Goal: Task Accomplishment & Management: Manage account settings

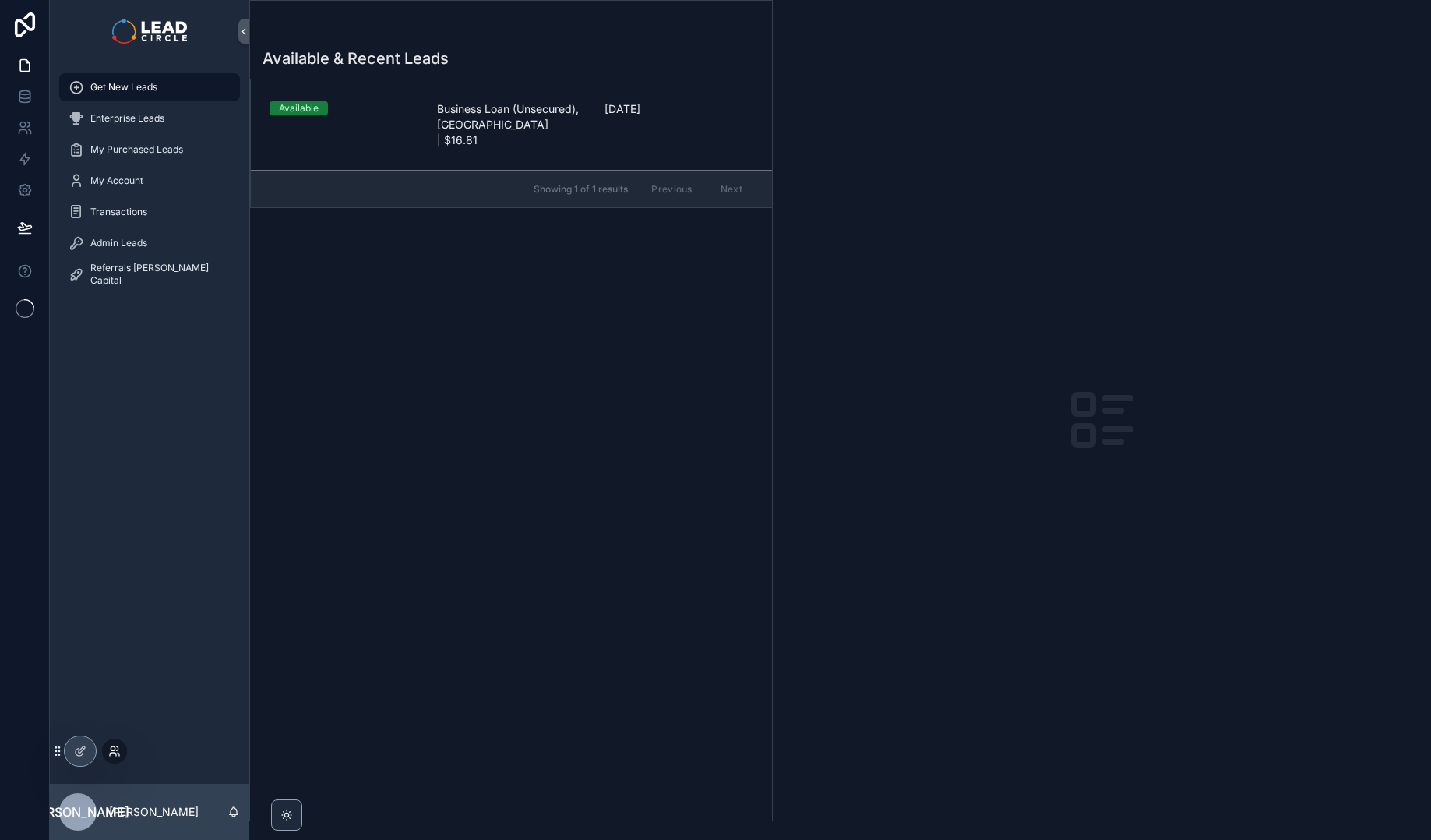
click at [108, 753] on icon at bounding box center [114, 751] width 12 height 12
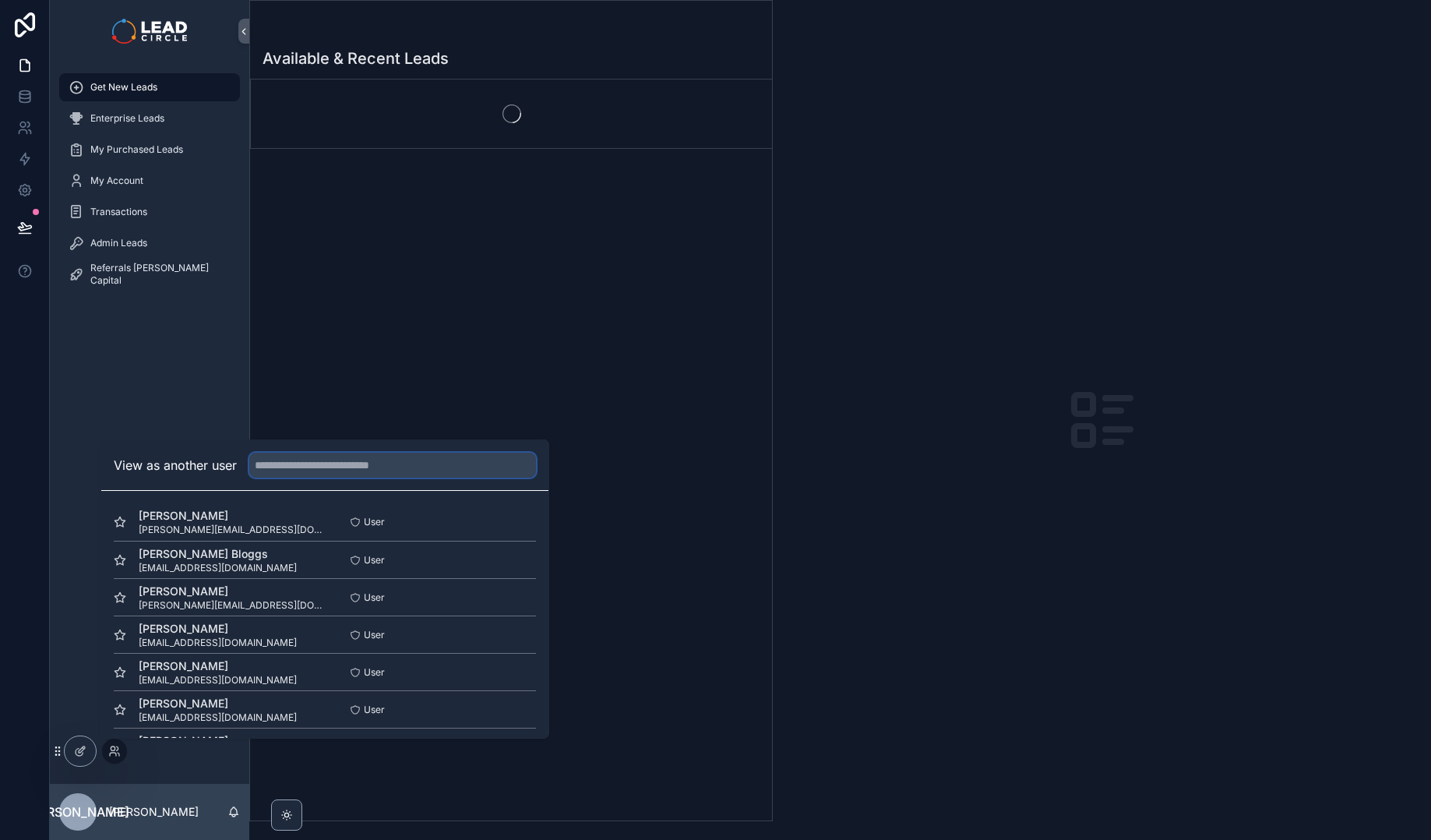
click at [289, 464] on input "text" at bounding box center [393, 465] width 287 height 25
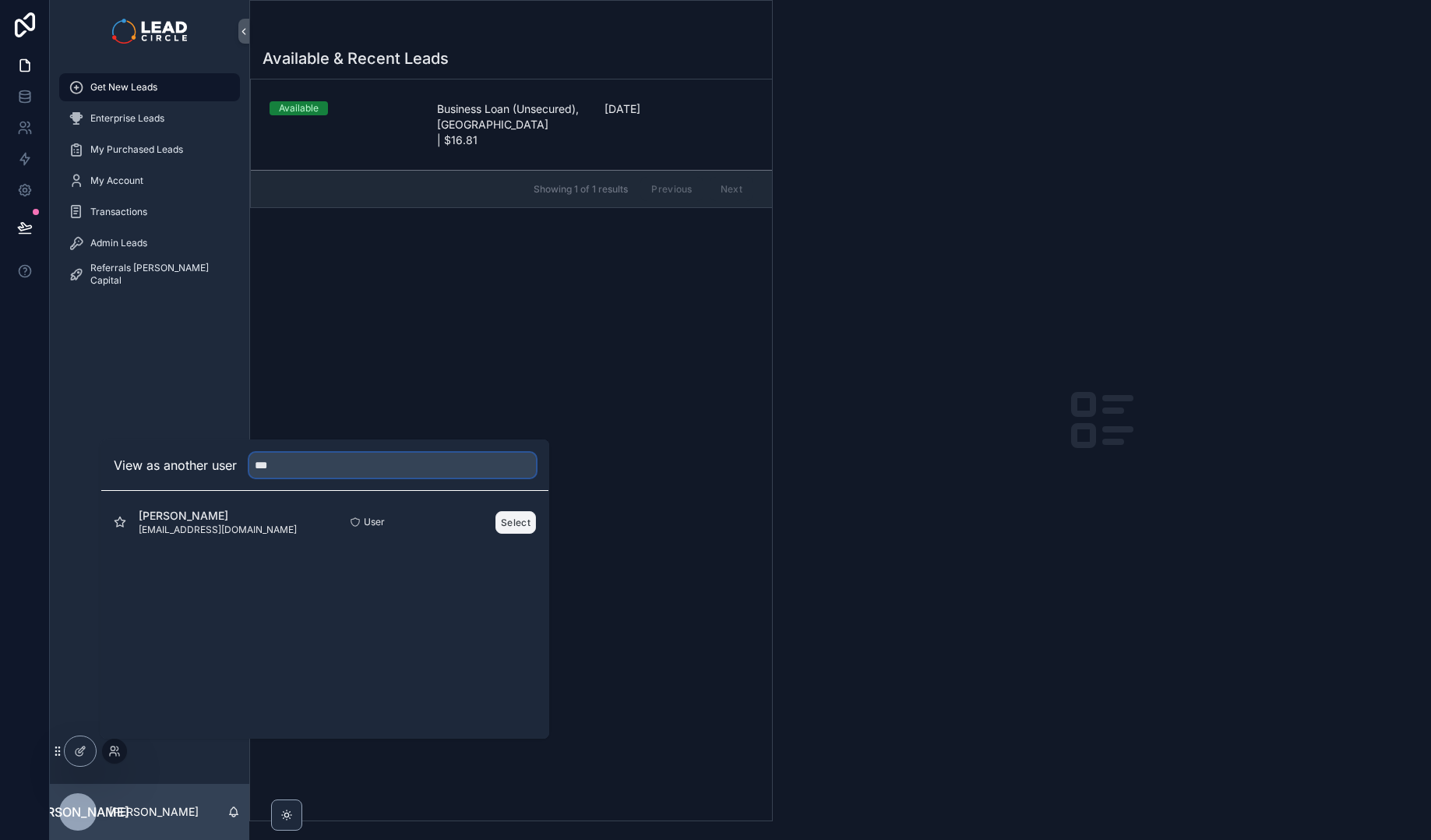
type input "***"
click at [531, 528] on button "Select" at bounding box center [516, 522] width 41 height 23
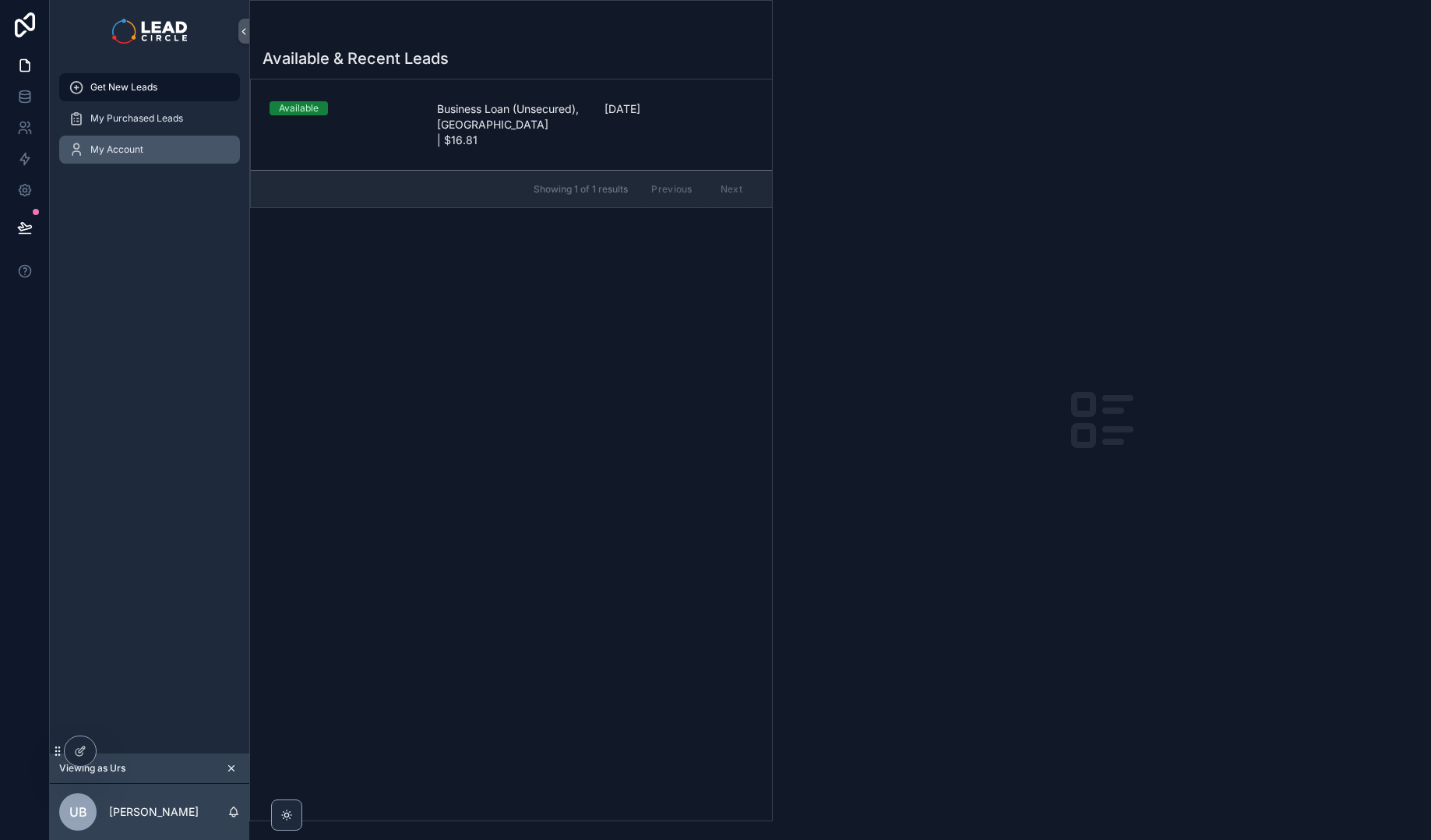
click at [164, 162] on link "My Account" at bounding box center [150, 150] width 181 height 28
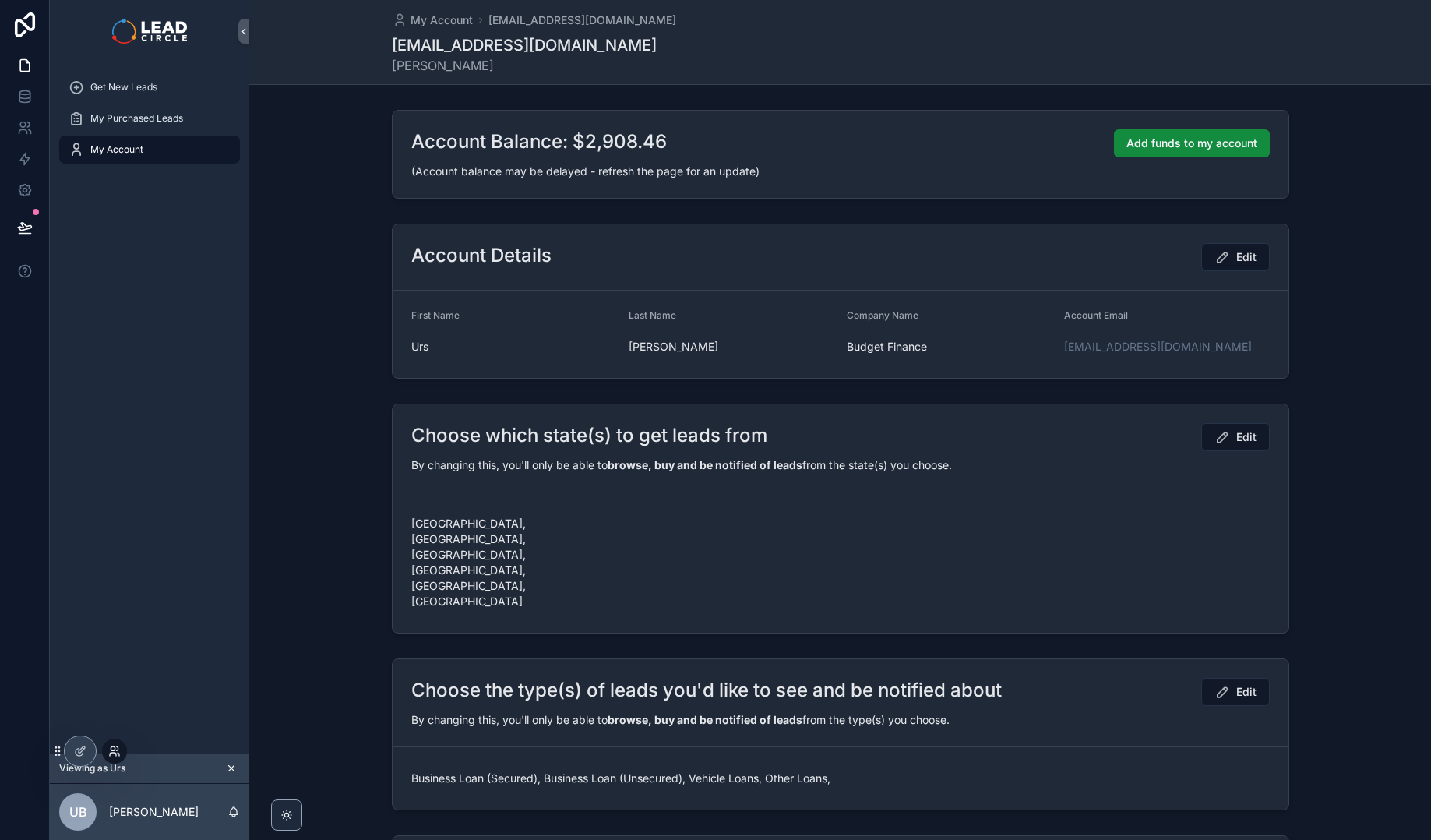
click at [111, 752] on icon at bounding box center [112, 754] width 6 height 4
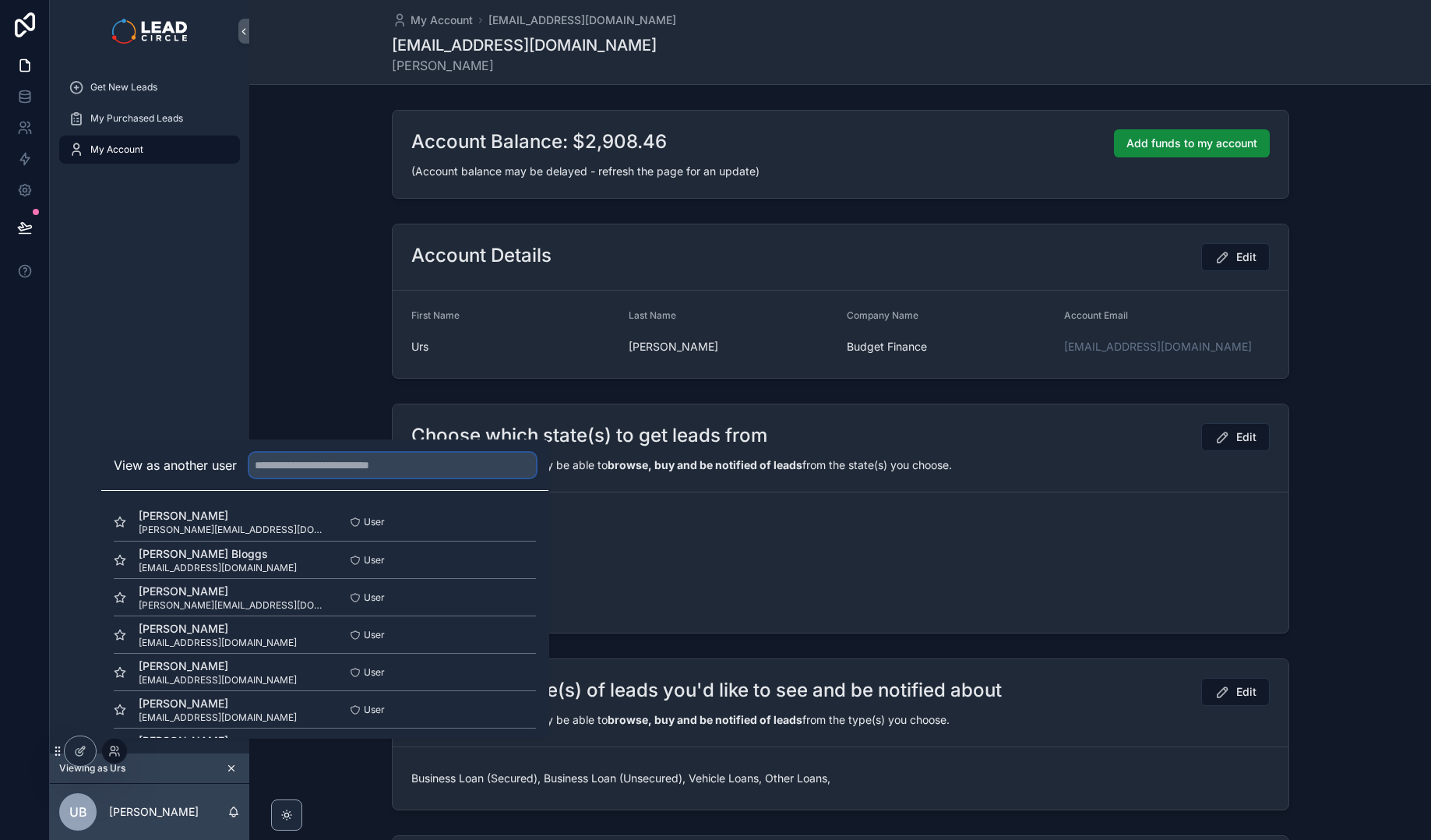
click at [284, 468] on input "text" at bounding box center [393, 465] width 287 height 25
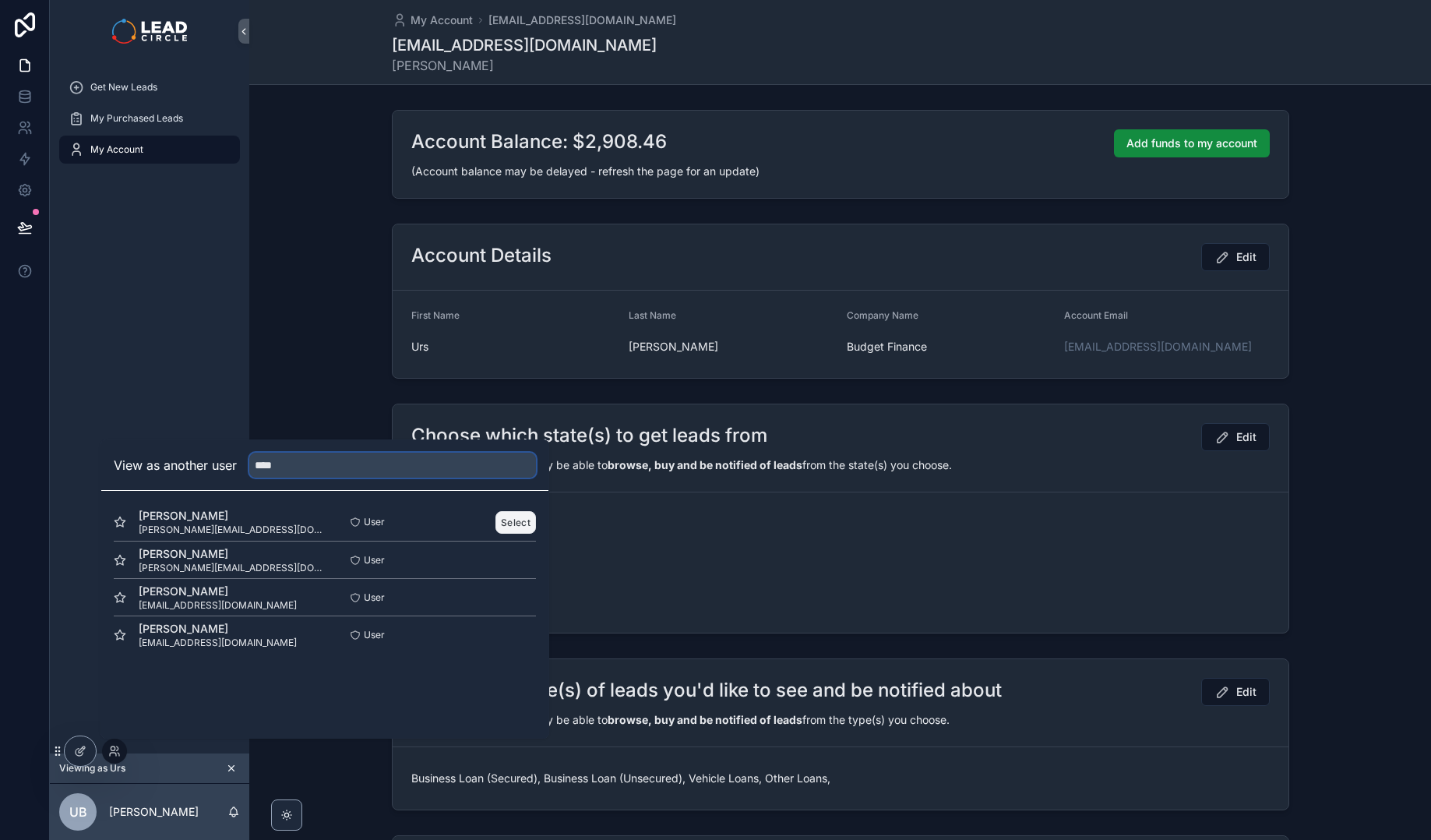
type input "****"
click at [505, 520] on button "Select" at bounding box center [516, 522] width 41 height 23
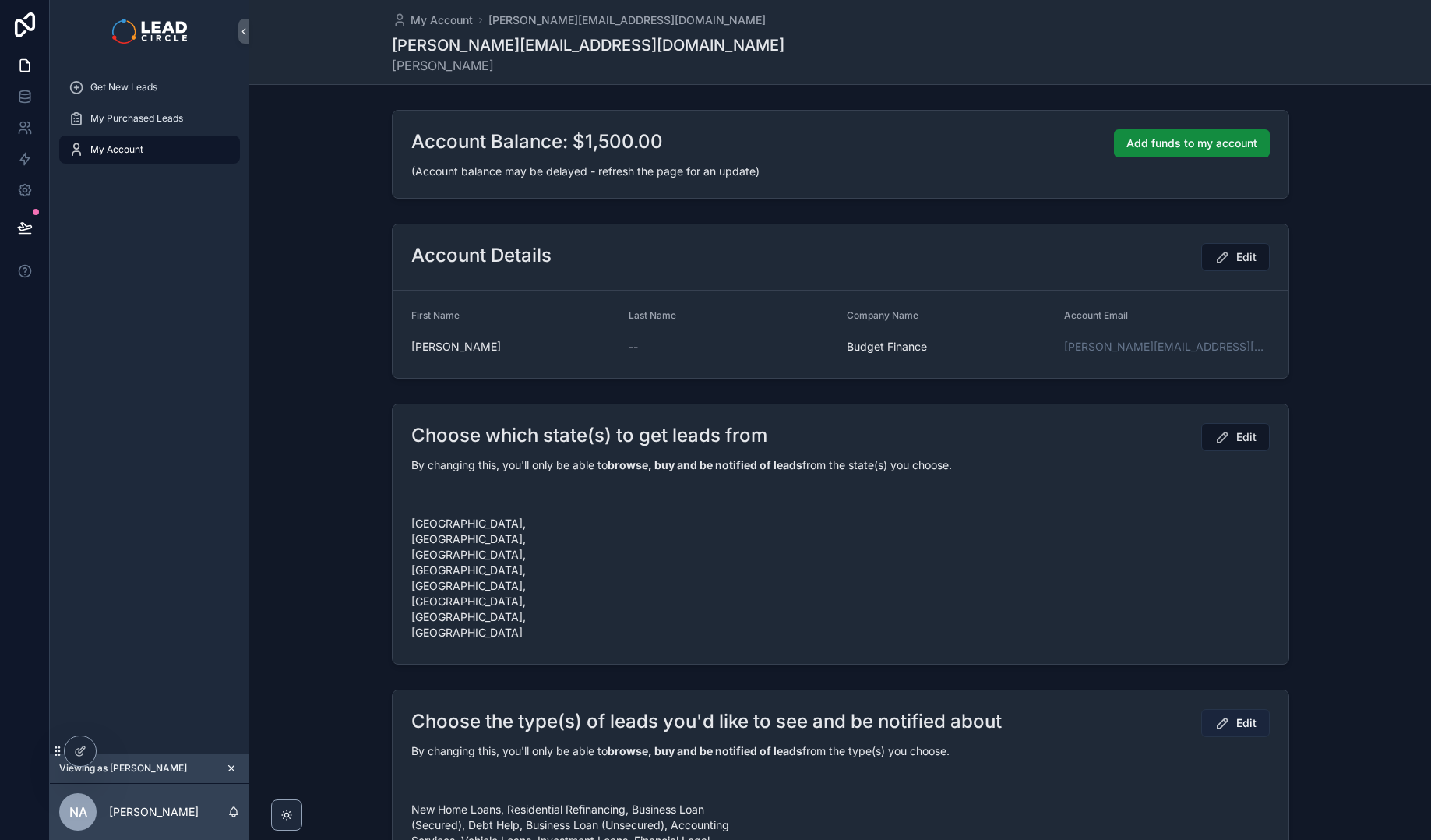
click at [1236, 715] on span "Edit" at bounding box center [1246, 723] width 20 height 16
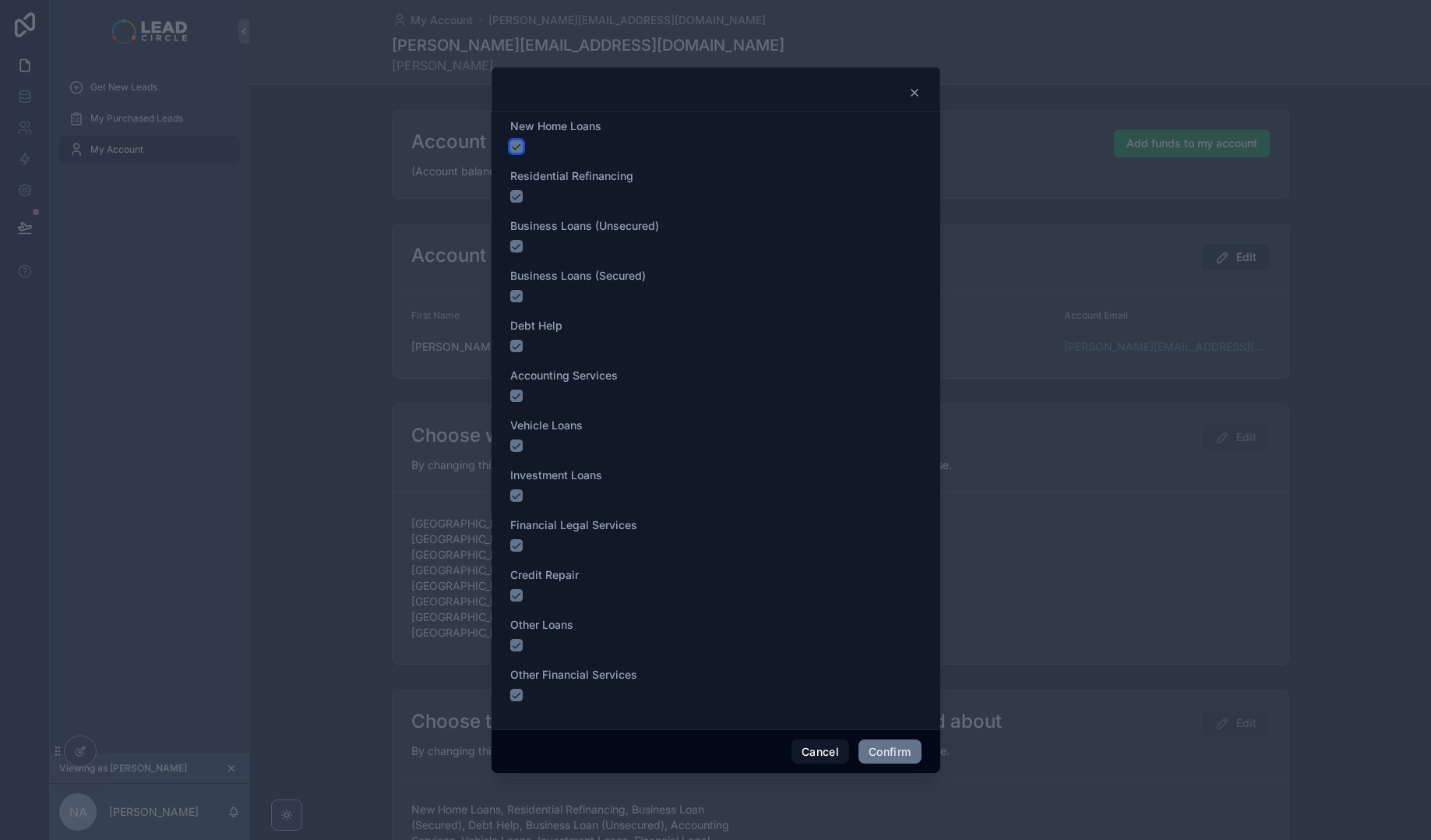
click at [516, 143] on button "button" at bounding box center [516, 146] width 12 height 12
click at [520, 191] on button "button" at bounding box center [516, 197] width 12 height 12
click at [515, 347] on button "button" at bounding box center [516, 346] width 12 height 12
click at [517, 397] on button "button" at bounding box center [516, 396] width 12 height 12
click at [515, 489] on div "Investment Loans" at bounding box center [716, 484] width 412 height 35
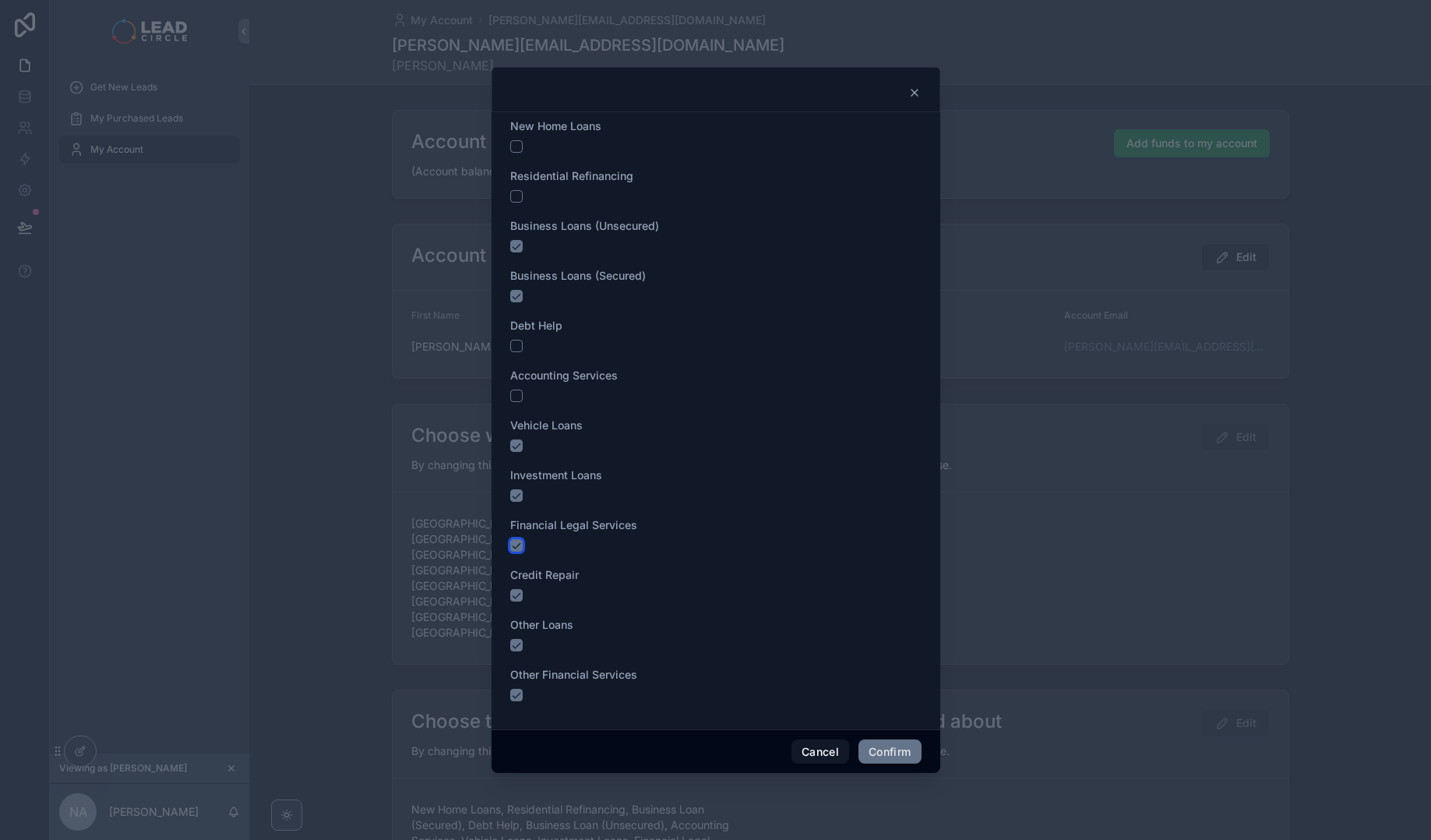
drag, startPoint x: 516, startPoint y: 542, endPoint x: 518, endPoint y: 516, distance: 26.1
click at [516, 542] on button "button" at bounding box center [516, 545] width 12 height 12
click at [514, 489] on button "button" at bounding box center [516, 496] width 12 height 12
click at [517, 592] on button "button" at bounding box center [516, 595] width 12 height 12
click at [516, 692] on button "button" at bounding box center [516, 695] width 12 height 12
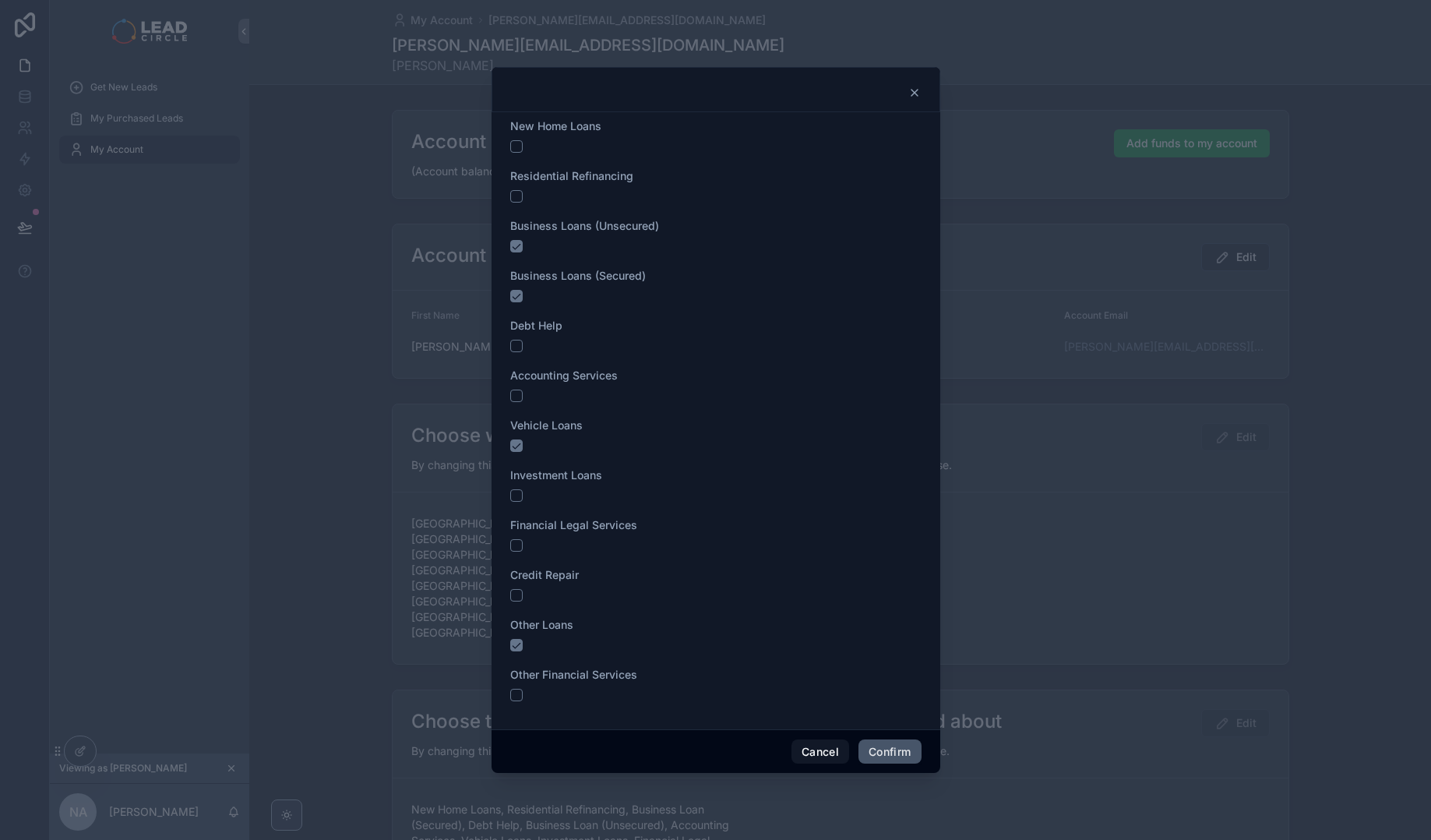
click at [874, 756] on button "Confirm" at bounding box center [890, 751] width 62 height 25
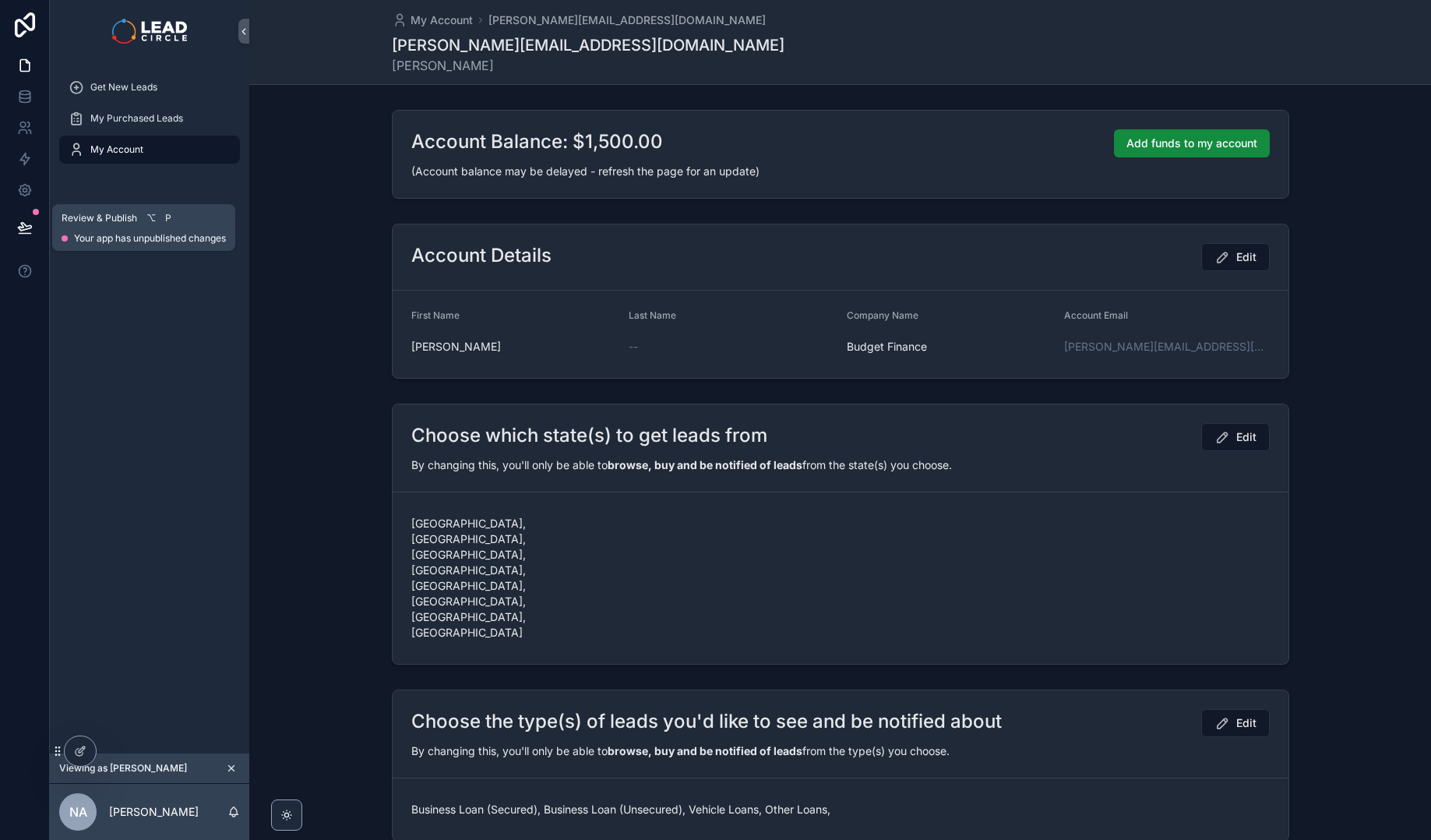
click at [31, 230] on icon at bounding box center [25, 227] width 16 height 16
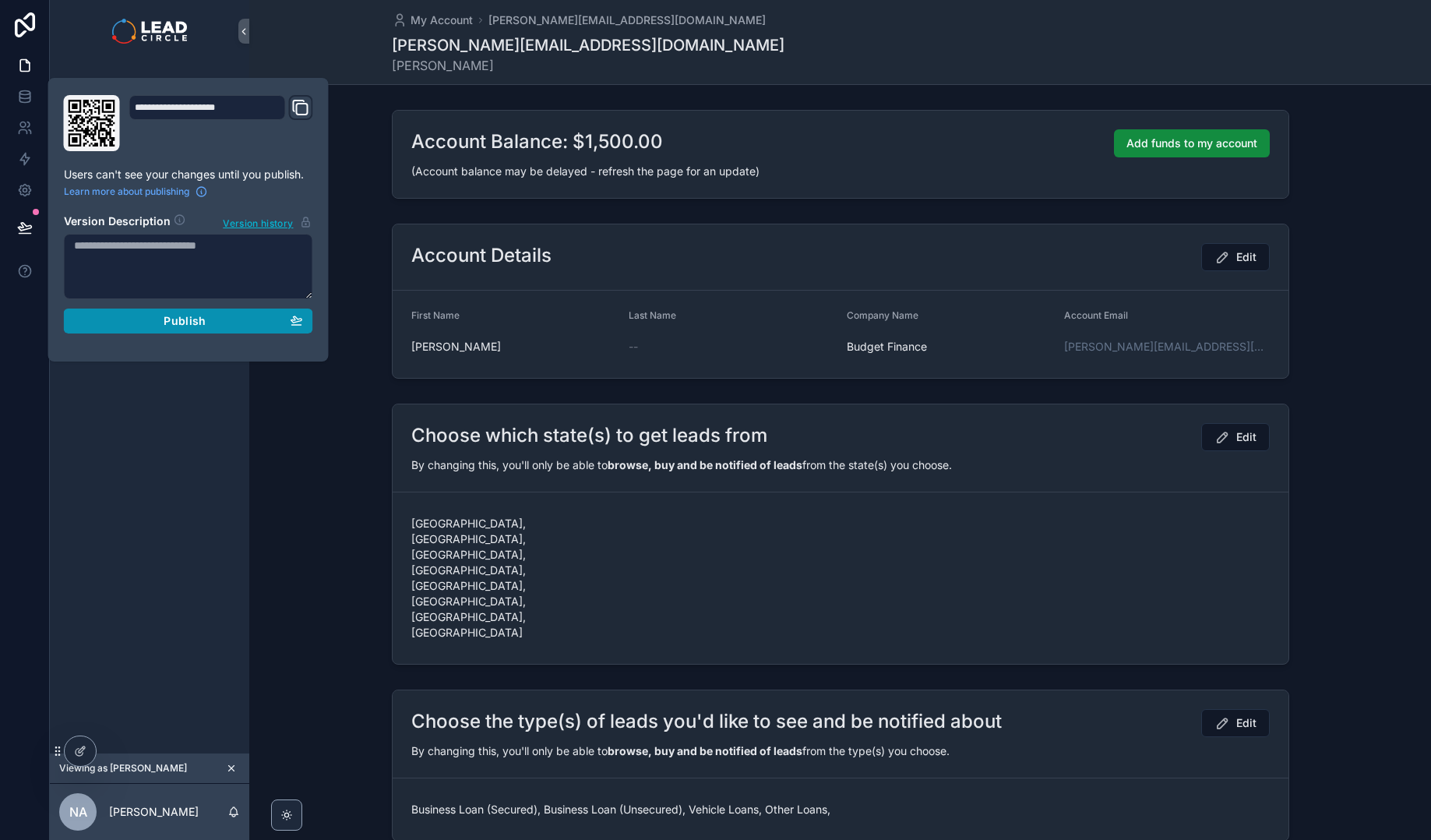
click at [172, 321] on span "Publish" at bounding box center [185, 321] width 43 height 14
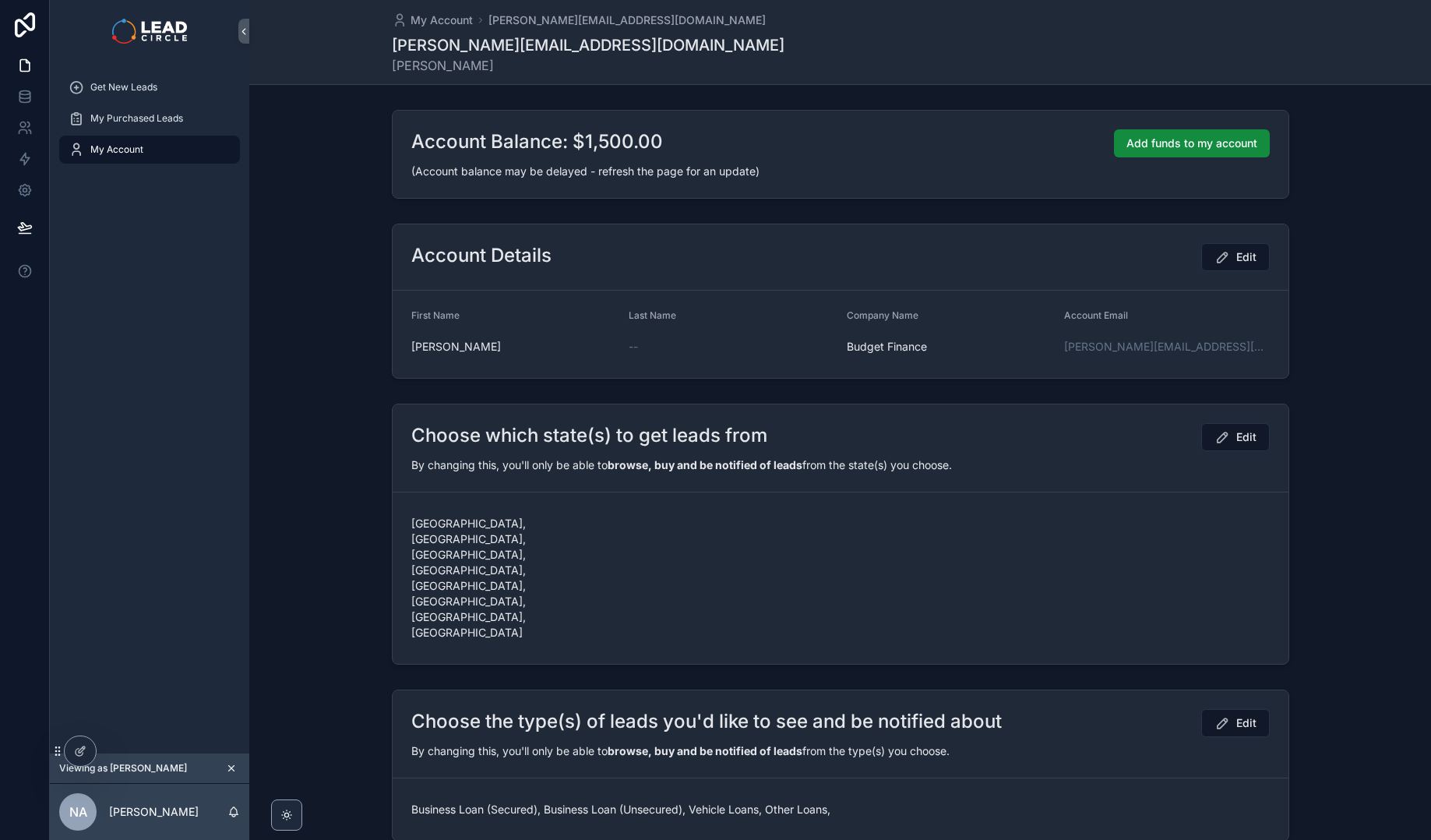
click at [338, 683] on div "Choose the type(s) of leads you'd like to see and be notified about Edit By cha…" at bounding box center [840, 766] width 1182 height 165
drag, startPoint x: 469, startPoint y: 513, endPoint x: 575, endPoint y: 528, distance: 107.1
click at [566, 528] on div "NSW, VIC, QLD, WA, SA, ACT, TAS, NT" at bounding box center [514, 577] width 205 height 134
click at [575, 528] on span "NSW, VIC, QLD, WA, SA, ACT, TAS, NT" at bounding box center [514, 578] width 205 height 125
click at [215, 97] on div "Get New Leads" at bounding box center [149, 87] width 162 height 25
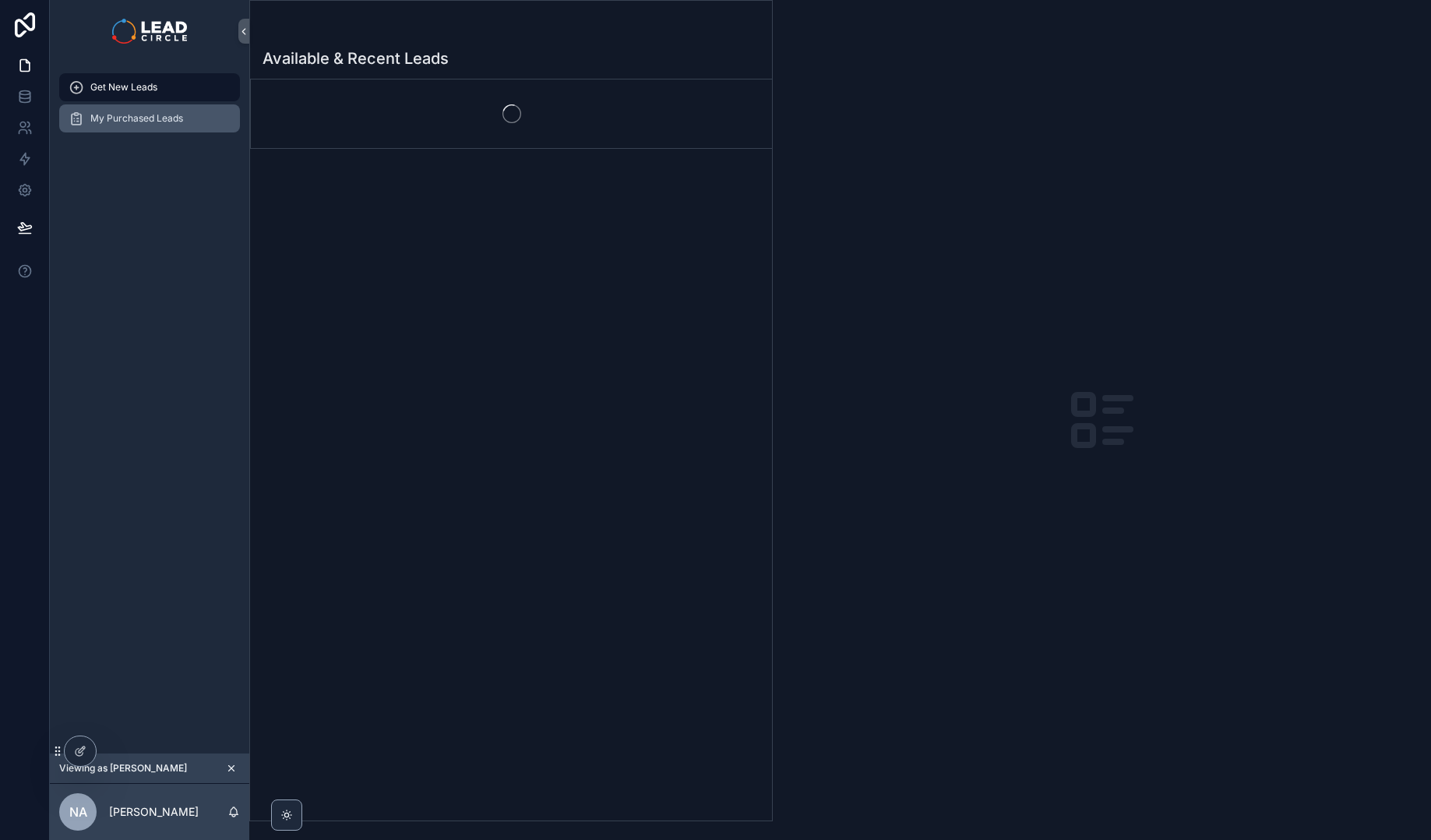
click at [169, 119] on span "My Purchased Leads" at bounding box center [136, 119] width 93 height 12
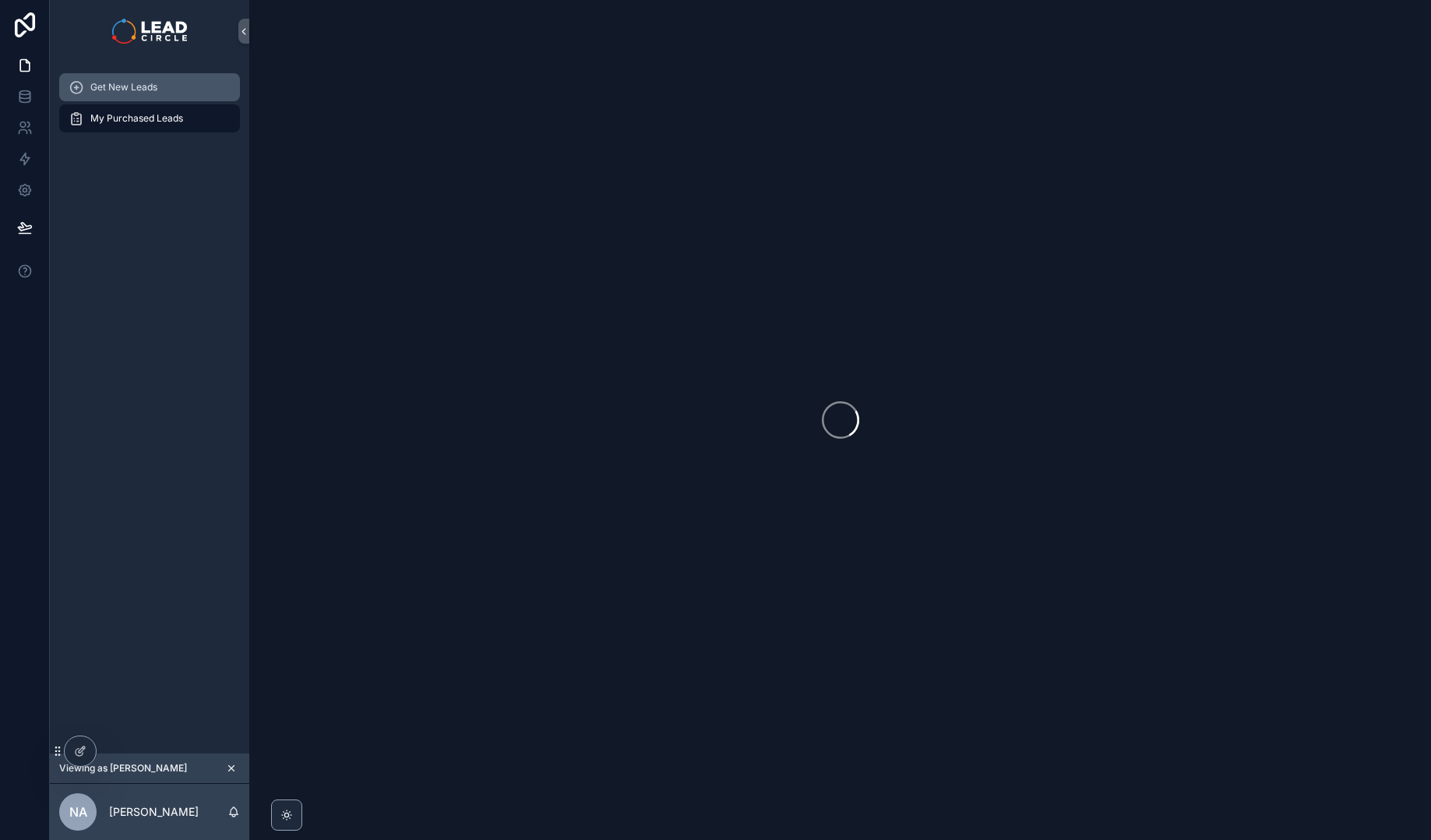
click at [167, 94] on div "Get New Leads" at bounding box center [149, 87] width 162 height 25
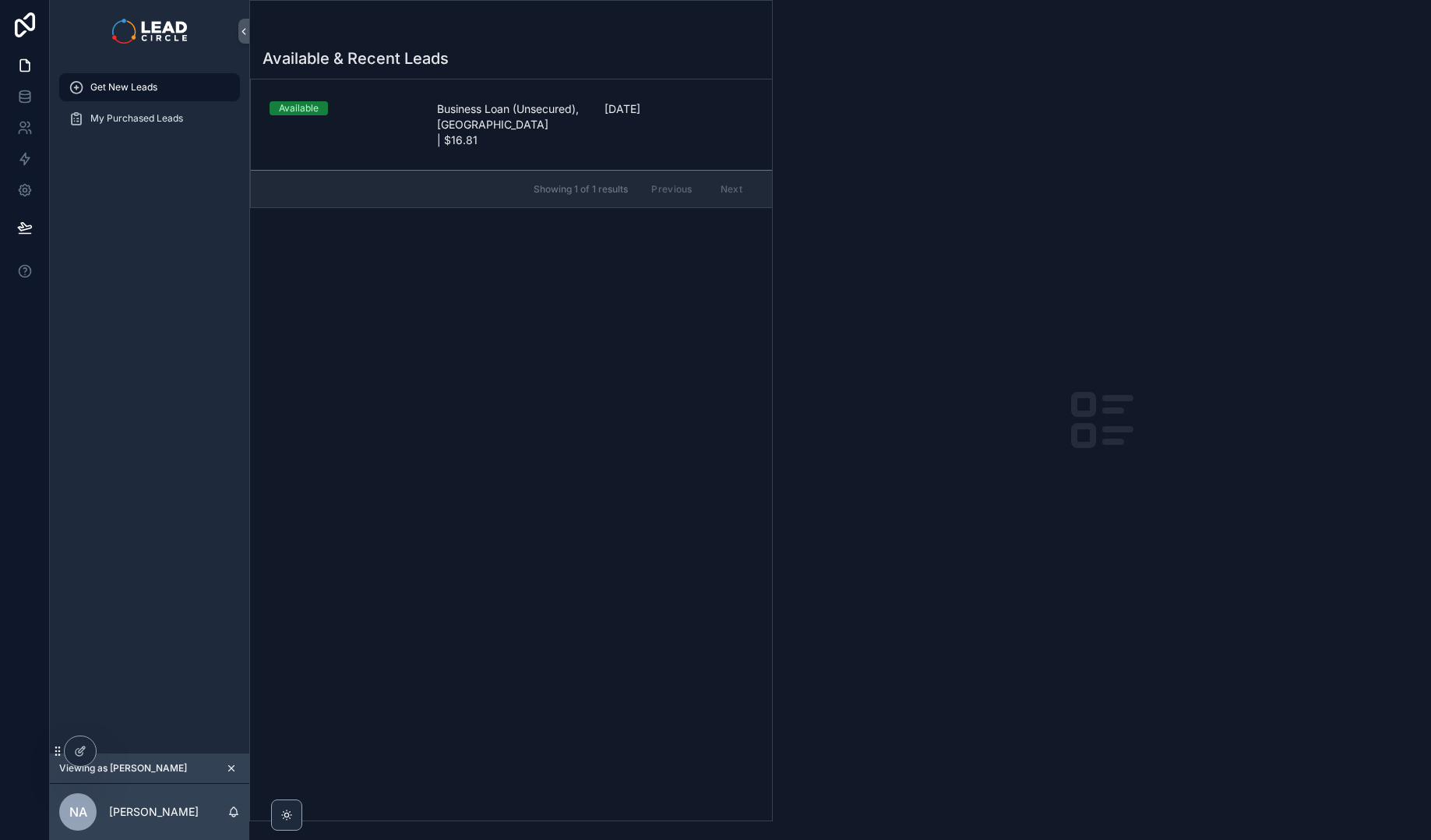
click at [433, 120] on div "Available Business Loan (Unsecured), QLD | $16.81 2 days ago" at bounding box center [511, 124] width 483 height 47
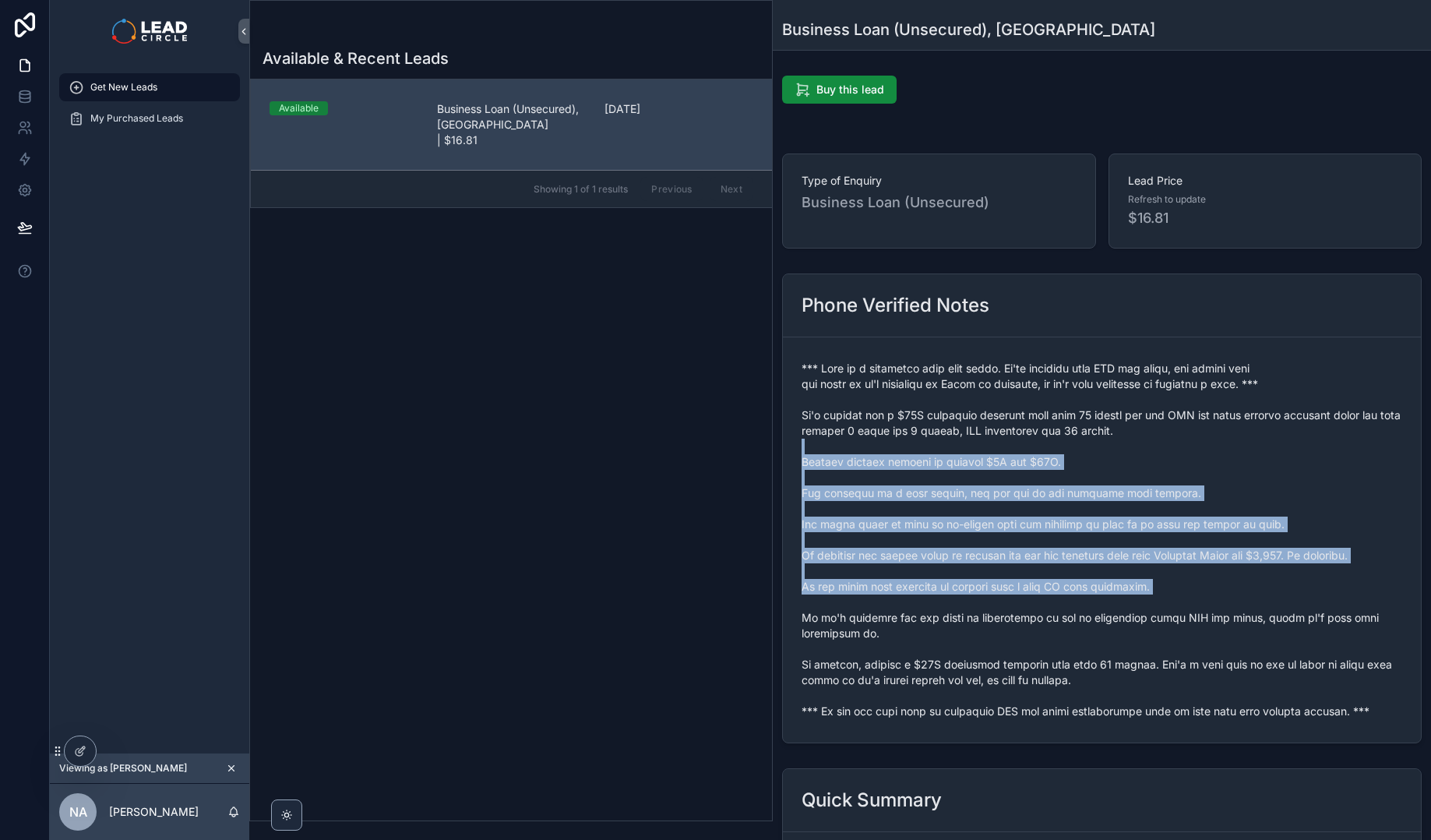
drag, startPoint x: 988, startPoint y: 583, endPoint x: 1013, endPoint y: 616, distance: 41.4
click at [1013, 616] on span "scrollable content" at bounding box center [1102, 539] width 600 height 358
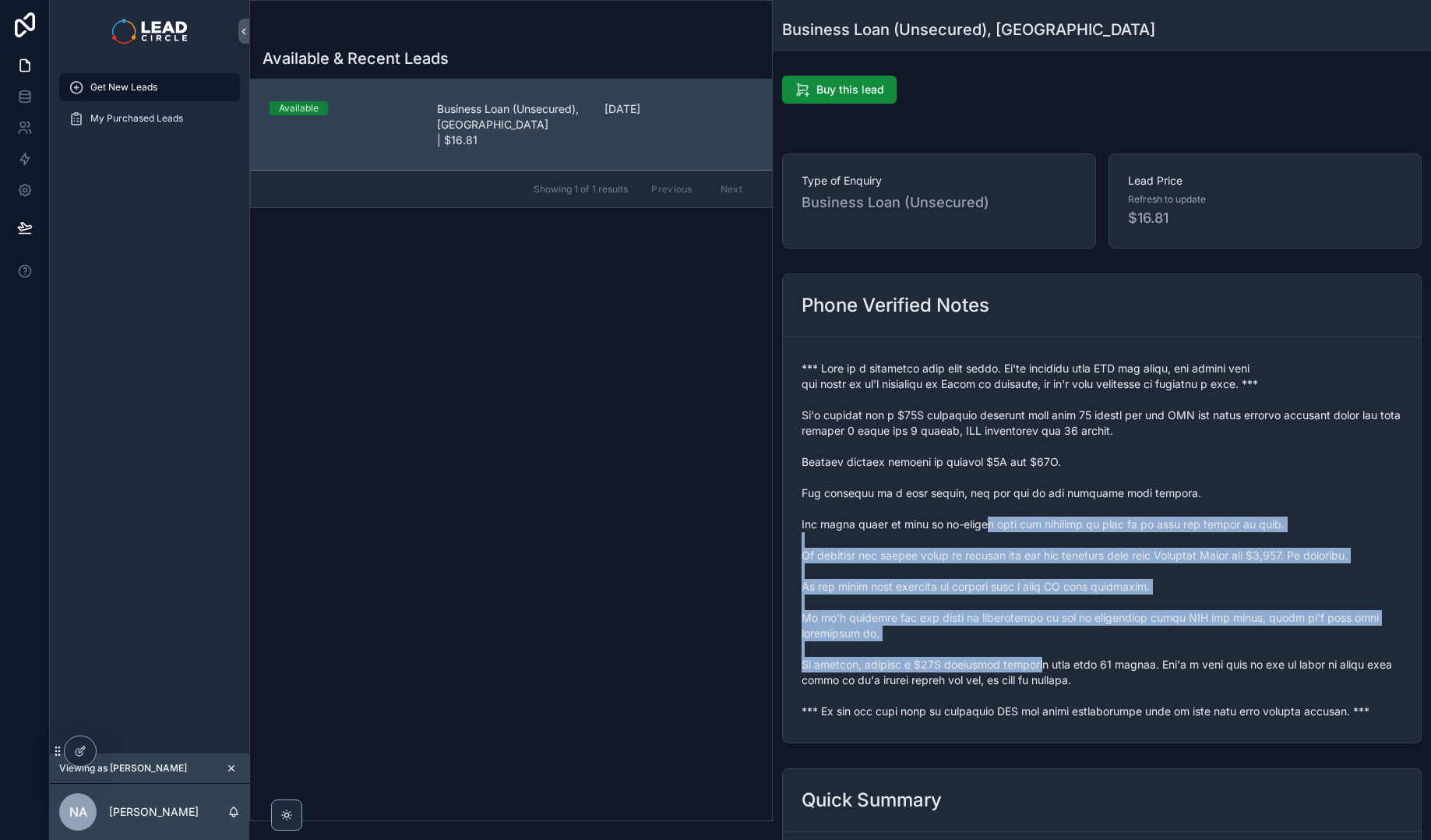
drag, startPoint x: 1048, startPoint y: 663, endPoint x: 990, endPoint y: 525, distance: 149.7
click at [990, 526] on span "scrollable content" at bounding box center [1102, 539] width 600 height 358
click at [990, 524] on span "scrollable content" at bounding box center [1102, 539] width 600 height 358
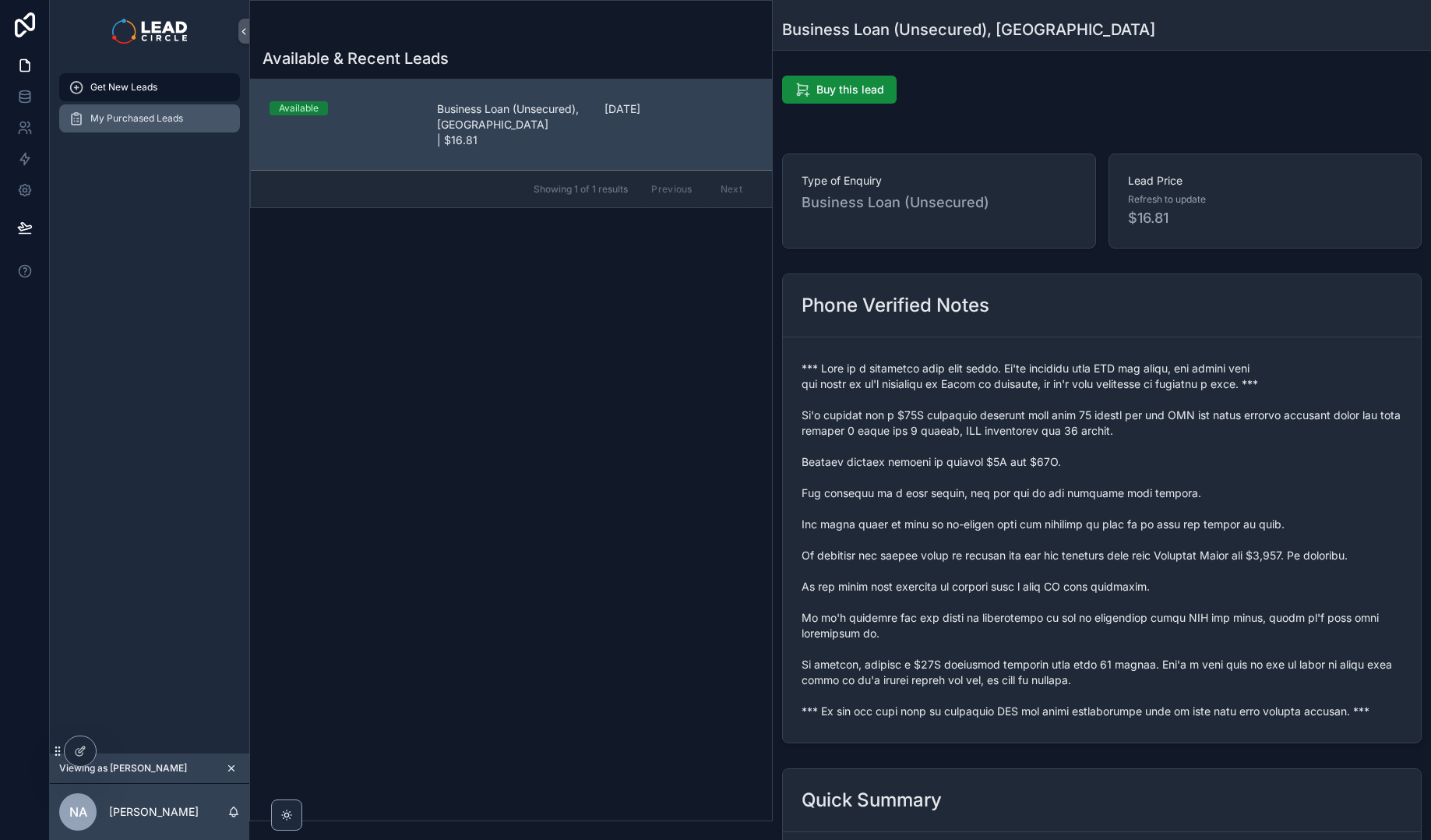
click at [111, 118] on span "My Purchased Leads" at bounding box center [136, 119] width 93 height 12
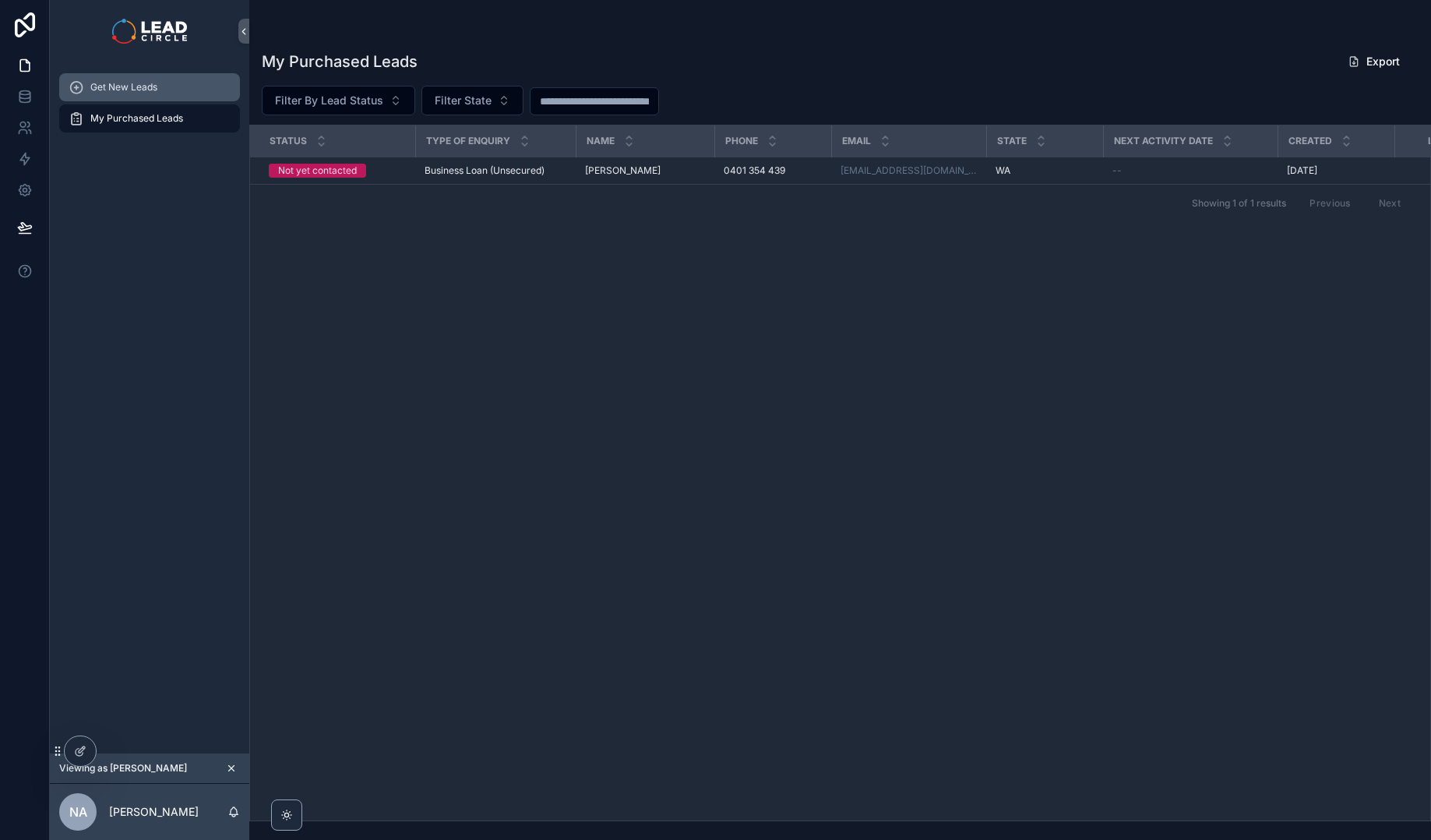
click at [143, 94] on div "Get New Leads" at bounding box center [149, 87] width 162 height 25
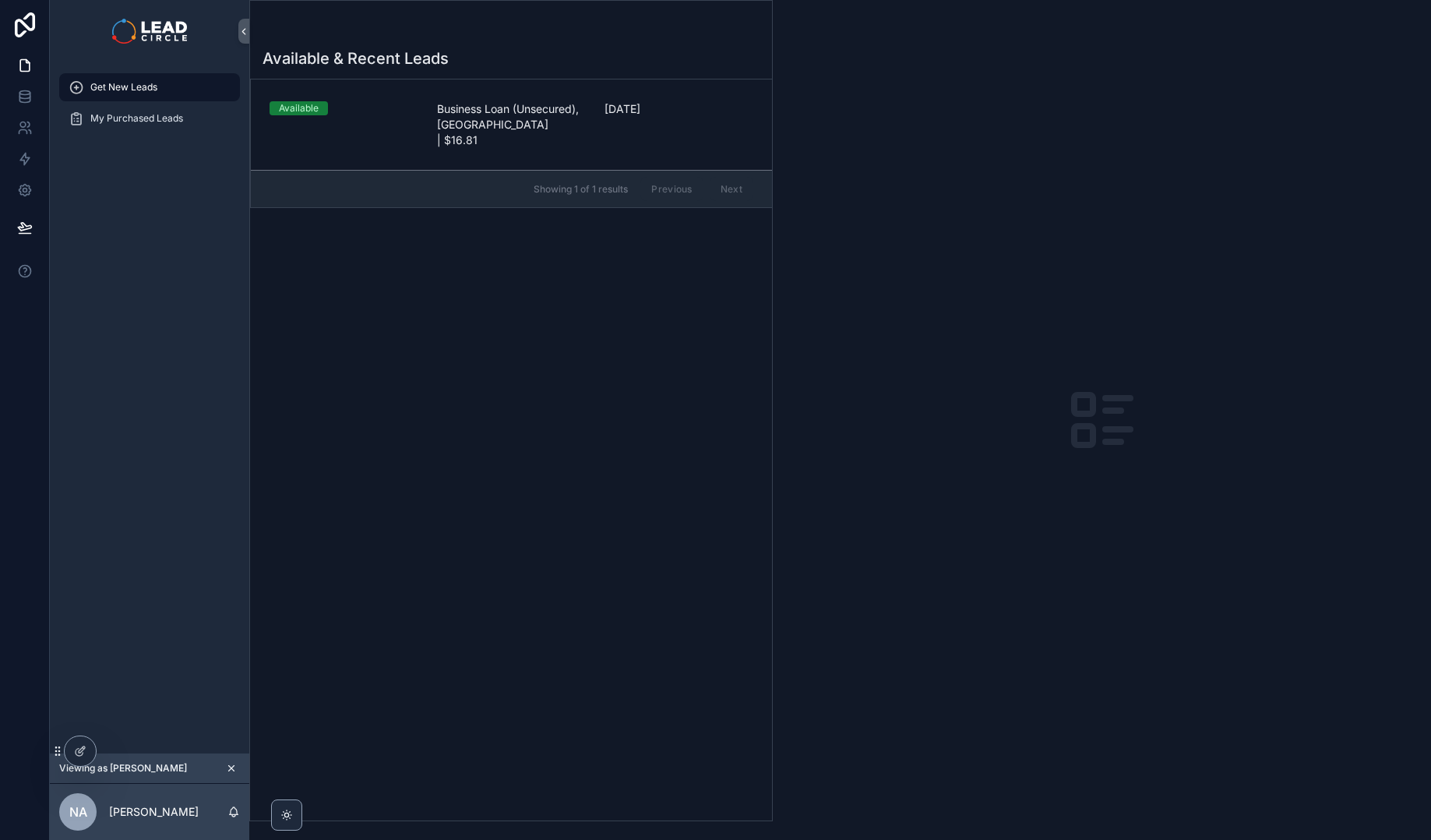
click at [468, 541] on div "Available & Recent Leads Available Business Loan (Unsecured), QLD | $16.81 2 da…" at bounding box center [511, 428] width 522 height 782
click at [132, 116] on span "My Purchased Leads" at bounding box center [136, 119] width 93 height 12
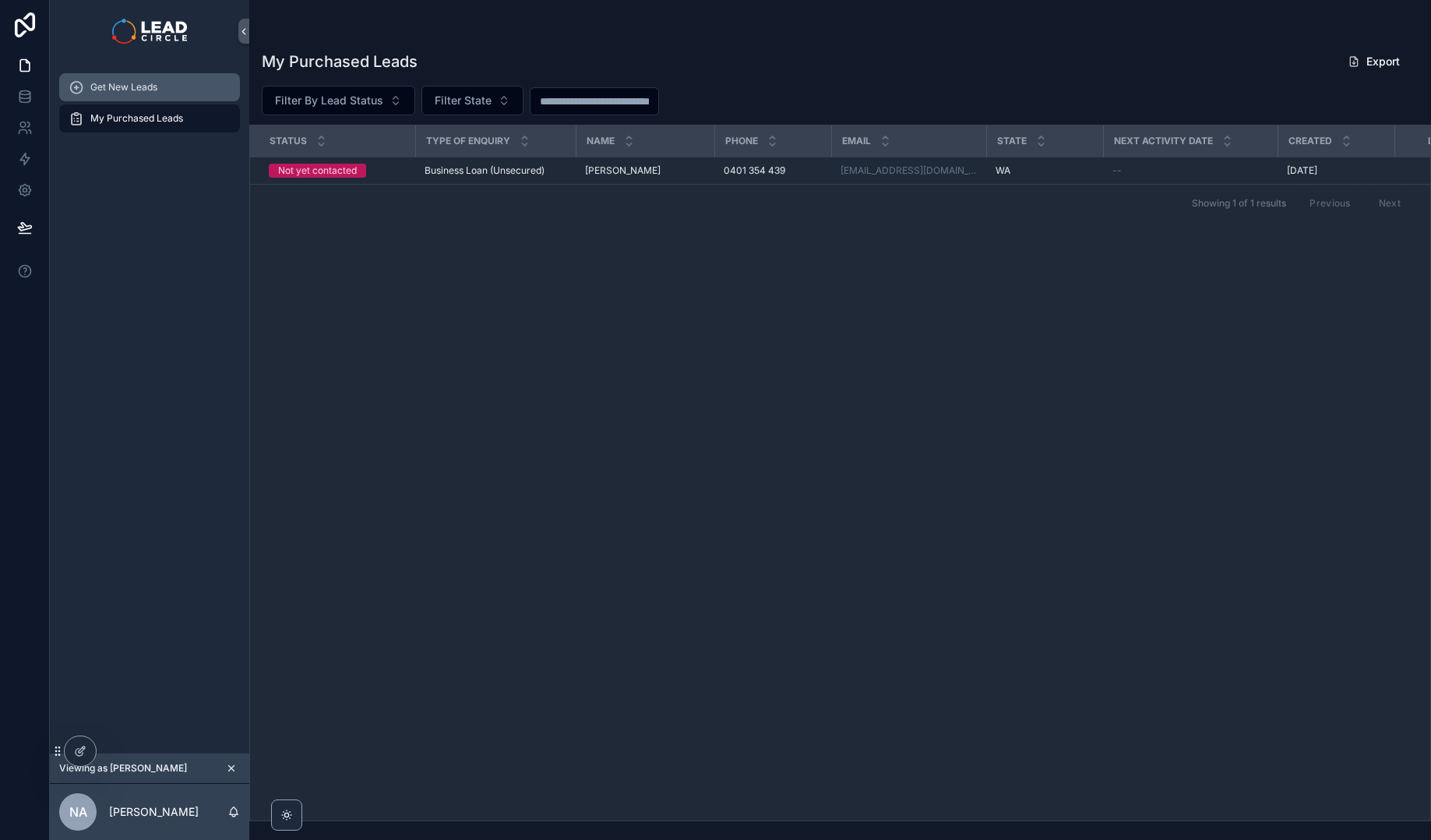
click at [140, 96] on div "Get New Leads" at bounding box center [149, 87] width 162 height 25
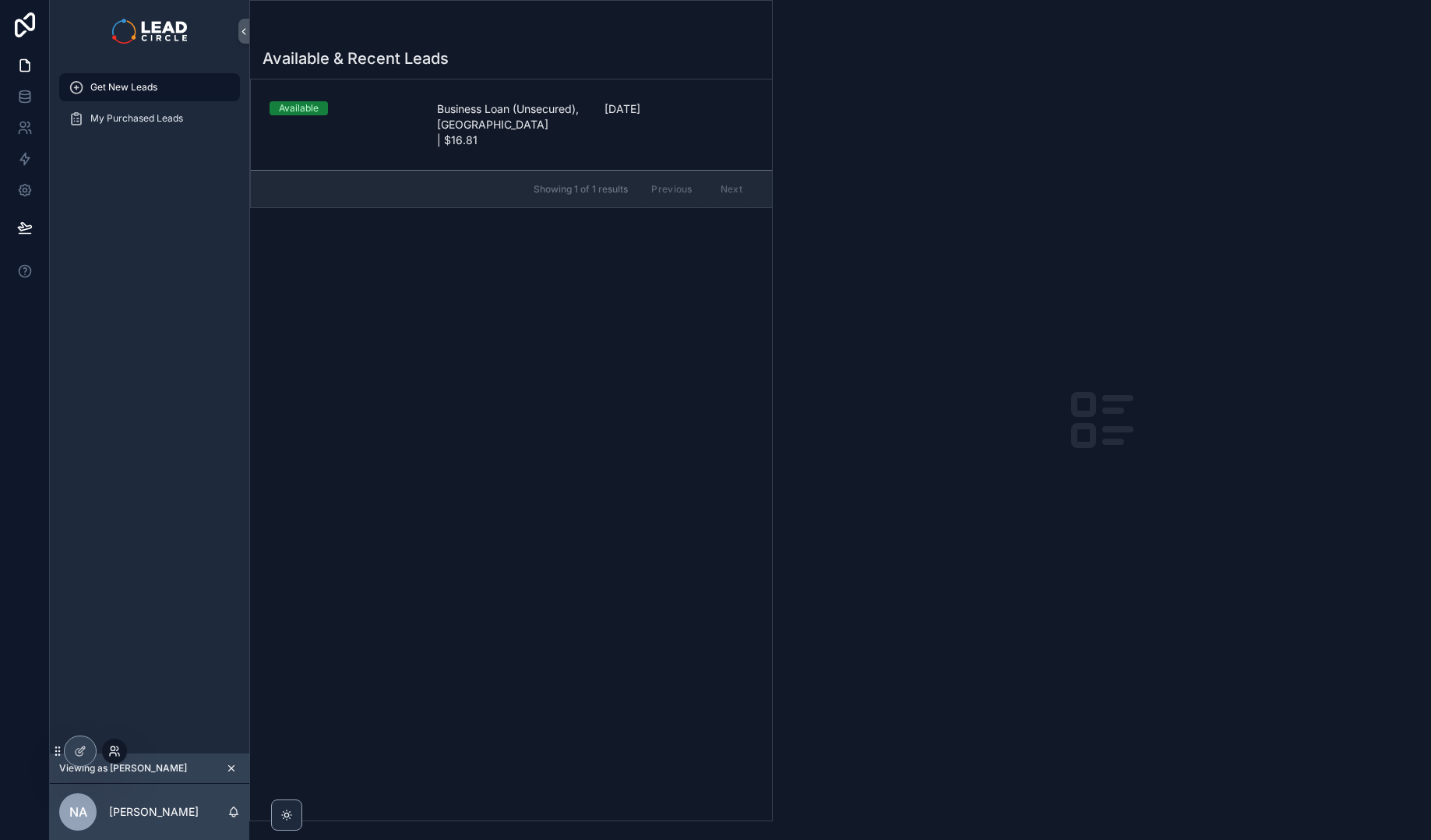
click at [115, 754] on icon at bounding box center [112, 754] width 6 height 4
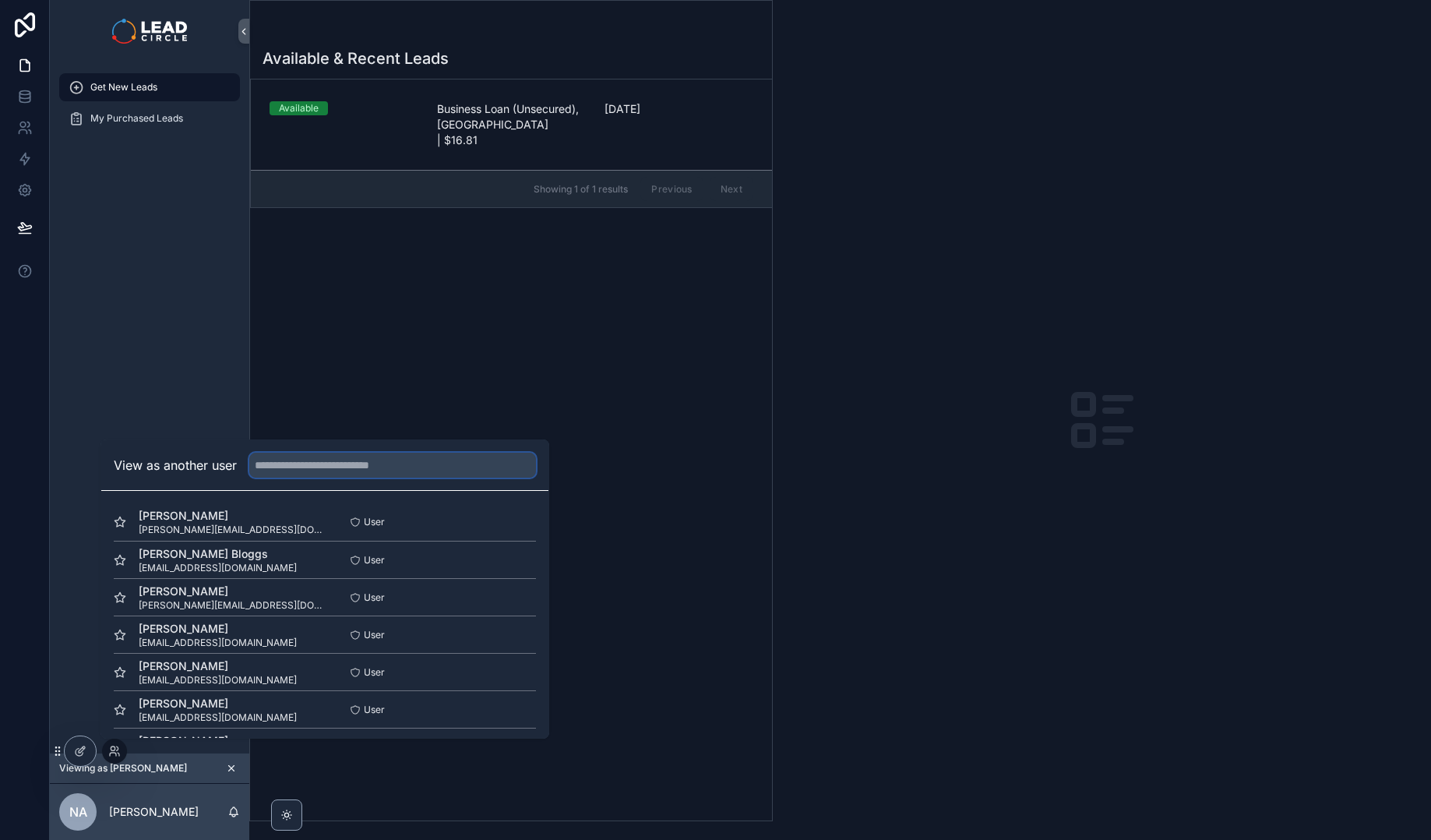
click at [382, 466] on input "text" at bounding box center [393, 465] width 287 height 25
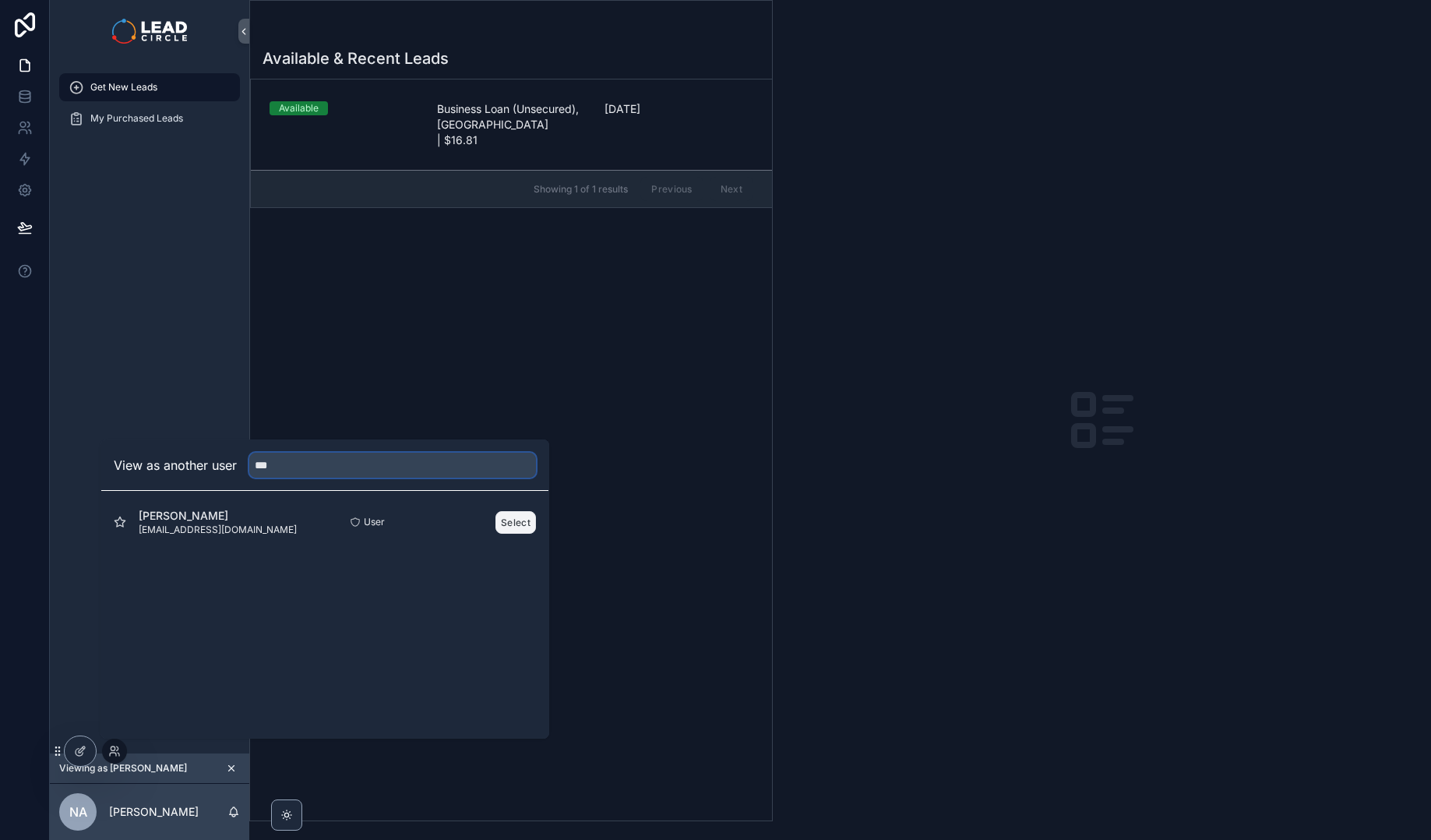
type input "***"
click at [521, 522] on button "Select" at bounding box center [516, 522] width 41 height 23
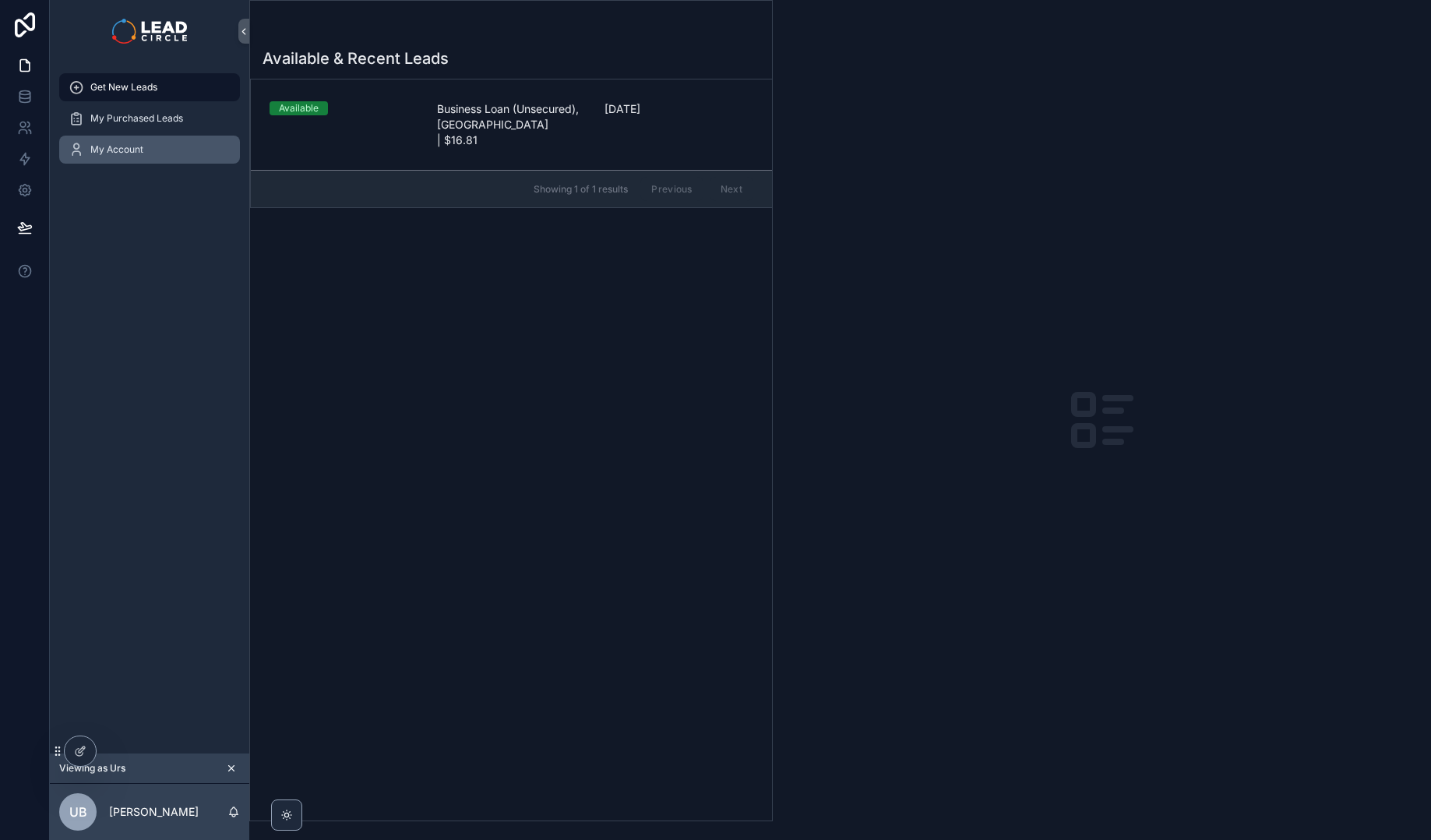
click at [180, 157] on div "My Account" at bounding box center [149, 150] width 162 height 25
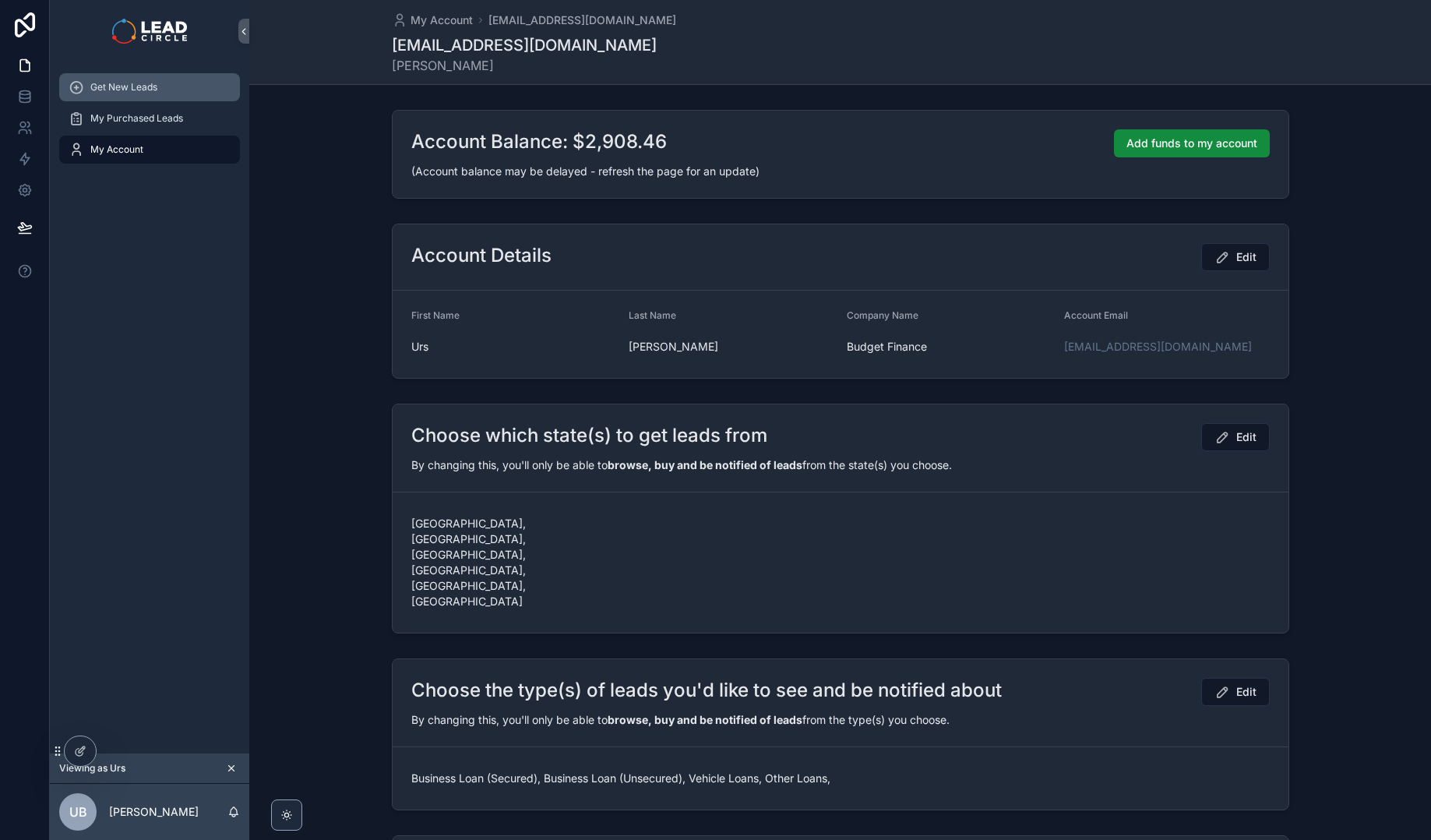
click at [164, 90] on div "Get New Leads" at bounding box center [149, 87] width 162 height 25
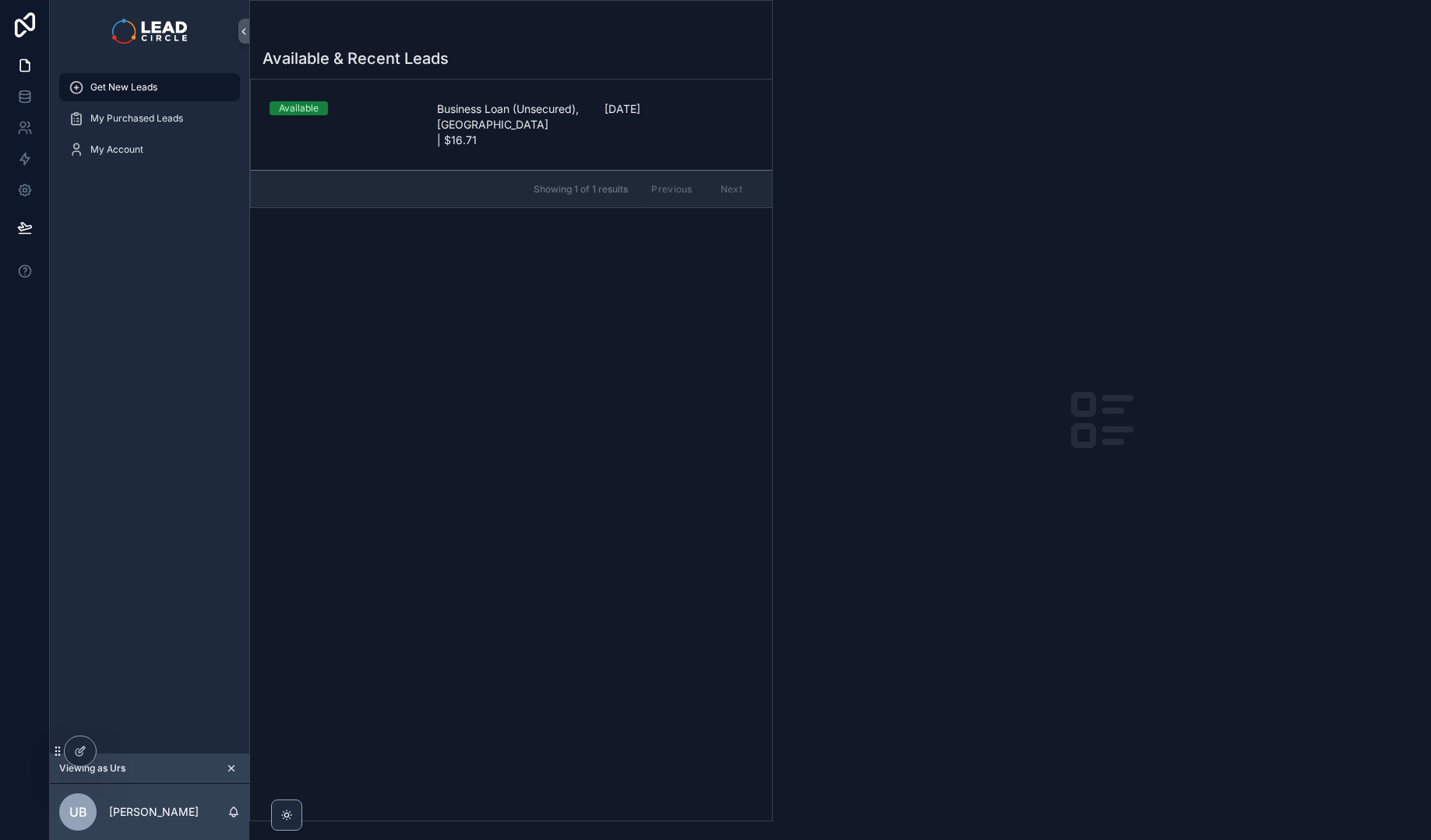
click at [228, 768] on icon "scrollable content" at bounding box center [231, 767] width 11 height 11
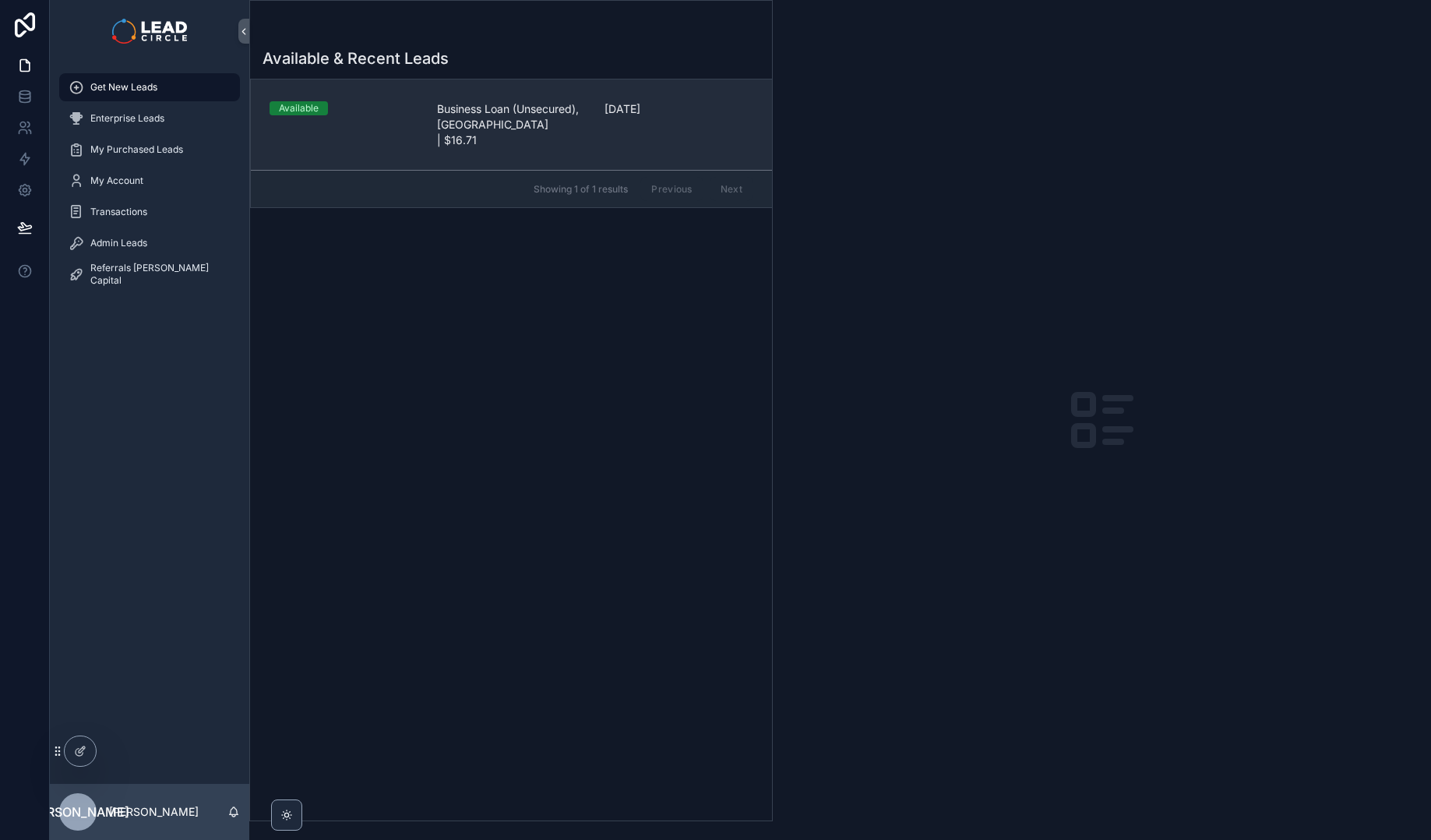
click at [554, 113] on span "Business Loan (Unsecured), [GEOGRAPHIC_DATA] | $16.71" at bounding box center [512, 124] width 149 height 47
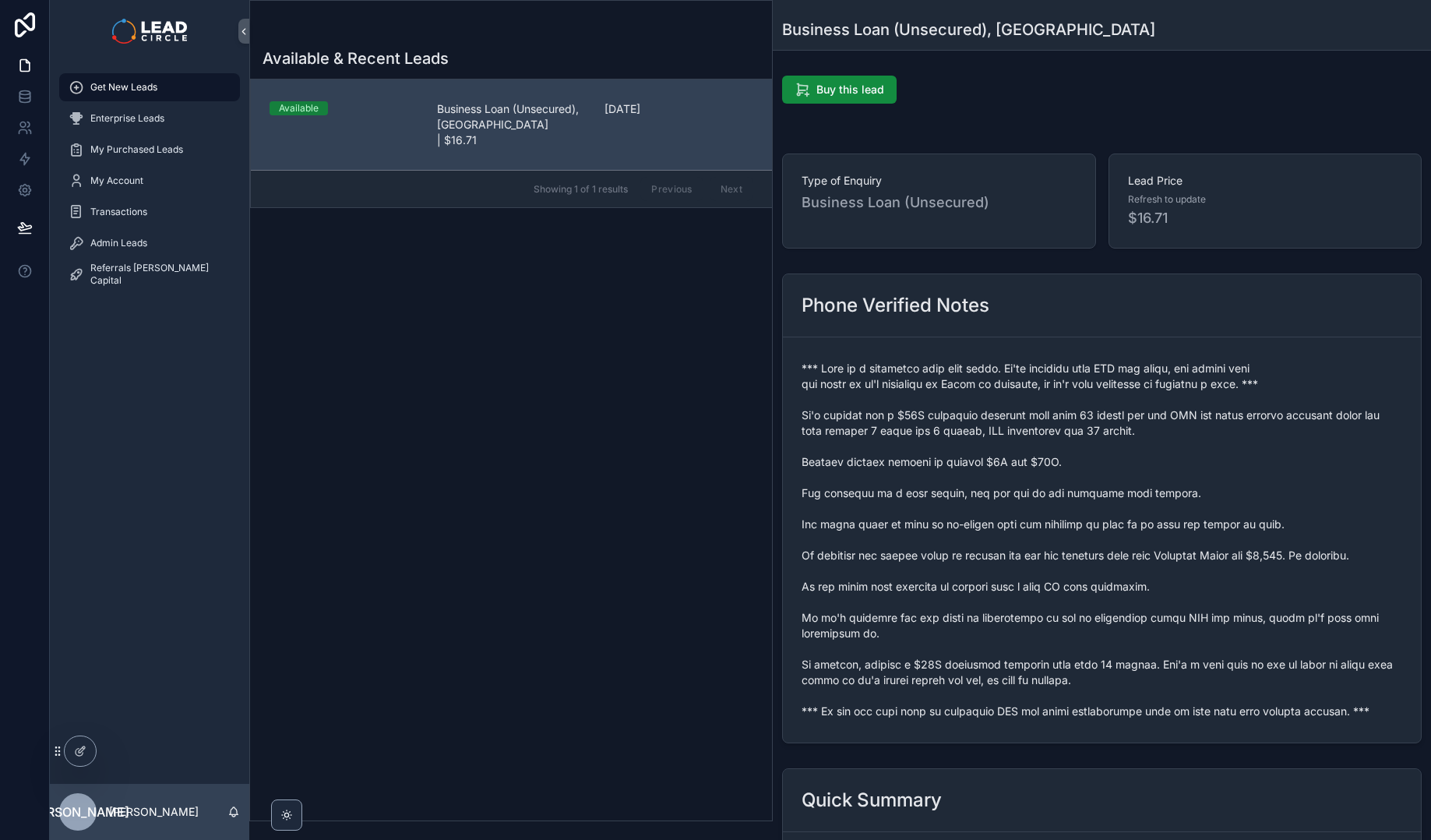
click at [1088, 705] on span "scrollable content" at bounding box center [1102, 539] width 600 height 358
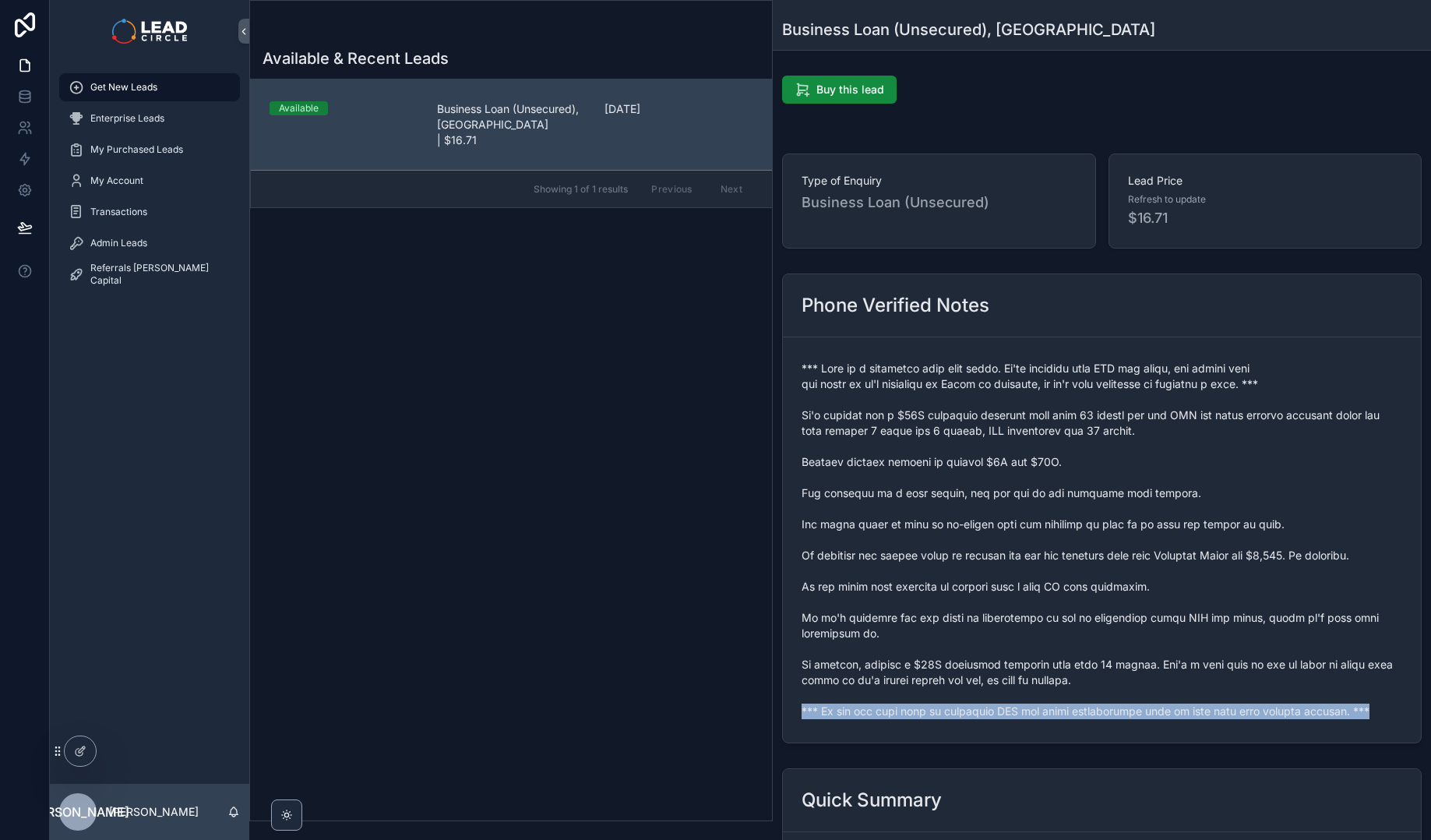
click at [1088, 705] on span "scrollable content" at bounding box center [1102, 539] width 600 height 358
copy span "*** If you buy this lead an automatic SMS and email introduction will be sent w…"
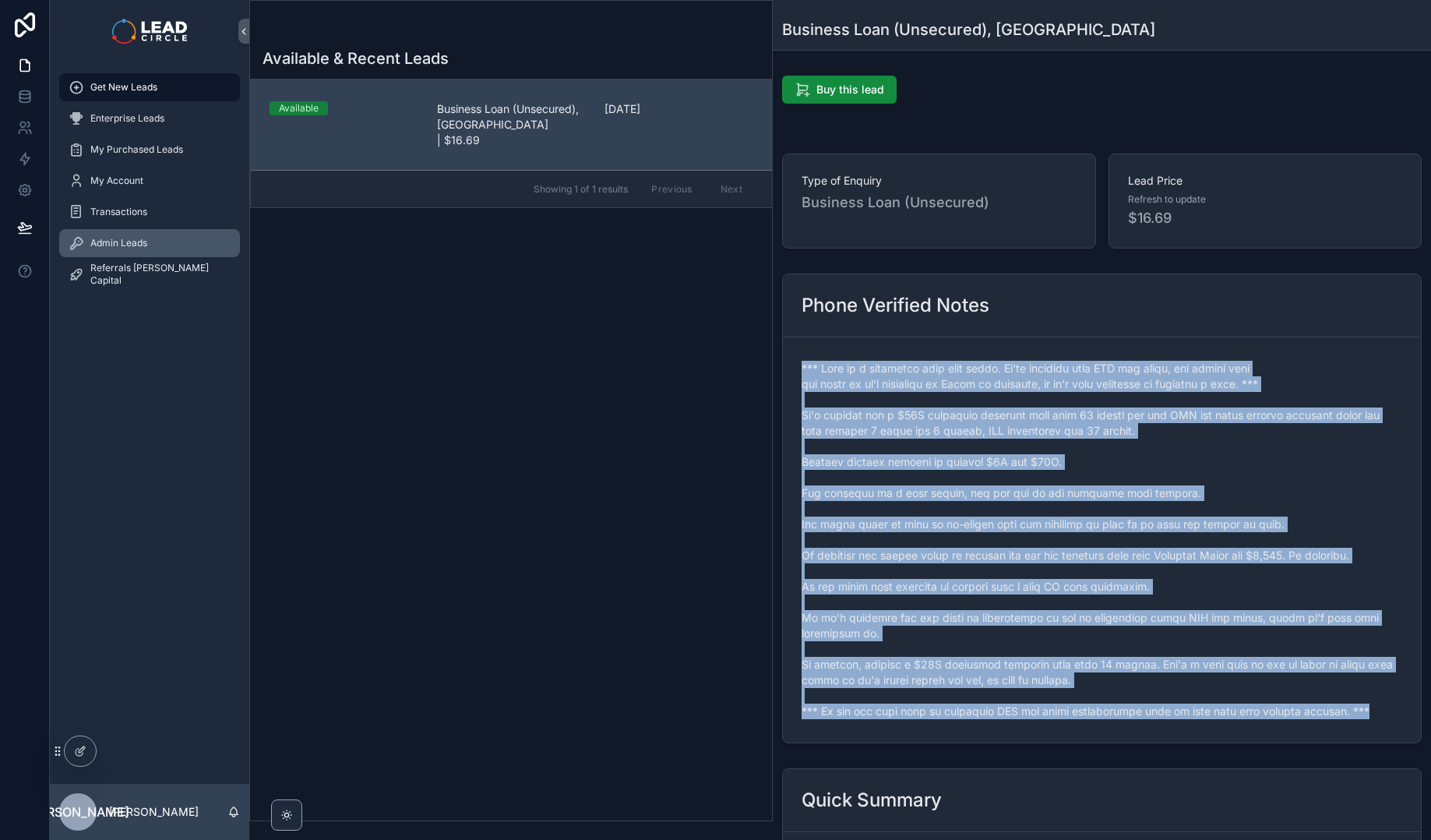
click at [135, 250] on div "Admin Leads" at bounding box center [149, 243] width 162 height 25
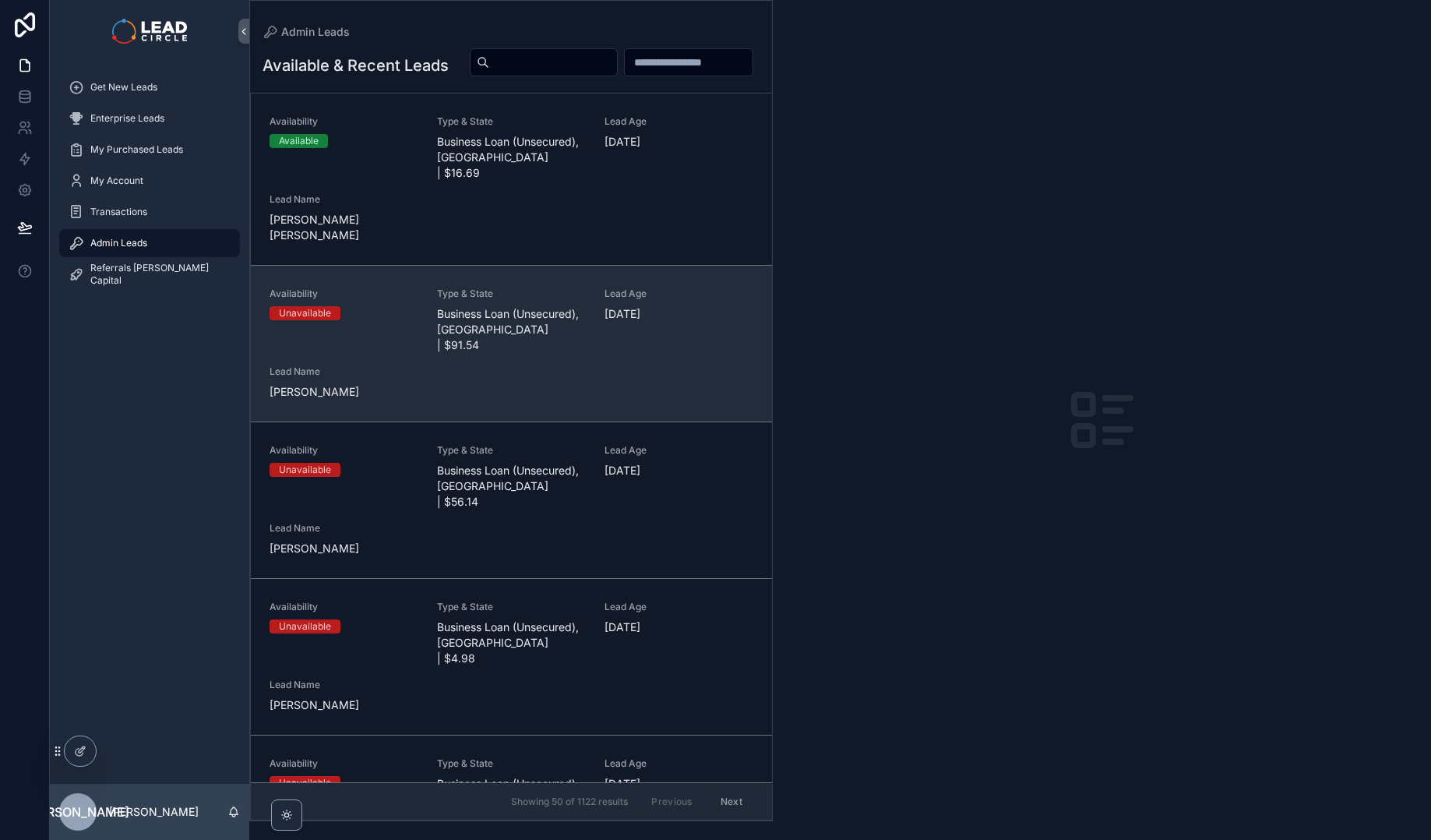
click at [616, 366] on div "Availability Unavailable Type & State Business Loan (Unsecured), [GEOGRAPHIC_DA…" at bounding box center [511, 343] width 483 height 112
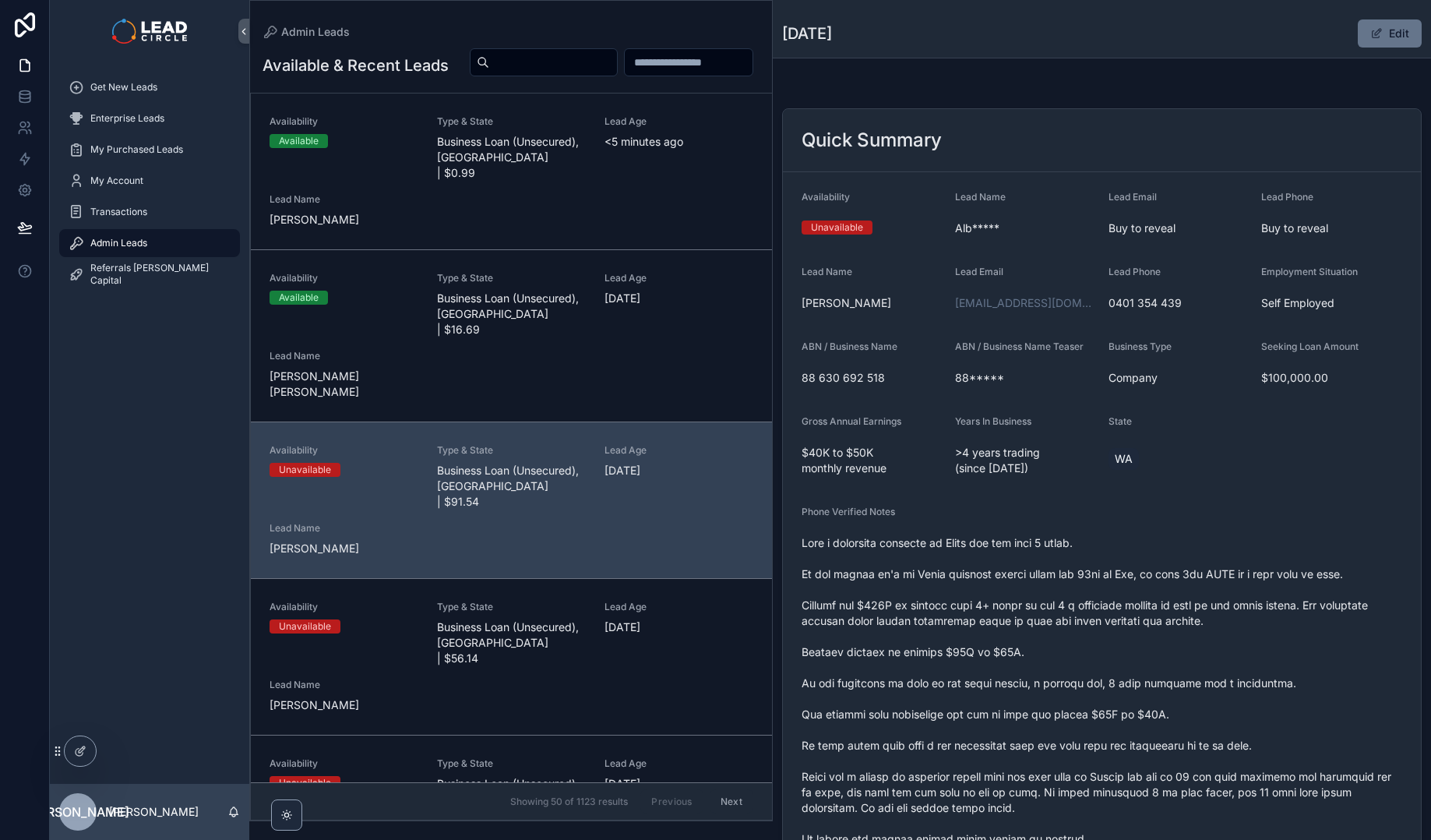
click at [664, 463] on span "[DATE]" at bounding box center [679, 471] width 149 height 16
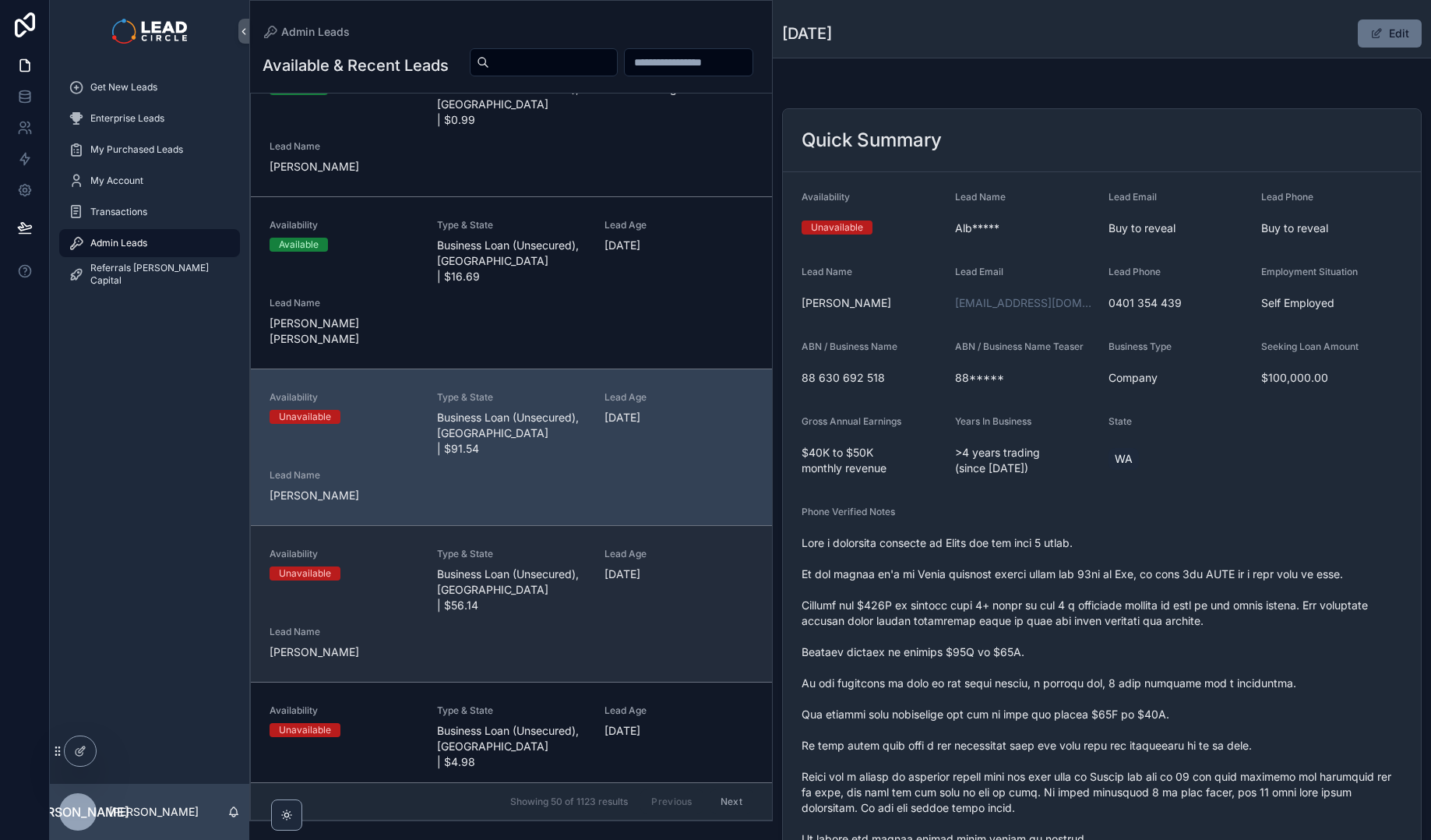
scroll to position [112, 0]
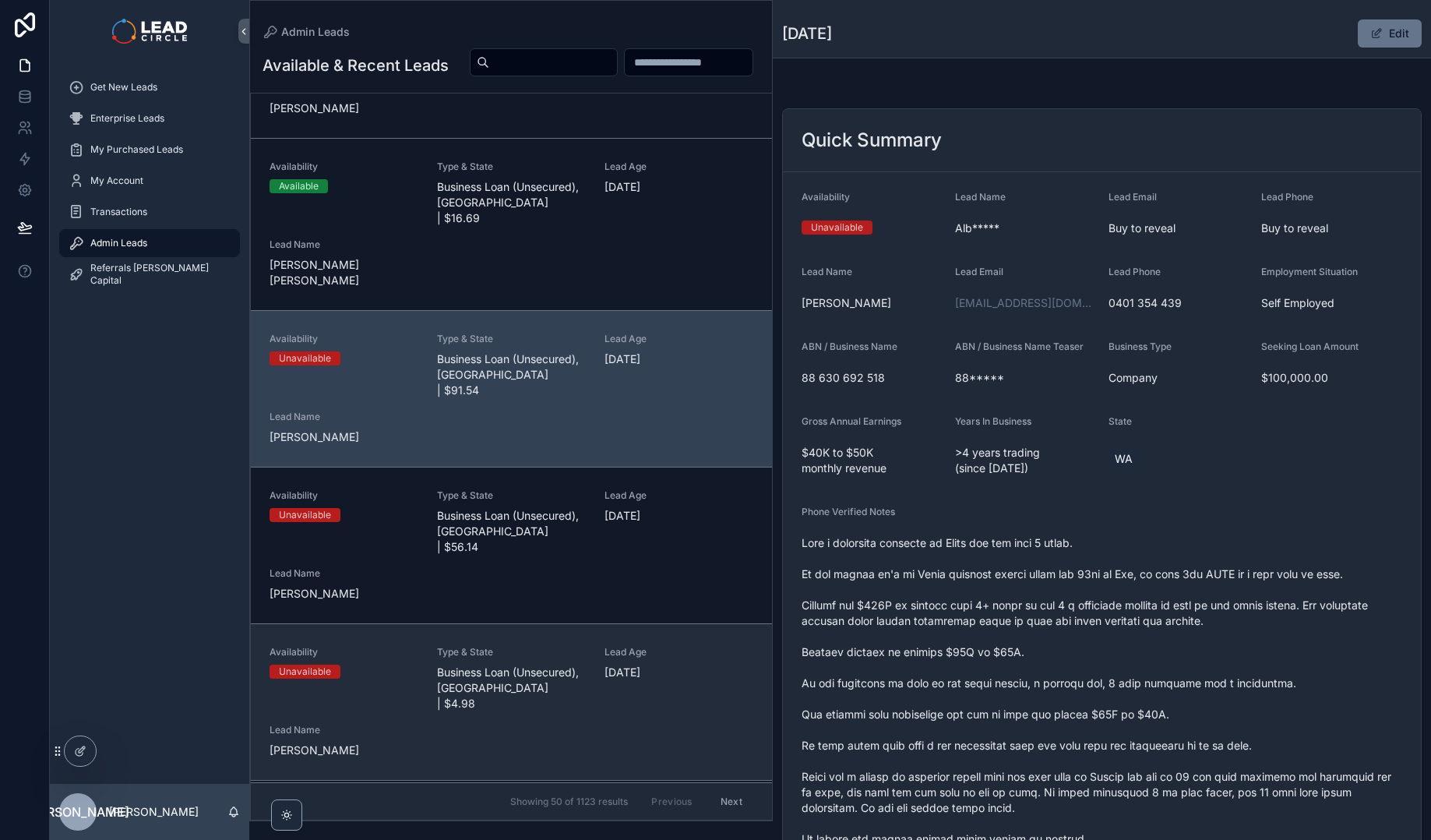
click at [625, 645] on div "Lead Age [DEMOGRAPHIC_DATA][DATE]" at bounding box center [679, 678] width 149 height 66
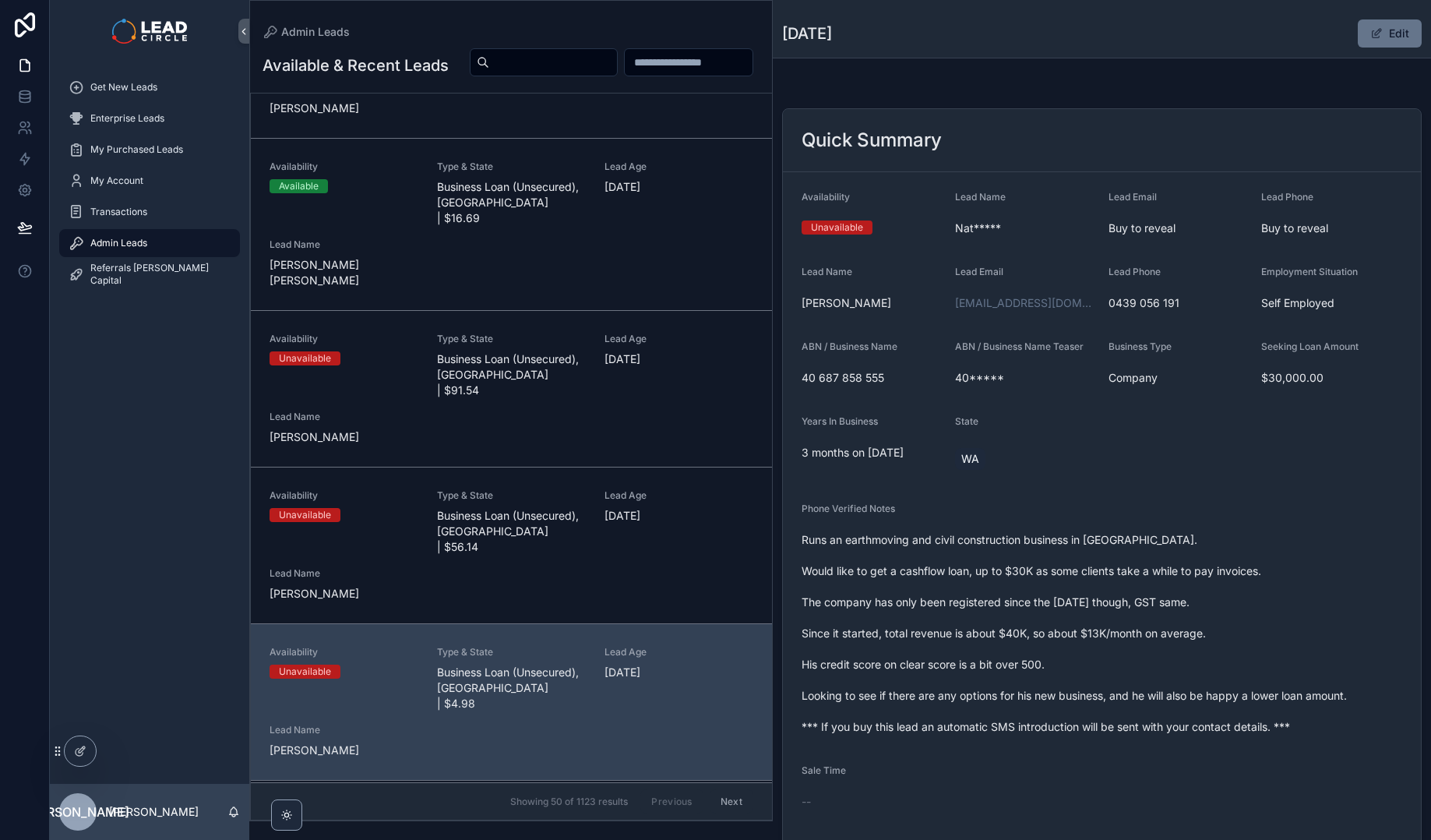
scroll to position [114, 0]
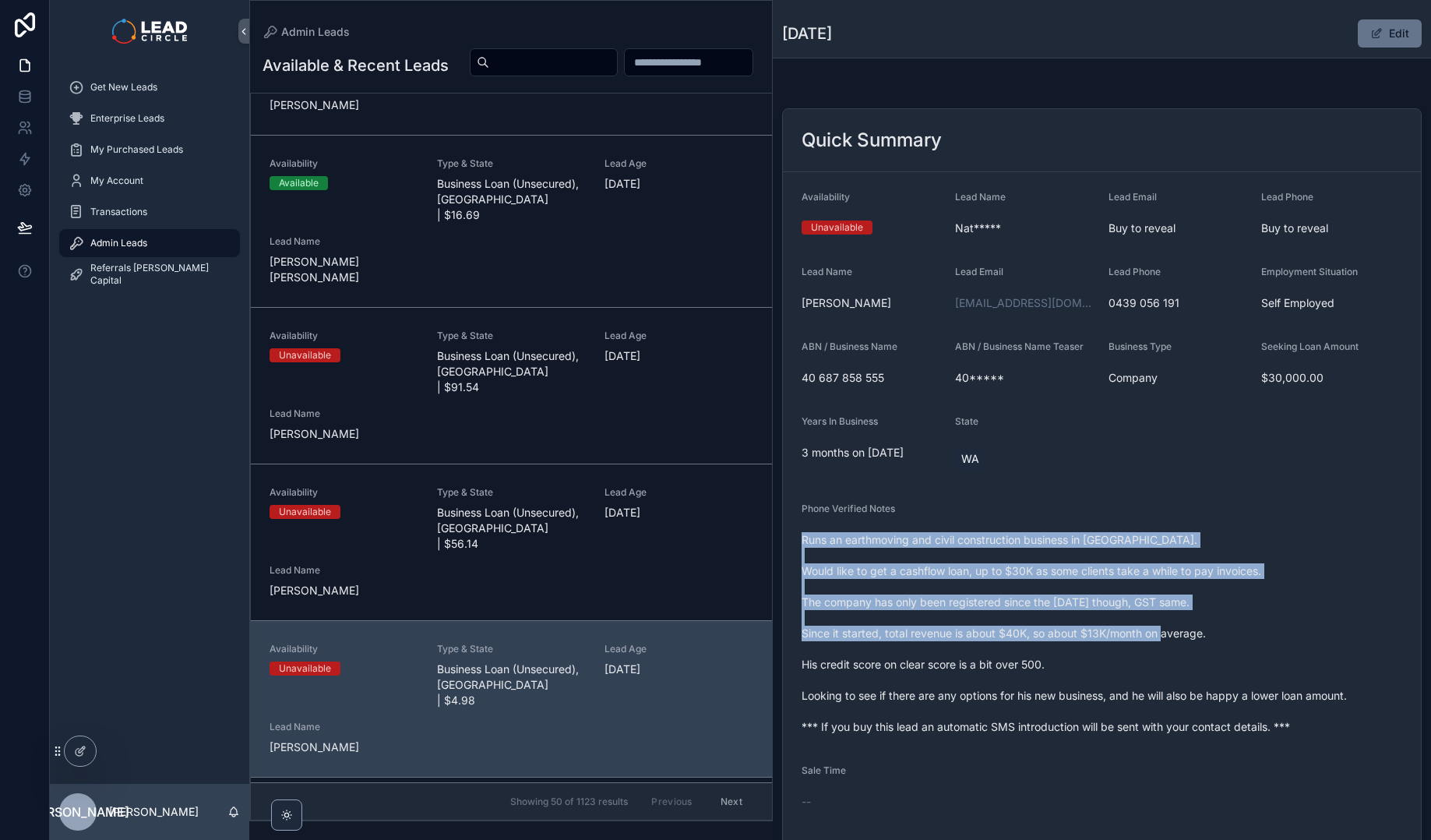
drag, startPoint x: 1023, startPoint y: 694, endPoint x: 1033, endPoint y: 705, distance: 14.9
click at [1031, 704] on div "Runs an earthmoving and civil construction business in [GEOGRAPHIC_DATA]. Would…" at bounding box center [1102, 633] width 600 height 212
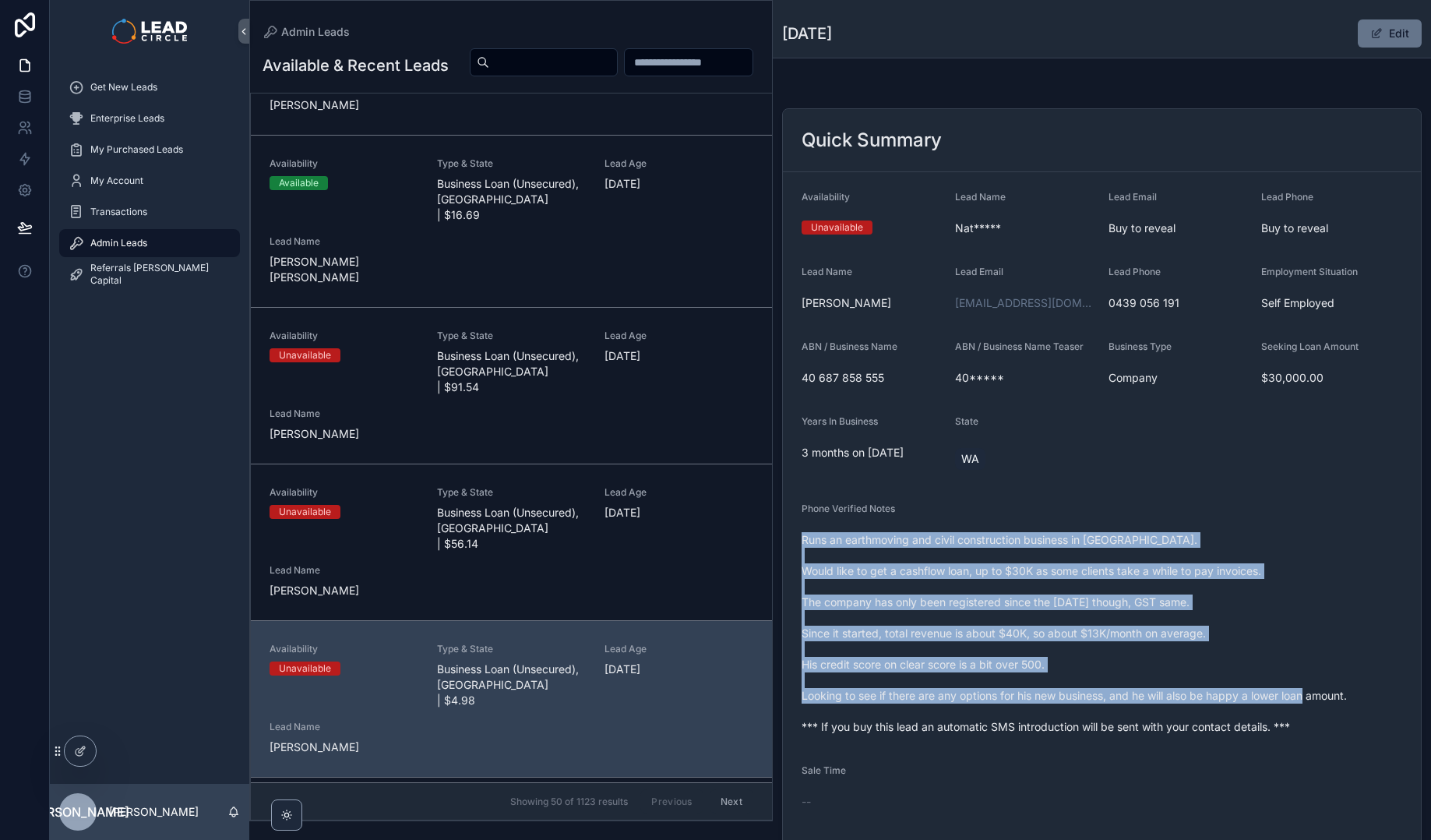
click at [1033, 705] on span "Runs an earthmoving and civil construction business in [GEOGRAPHIC_DATA]. Would…" at bounding box center [1102, 633] width 600 height 203
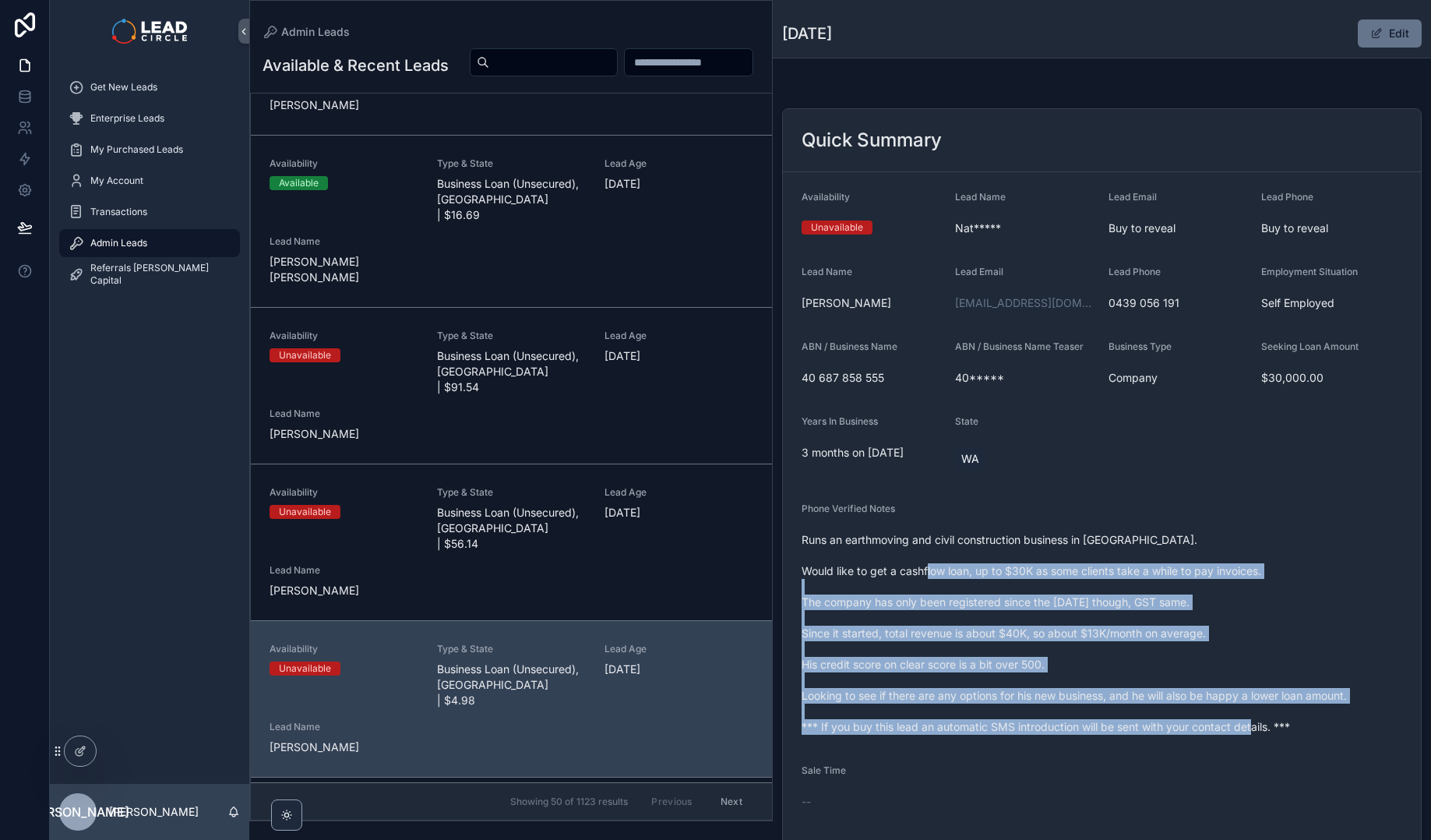
drag, startPoint x: 994, startPoint y: 560, endPoint x: 987, endPoint y: 543, distance: 18.4
click at [987, 543] on form "Availability Unavailable Lead Name Nat***** Lead Email Buy to reveal Lead Phone…" at bounding box center [1102, 576] width 638 height 810
click at [987, 543] on span "Runs an earthmoving and civil construction business in [GEOGRAPHIC_DATA]. Would…" at bounding box center [1102, 633] width 600 height 203
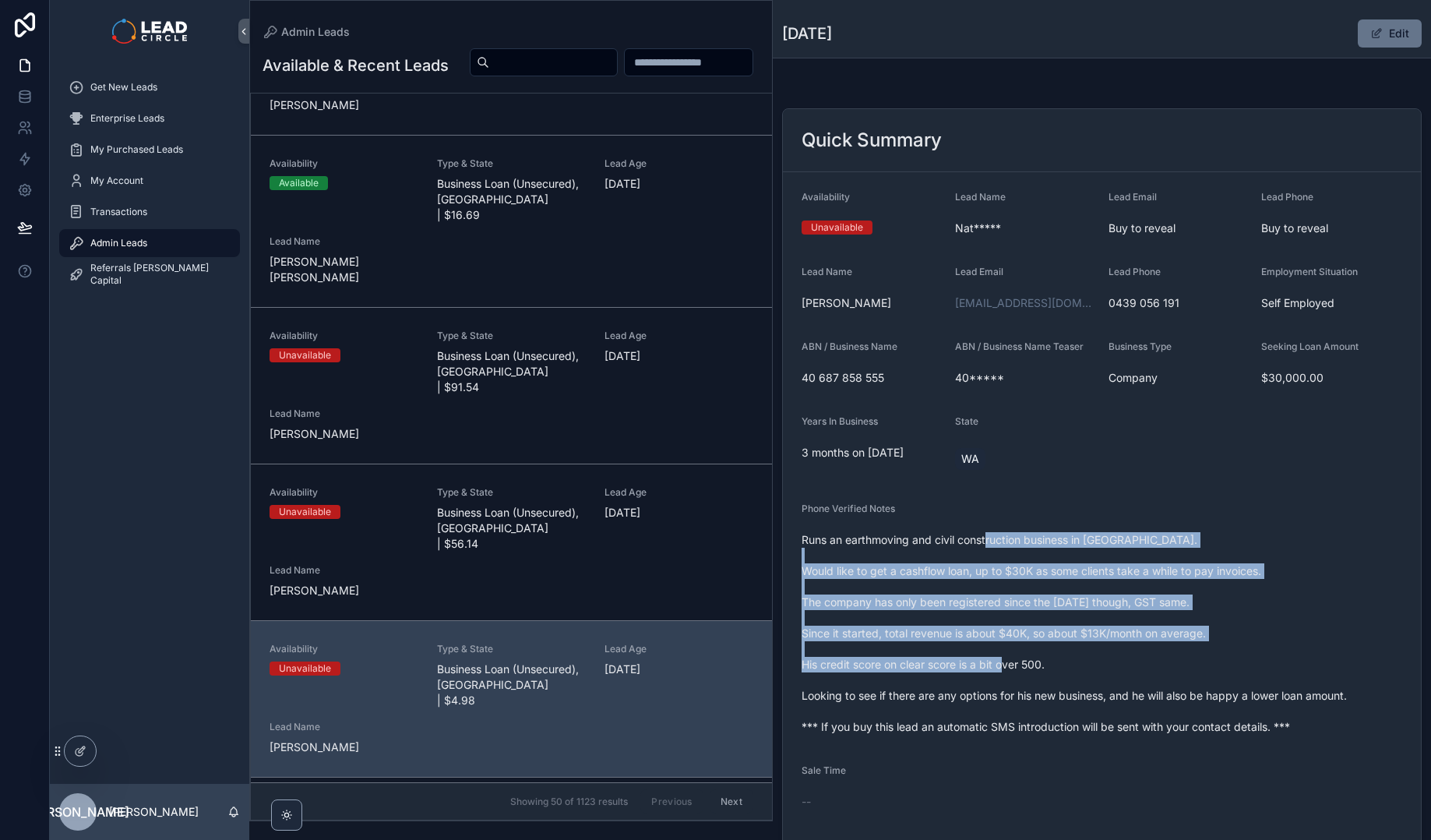
drag, startPoint x: 987, startPoint y: 541, endPoint x: 1046, endPoint y: 687, distance: 157.5
click at [1046, 687] on span "Runs an earthmoving and civil construction business in [GEOGRAPHIC_DATA]. Would…" at bounding box center [1102, 633] width 600 height 203
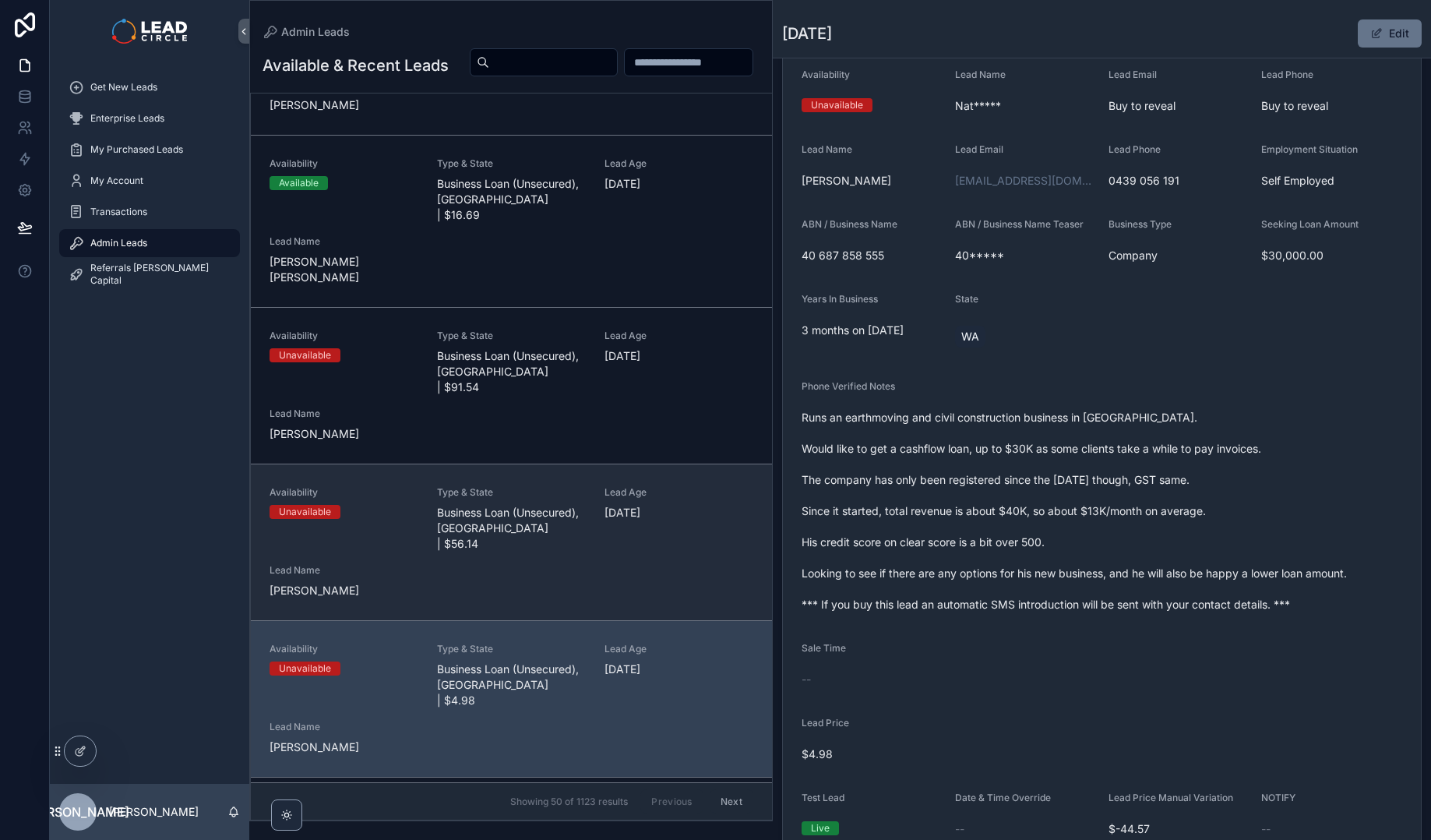
scroll to position [237, 0]
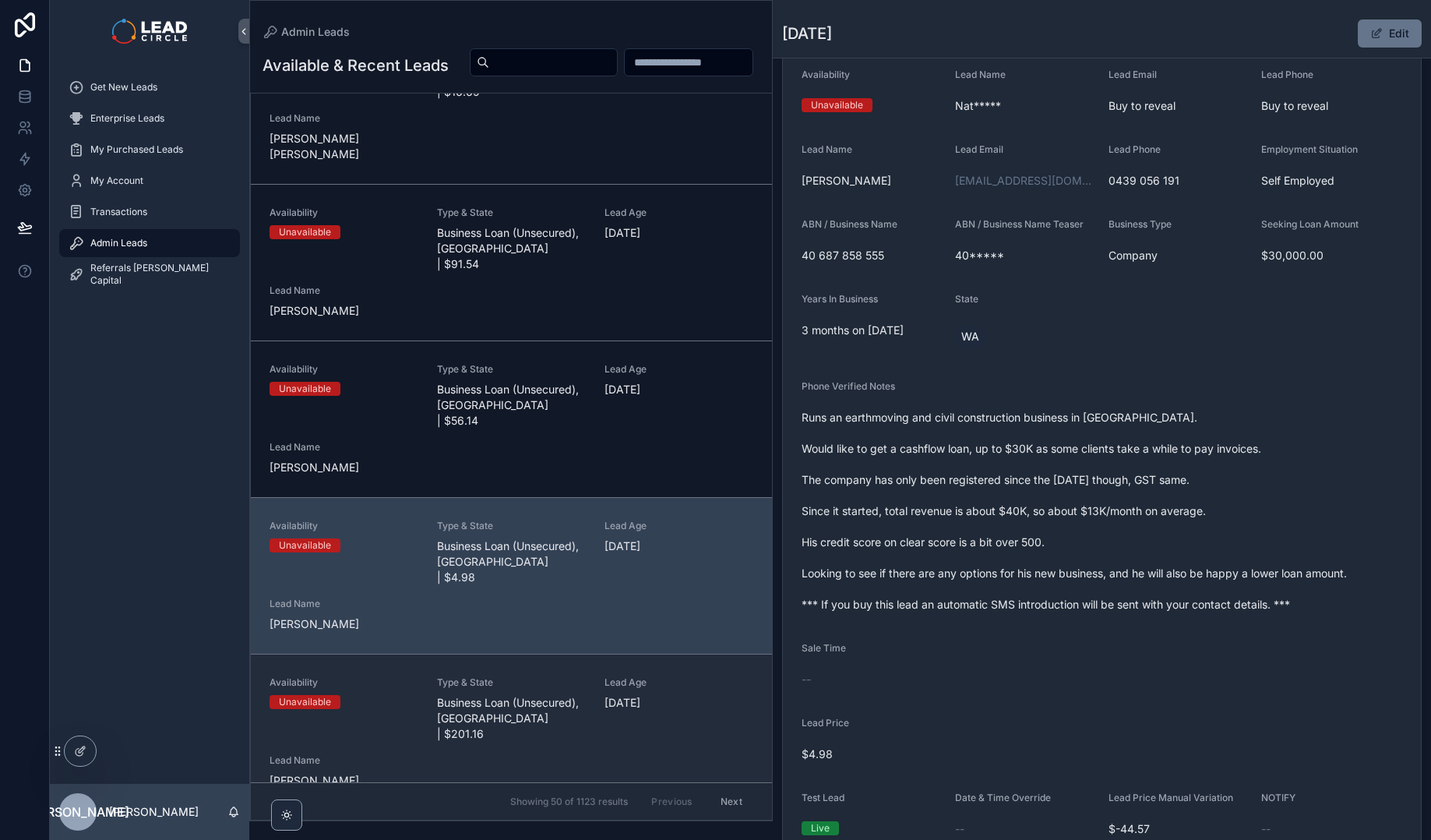
click at [625, 676] on div "Lead Age [DEMOGRAPHIC_DATA][DATE]" at bounding box center [679, 709] width 149 height 66
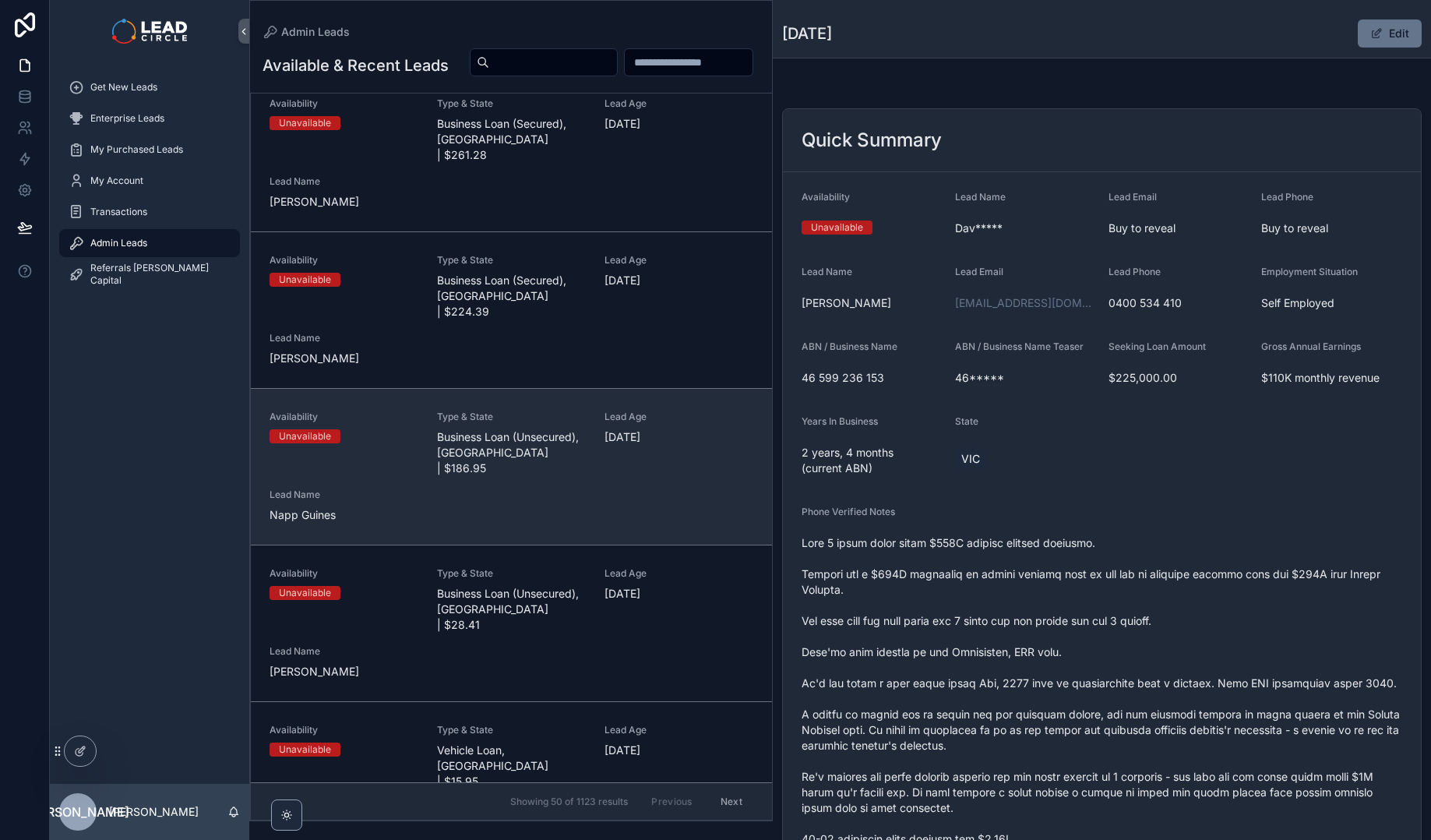
scroll to position [983, 0]
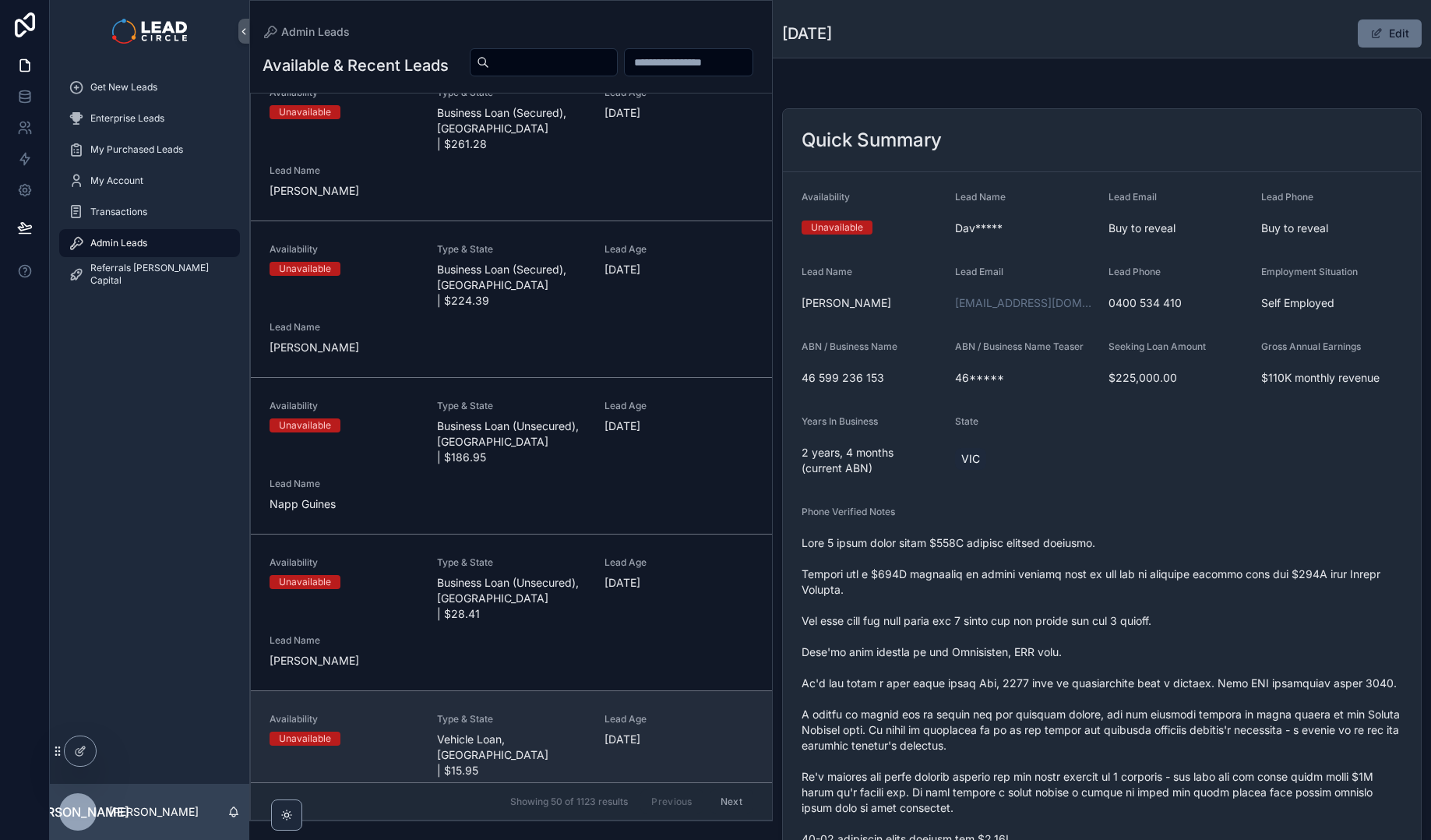
click at [638, 713] on span "Lead Age" at bounding box center [679, 719] width 149 height 12
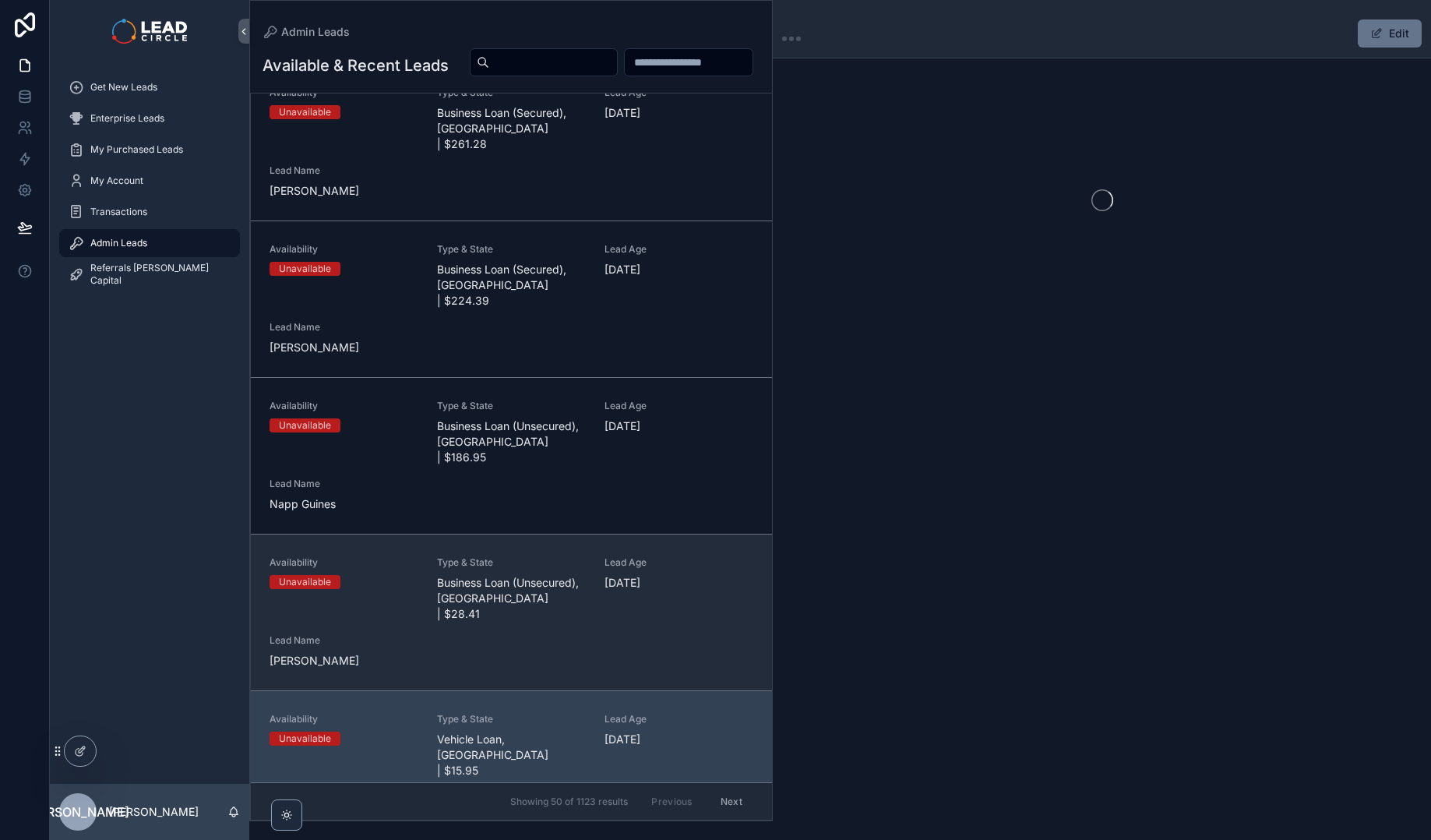
click at [641, 556] on div "Lead Age [DEMOGRAPHIC_DATA][DATE]" at bounding box center [679, 589] width 149 height 66
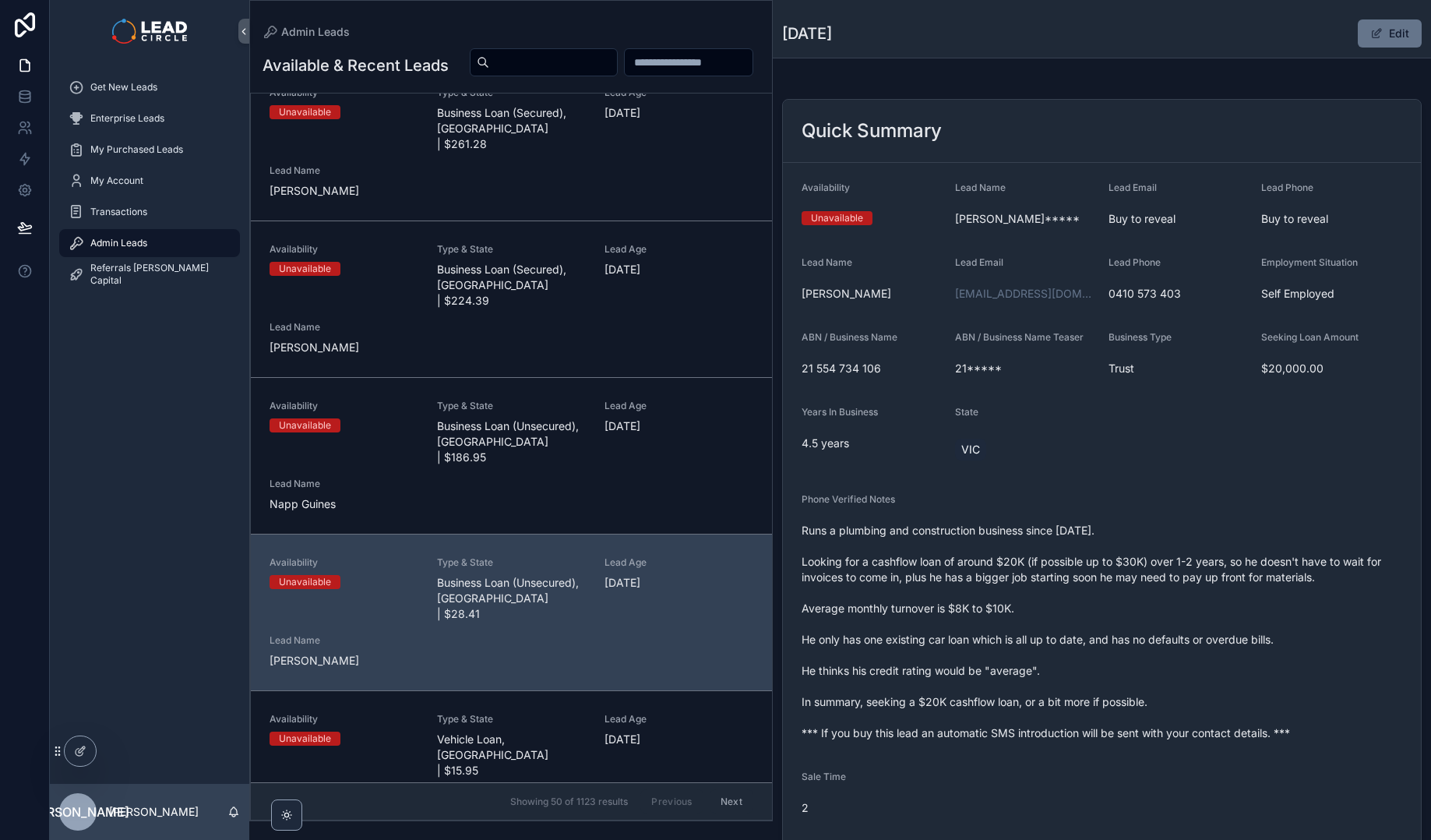
scroll to position [126, 0]
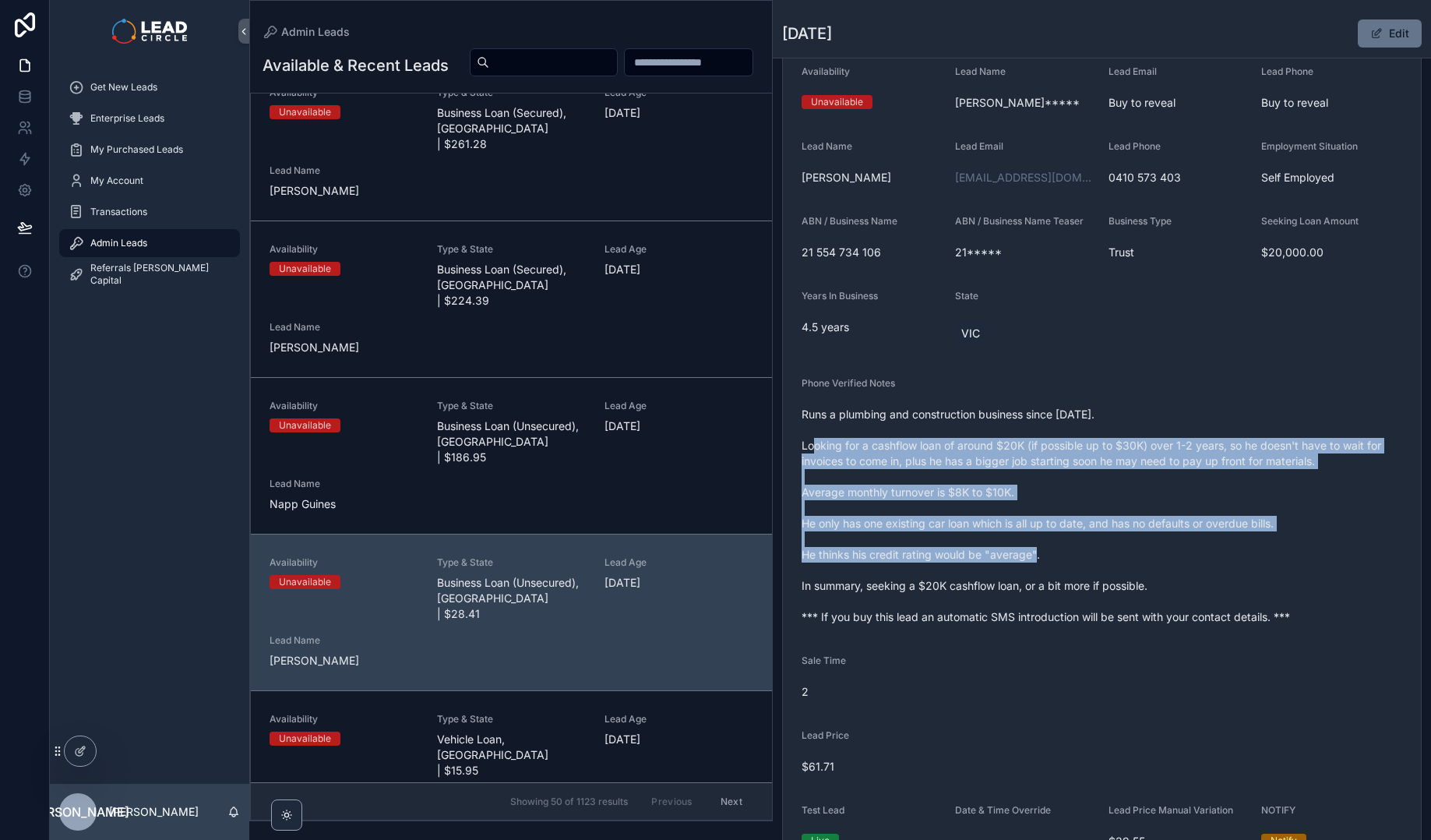
drag, startPoint x: 979, startPoint y: 458, endPoint x: 1037, endPoint y: 578, distance: 133.3
click at [1037, 578] on span "Runs a plumbing and construction business since [DATE]. Looking for a cashflow …" at bounding box center [1102, 515] width 600 height 218
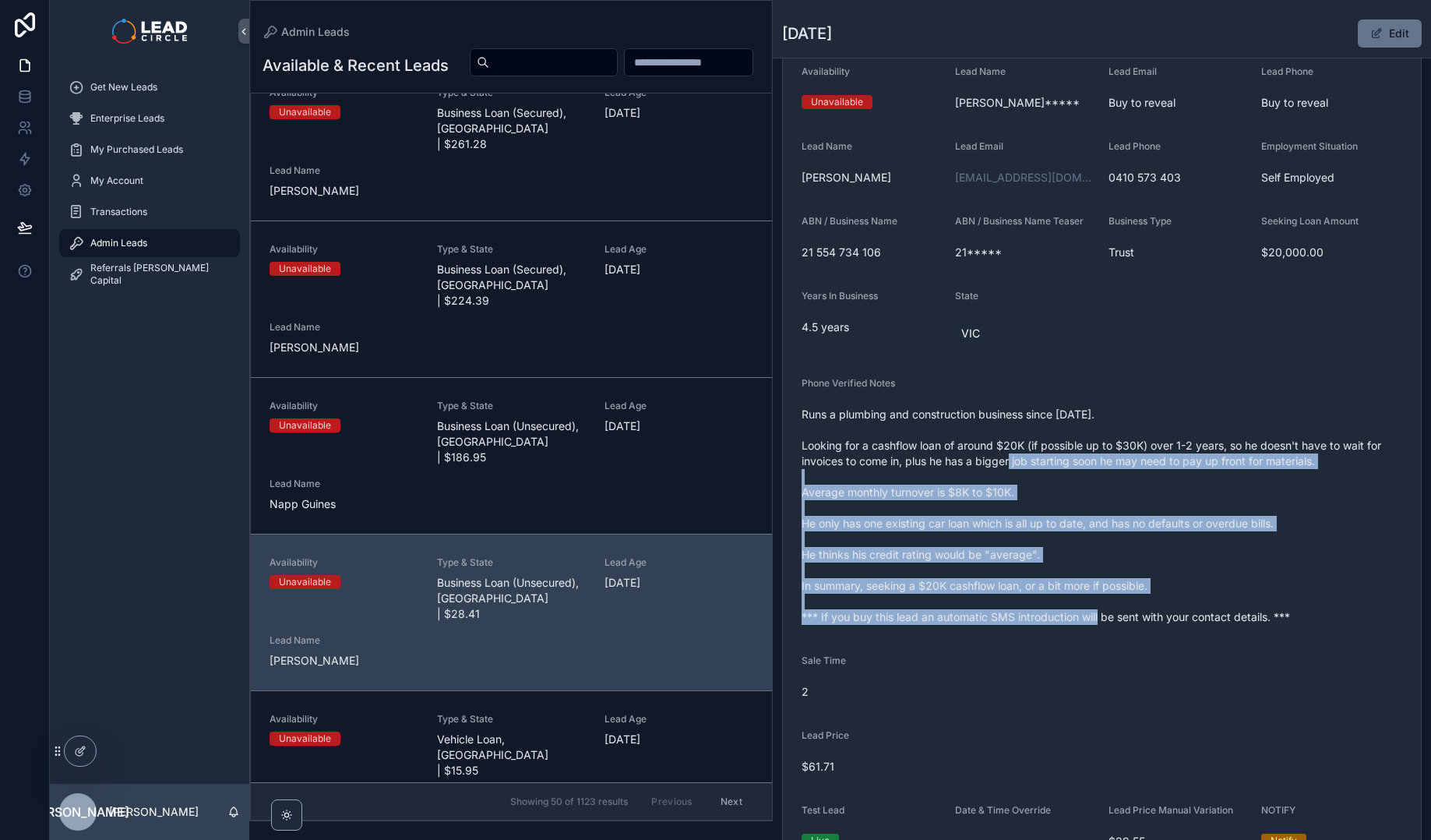
drag, startPoint x: 1081, startPoint y: 594, endPoint x: 991, endPoint y: 464, distance: 158.1
click at [991, 464] on span "Runs a plumbing and construction business since [DATE]. Looking for a cashflow …" at bounding box center [1102, 515] width 600 height 218
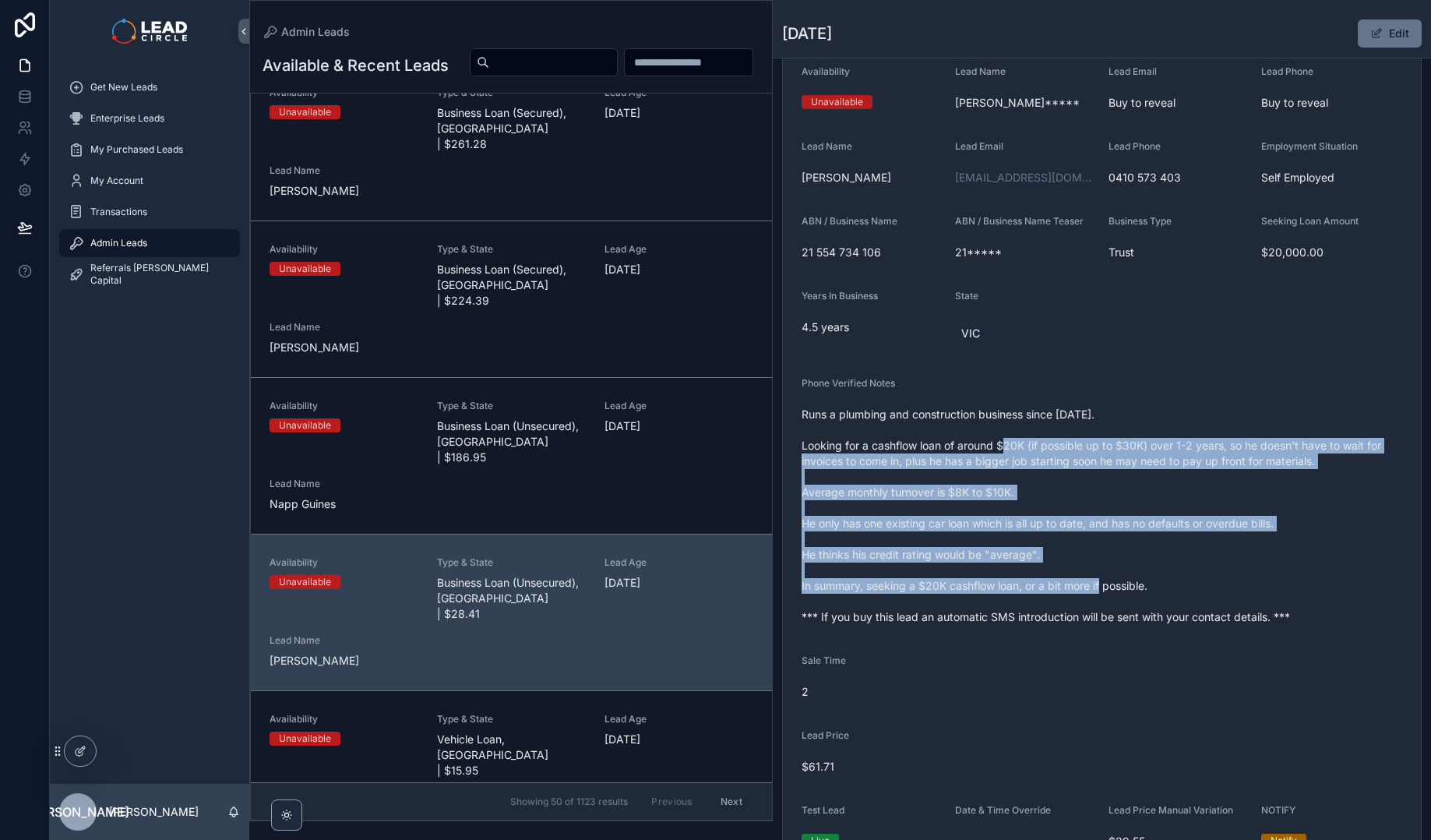
drag, startPoint x: 991, startPoint y: 442, endPoint x: 1096, endPoint y: 590, distance: 181.5
click at [1096, 590] on span "Runs a plumbing and construction business since [DATE]. Looking for a cashflow …" at bounding box center [1102, 515] width 600 height 218
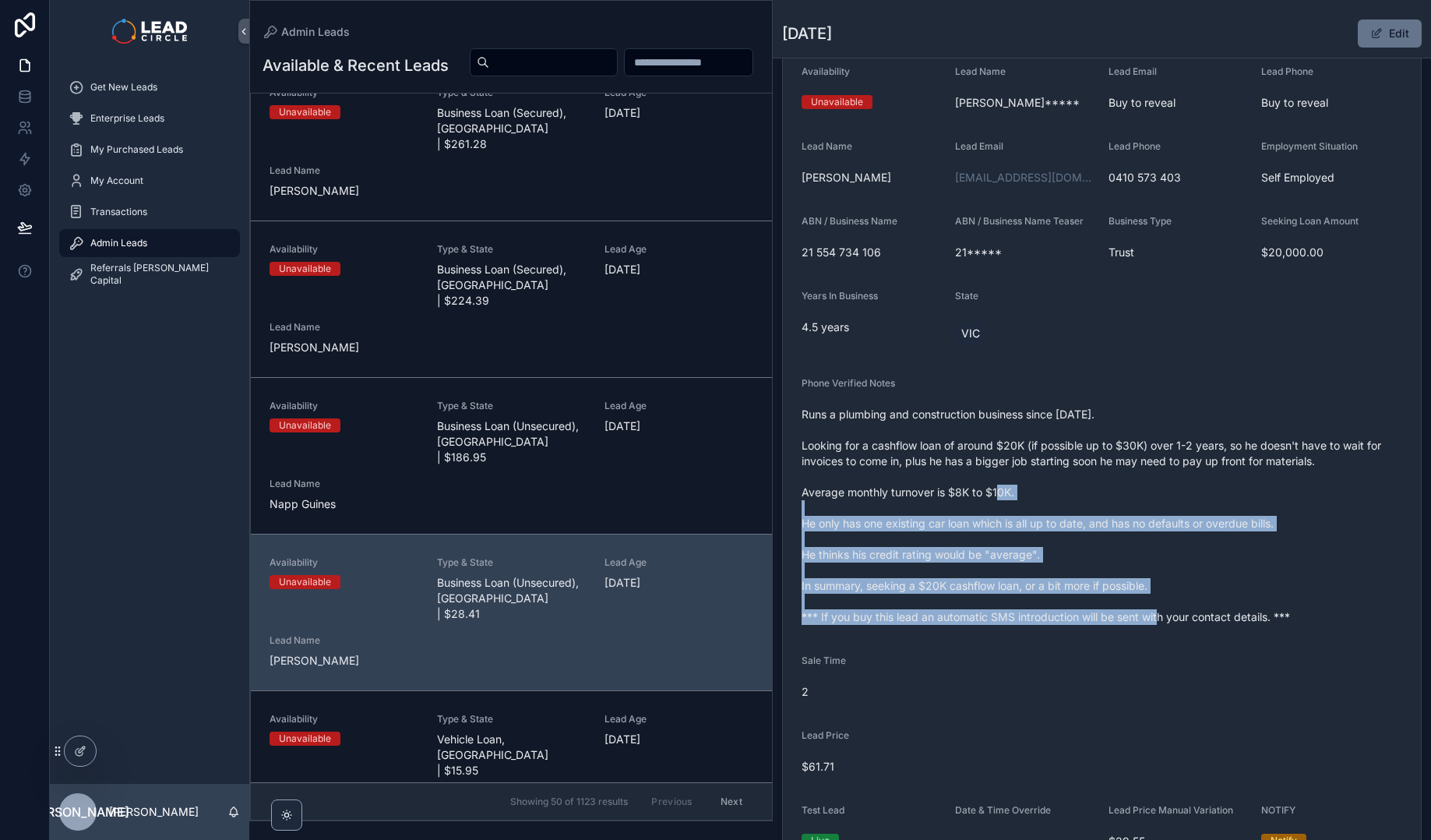
drag, startPoint x: 1148, startPoint y: 614, endPoint x: 957, endPoint y: 471, distance: 238.6
click at [957, 471] on span "Runs a plumbing and construction business since [DATE]. Looking for a cashflow …" at bounding box center [1102, 515] width 600 height 218
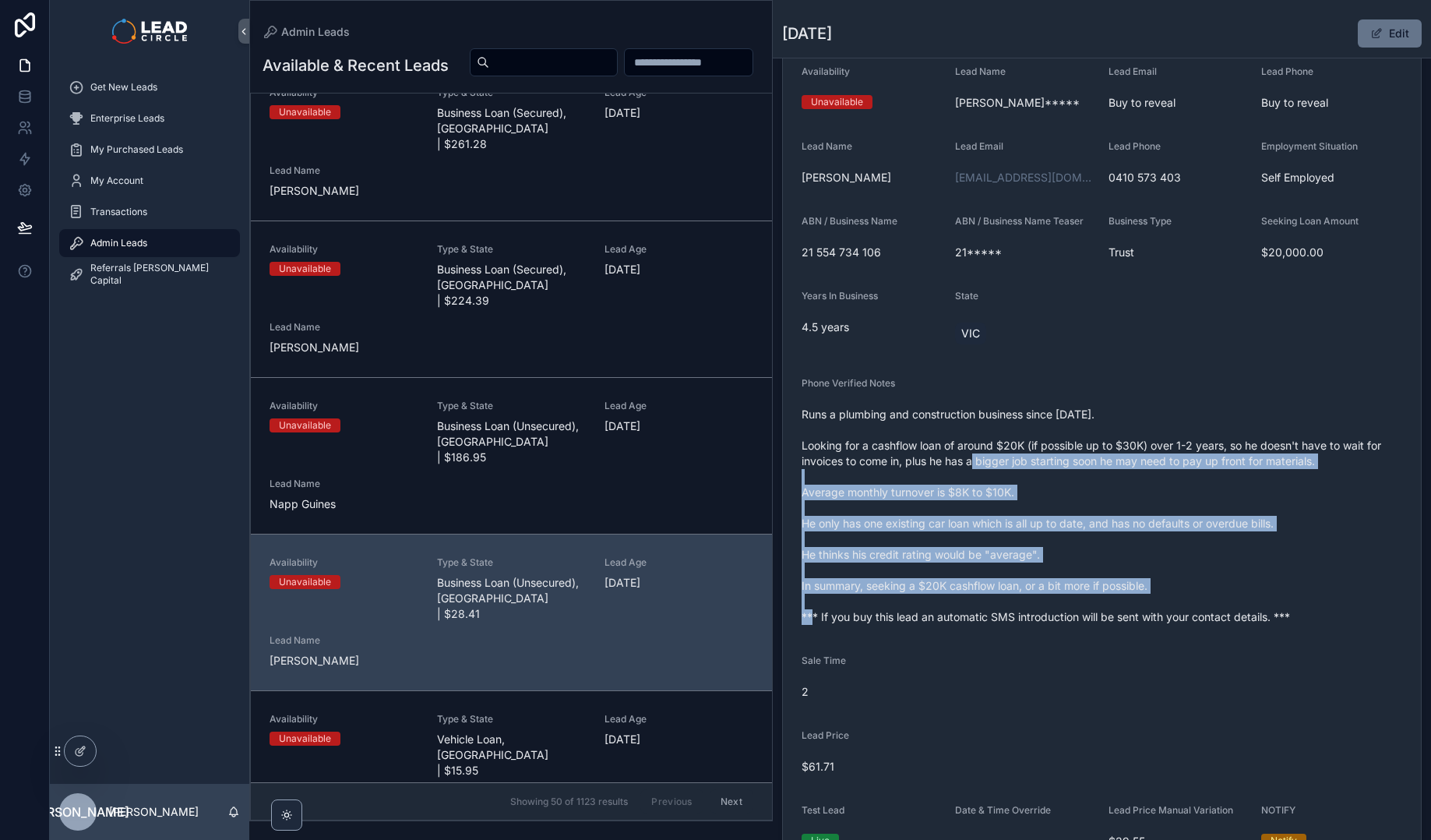
drag, startPoint x: 1014, startPoint y: 496, endPoint x: 1225, endPoint y: 605, distance: 237.5
click at [1225, 605] on span "Runs a plumbing and construction business since [DATE]. Looking for a cashflow …" at bounding box center [1102, 515] width 600 height 218
drag, startPoint x: 1256, startPoint y: 631, endPoint x: 981, endPoint y: 488, distance: 310.0
click at [990, 491] on form "Availability Unavailable Lead Name [PERSON_NAME]***** Lead Email Buy to reveal …" at bounding box center [1102, 459] width 638 height 826
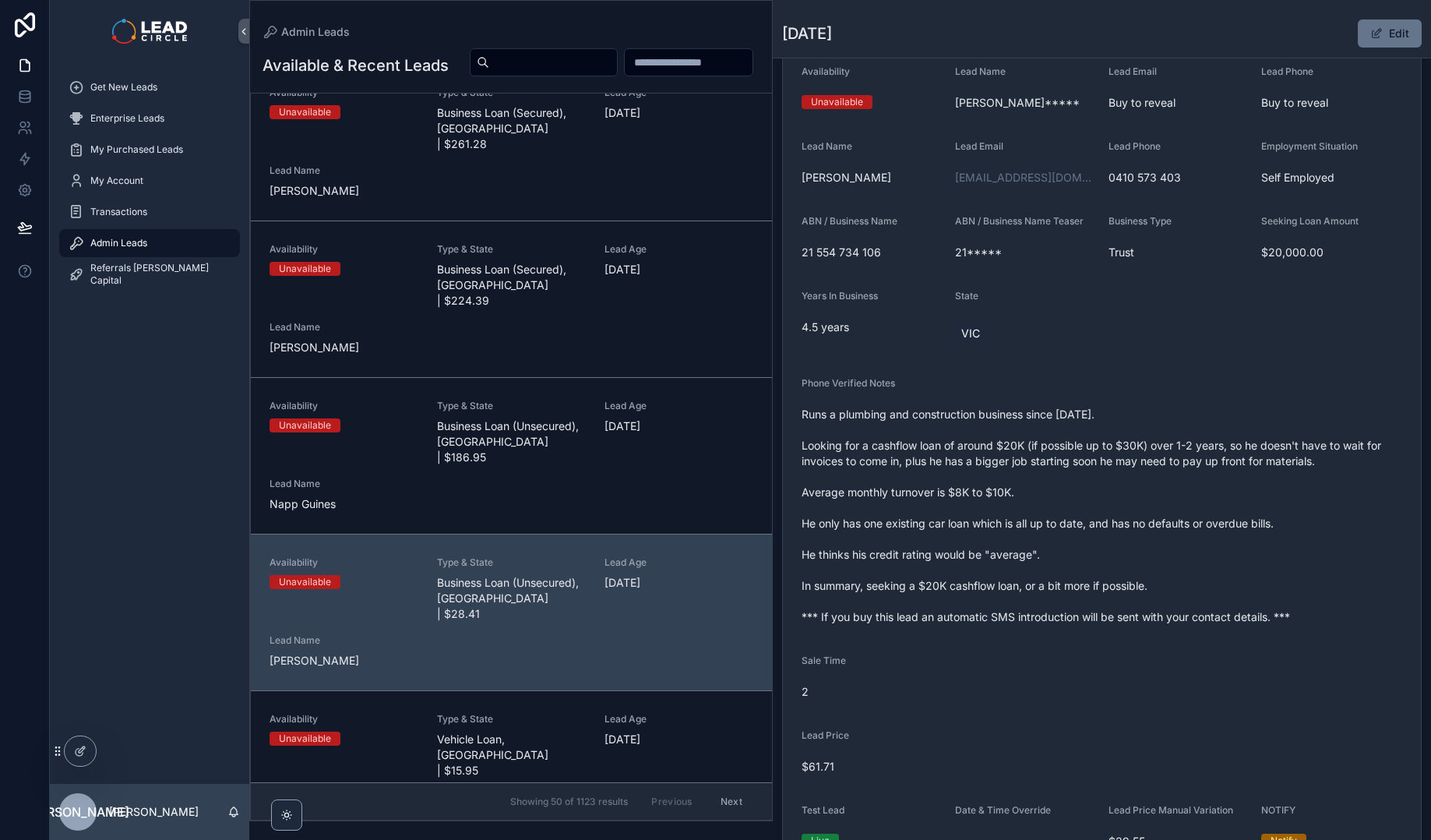
click at [980, 488] on span "Runs a plumbing and construction business since [DATE]. Looking for a cashflow …" at bounding box center [1102, 515] width 600 height 218
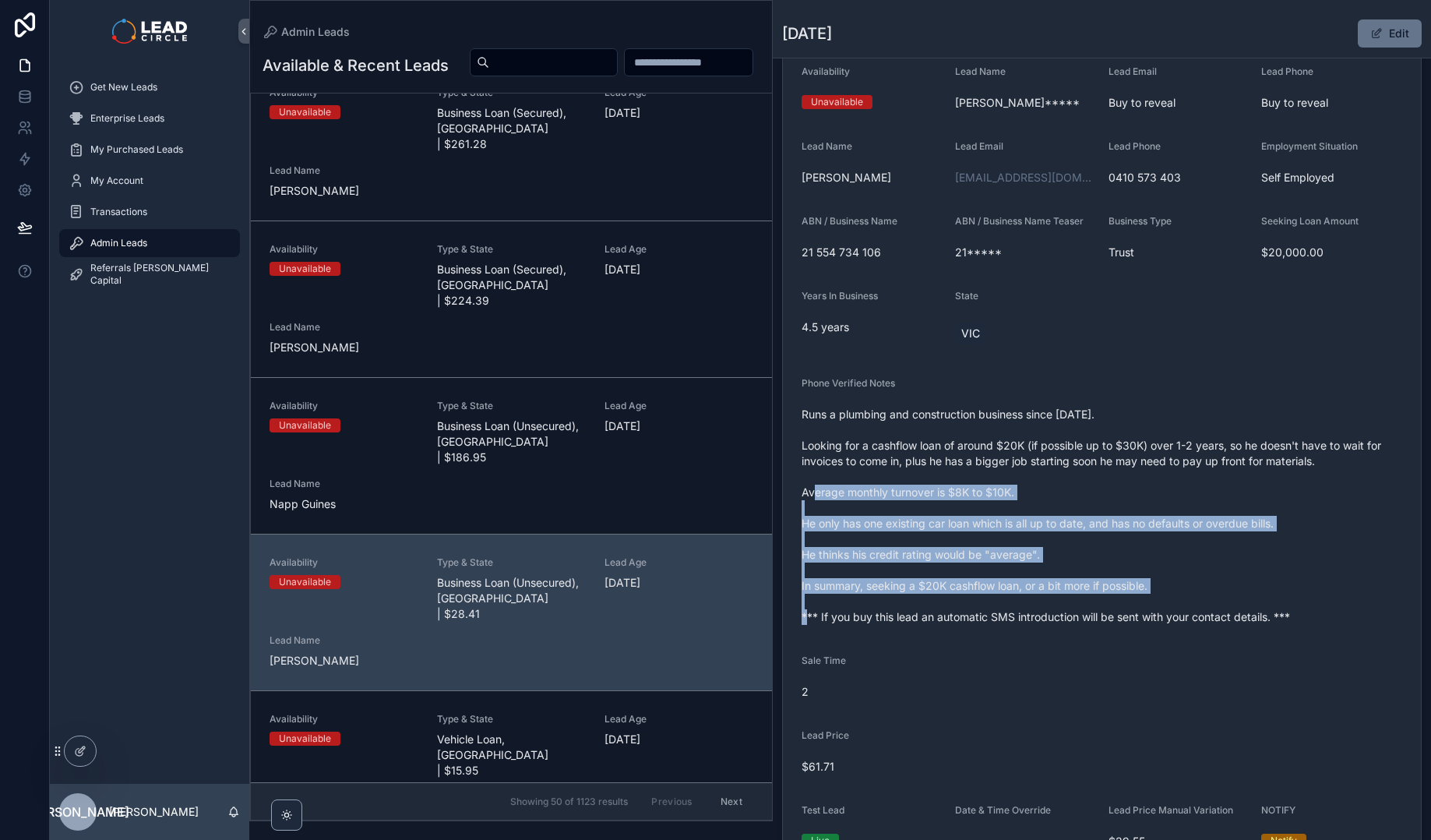
drag, startPoint x: 978, startPoint y: 482, endPoint x: 1155, endPoint y: 591, distance: 207.9
click at [1155, 591] on span "Runs a plumbing and construction business since [DATE]. Looking for a cashflow …" at bounding box center [1102, 515] width 600 height 218
drag, startPoint x: 1119, startPoint y: 574, endPoint x: 964, endPoint y: 482, distance: 180.2
click at [971, 483] on span "Runs a plumbing and construction business since [DATE]. Looking for a cashflow …" at bounding box center [1102, 515] width 600 height 218
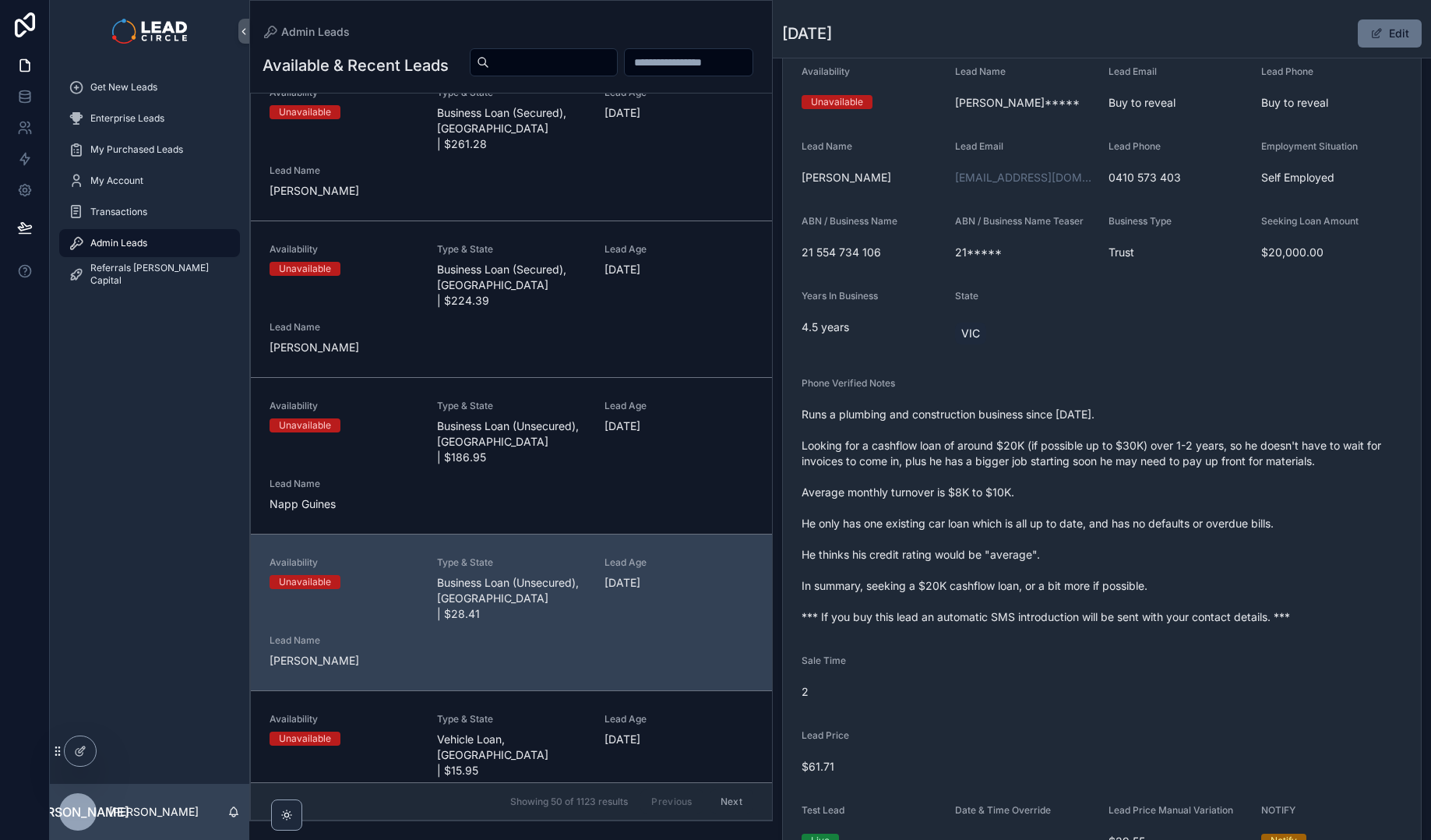
click at [961, 480] on span "Runs a plumbing and construction business since [DATE]. Looking for a cashflow …" at bounding box center [1102, 515] width 600 height 218
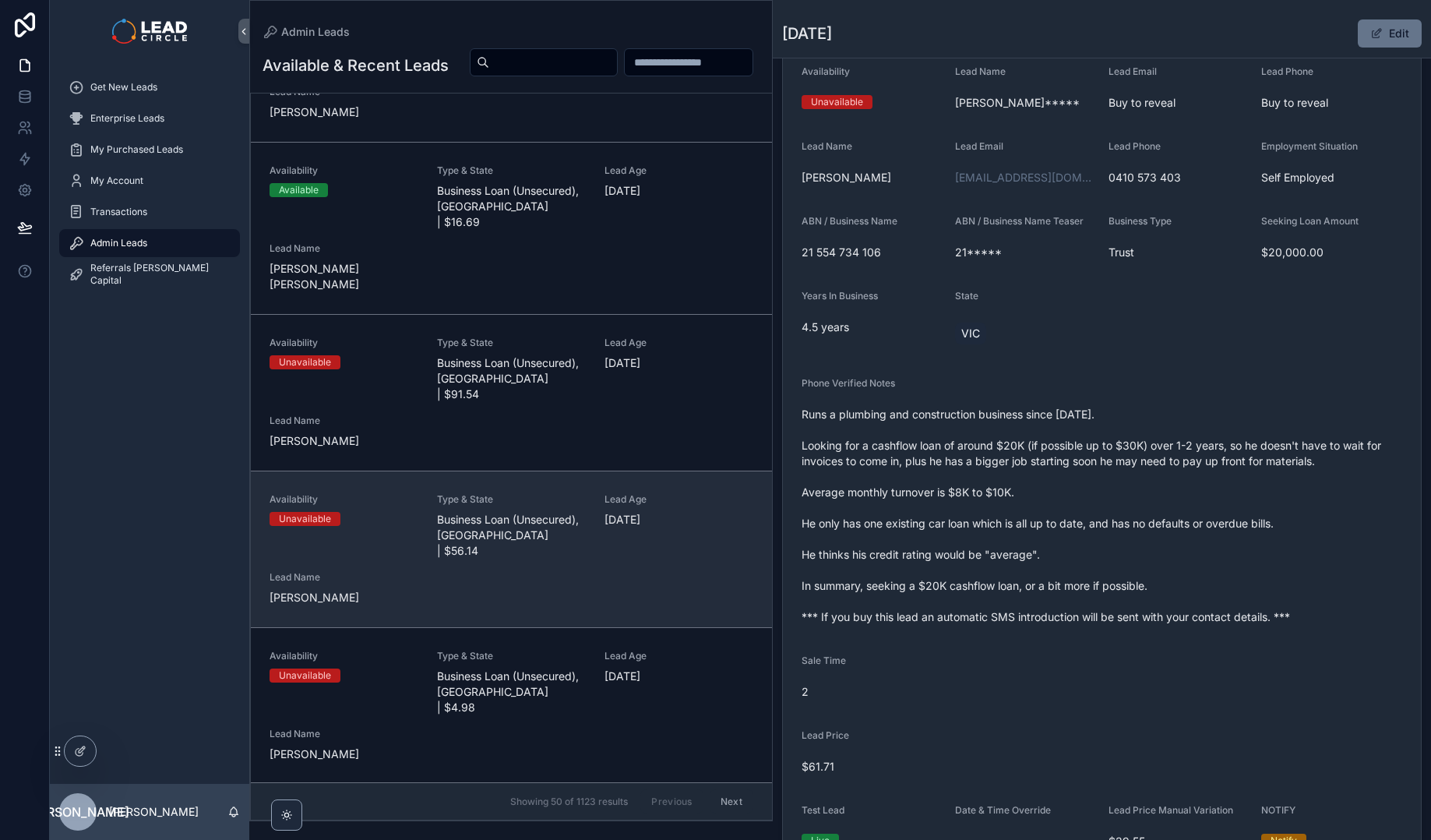
scroll to position [0, 0]
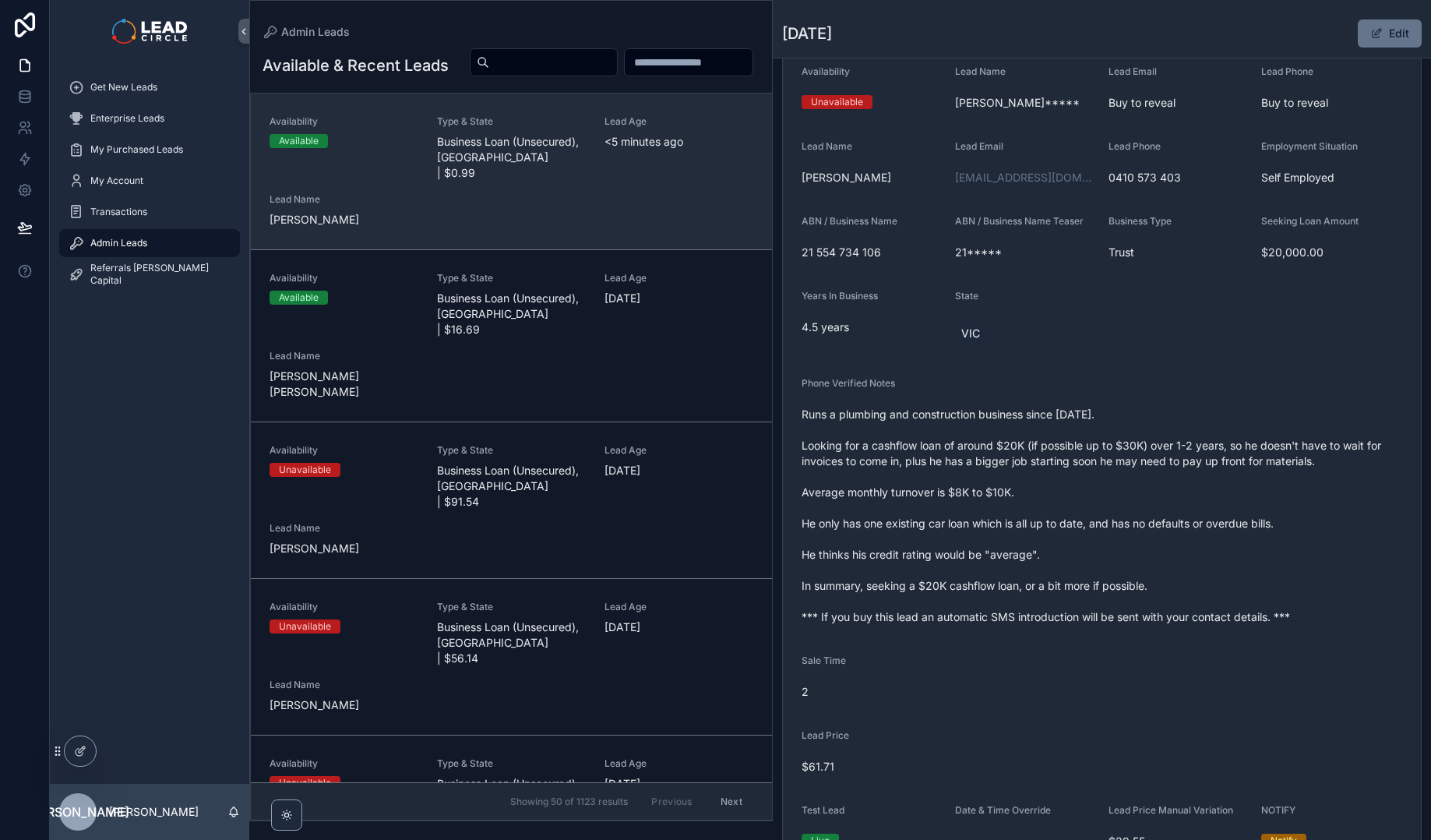
click at [524, 181] on span "Business Loan (Unsecured), [GEOGRAPHIC_DATA] | $0.99" at bounding box center [512, 157] width 149 height 47
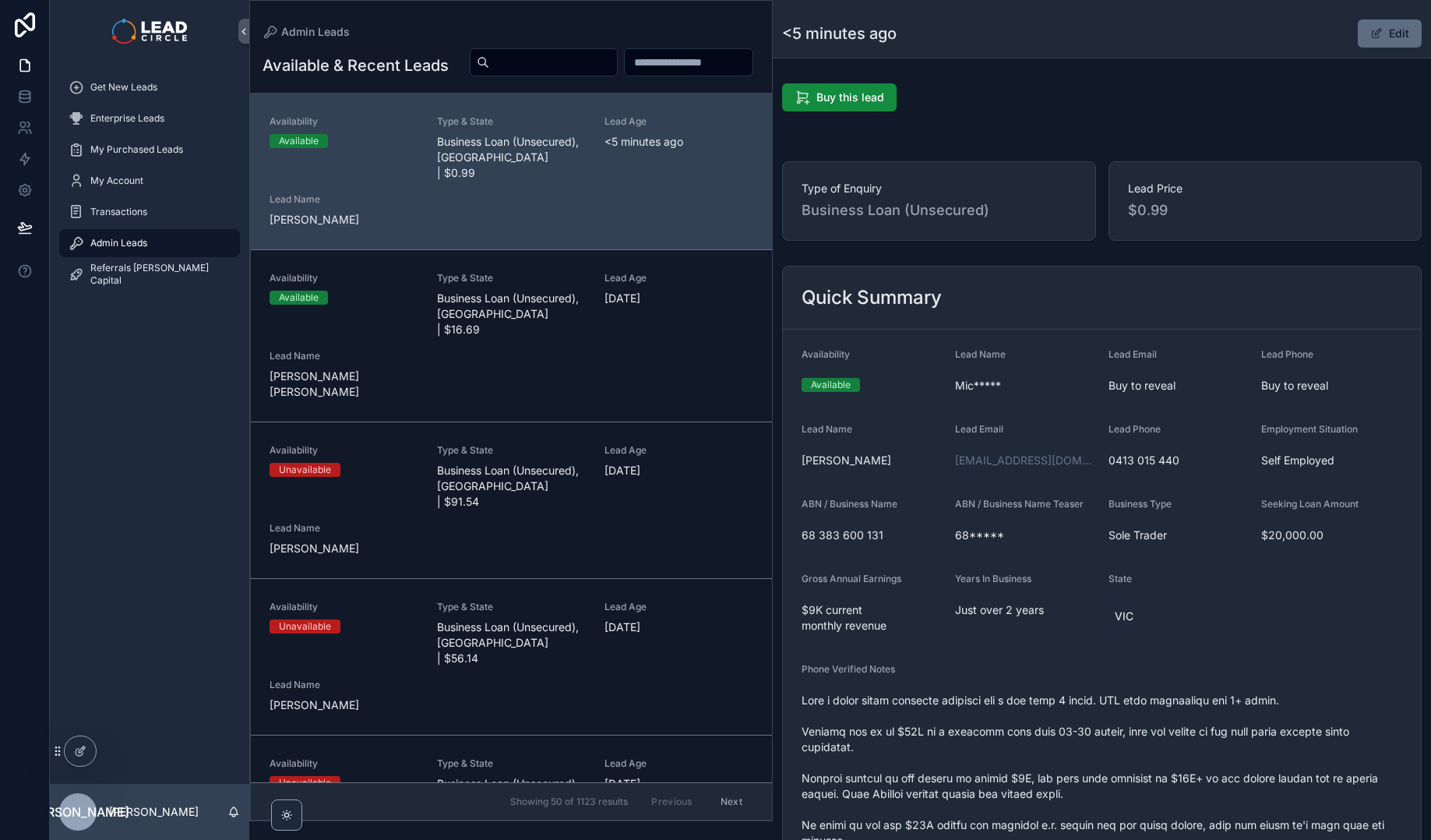
click at [1390, 35] on button "Edit" at bounding box center [1390, 34] width 64 height 28
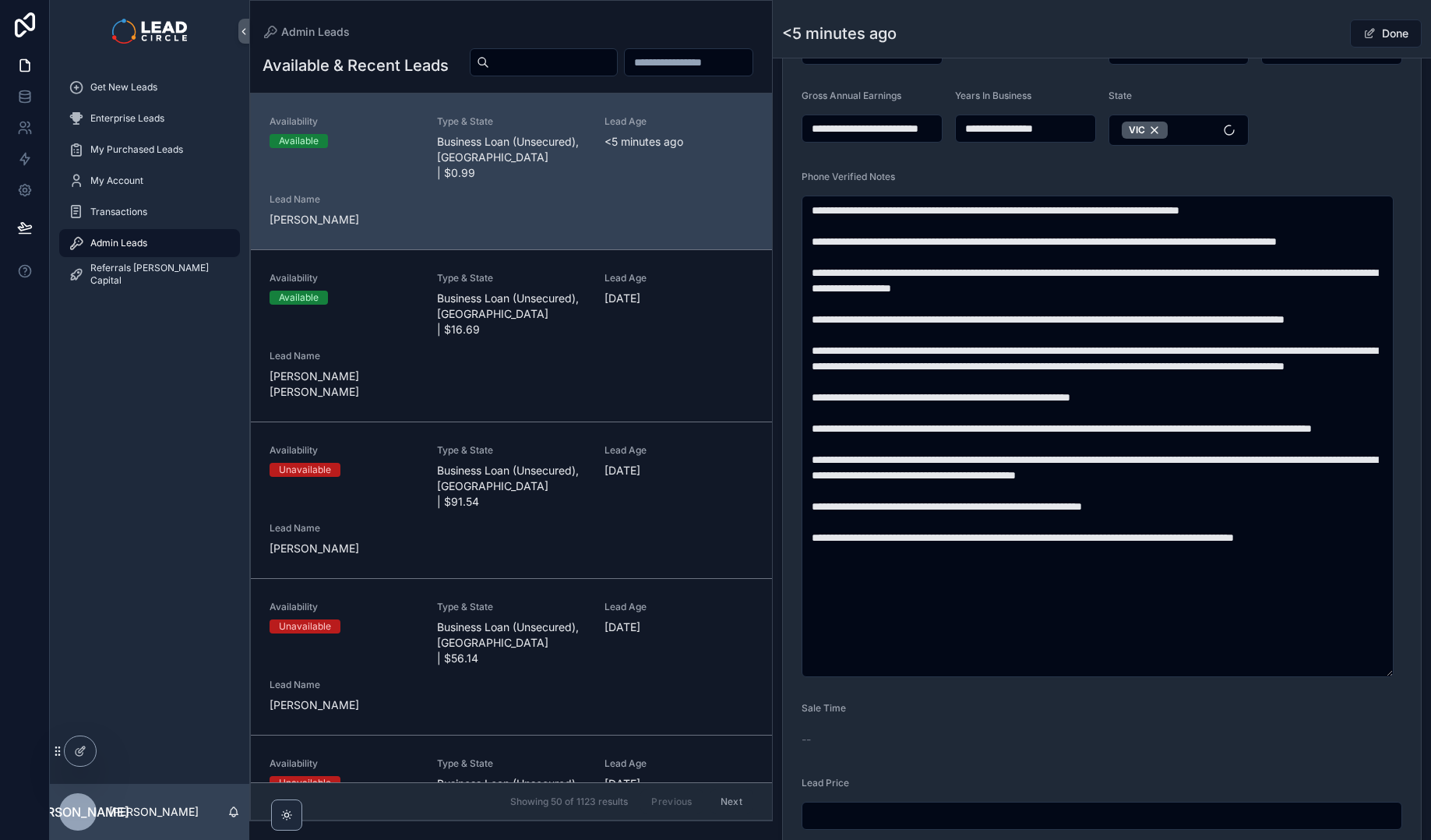
scroll to position [764, 0]
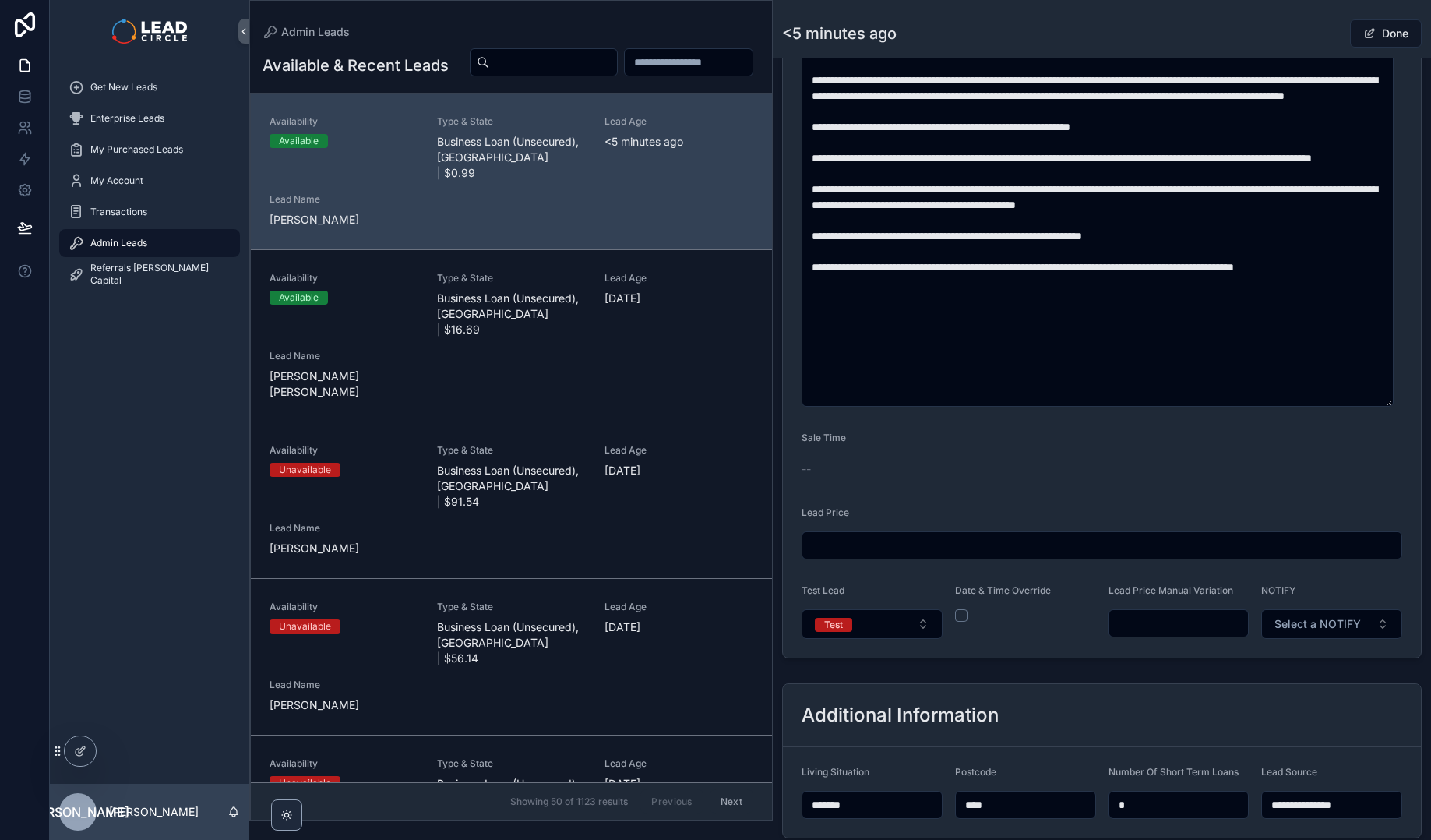
click at [1184, 623] on input "scrollable content" at bounding box center [1180, 623] width 140 height 22
type input "******"
click at [1199, 657] on div "**********" at bounding box center [1102, 80] width 639 height 1157
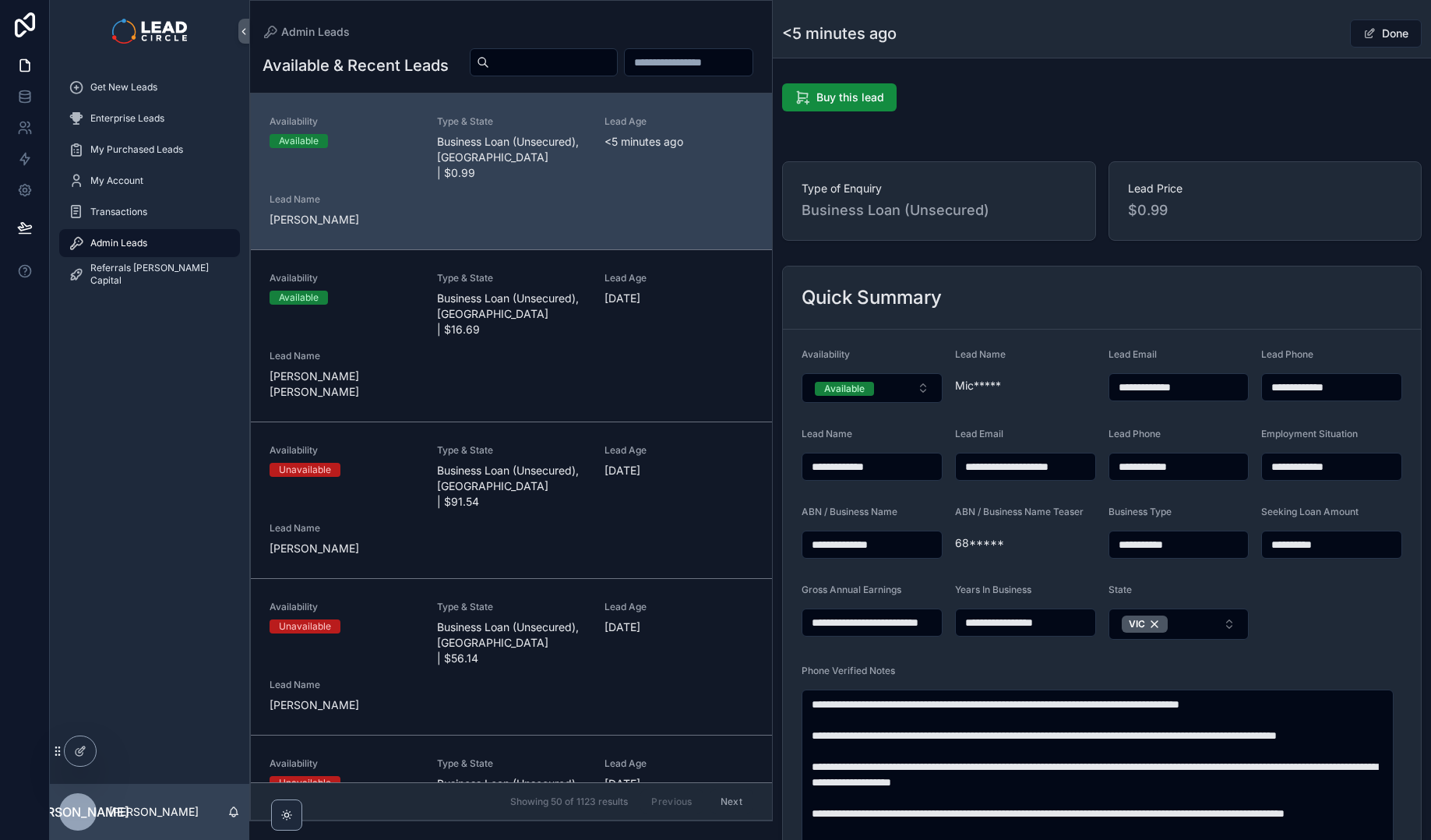
scroll to position [0, 0]
click at [1396, 36] on button "Done" at bounding box center [1386, 34] width 72 height 28
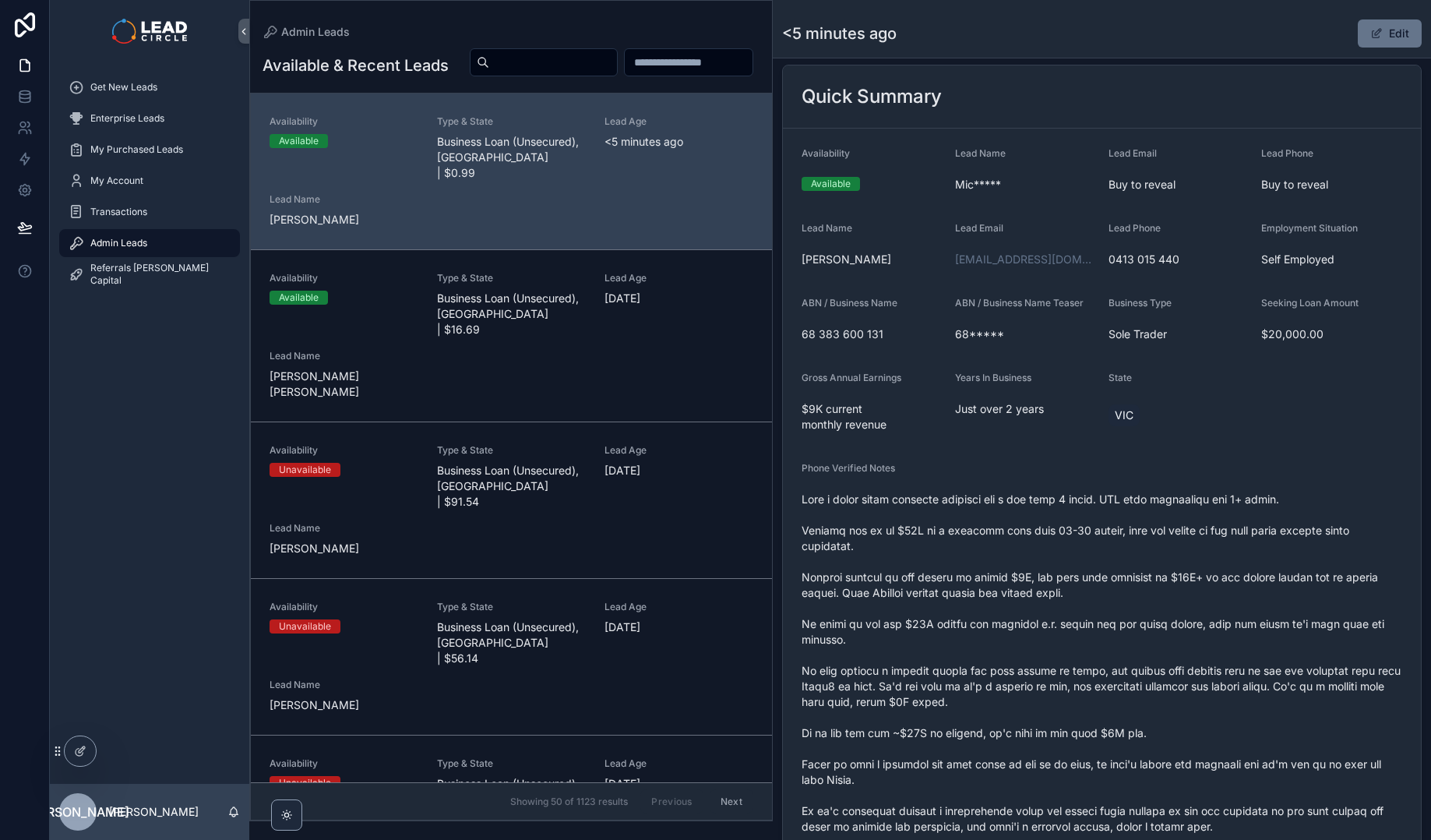
scroll to position [289, 0]
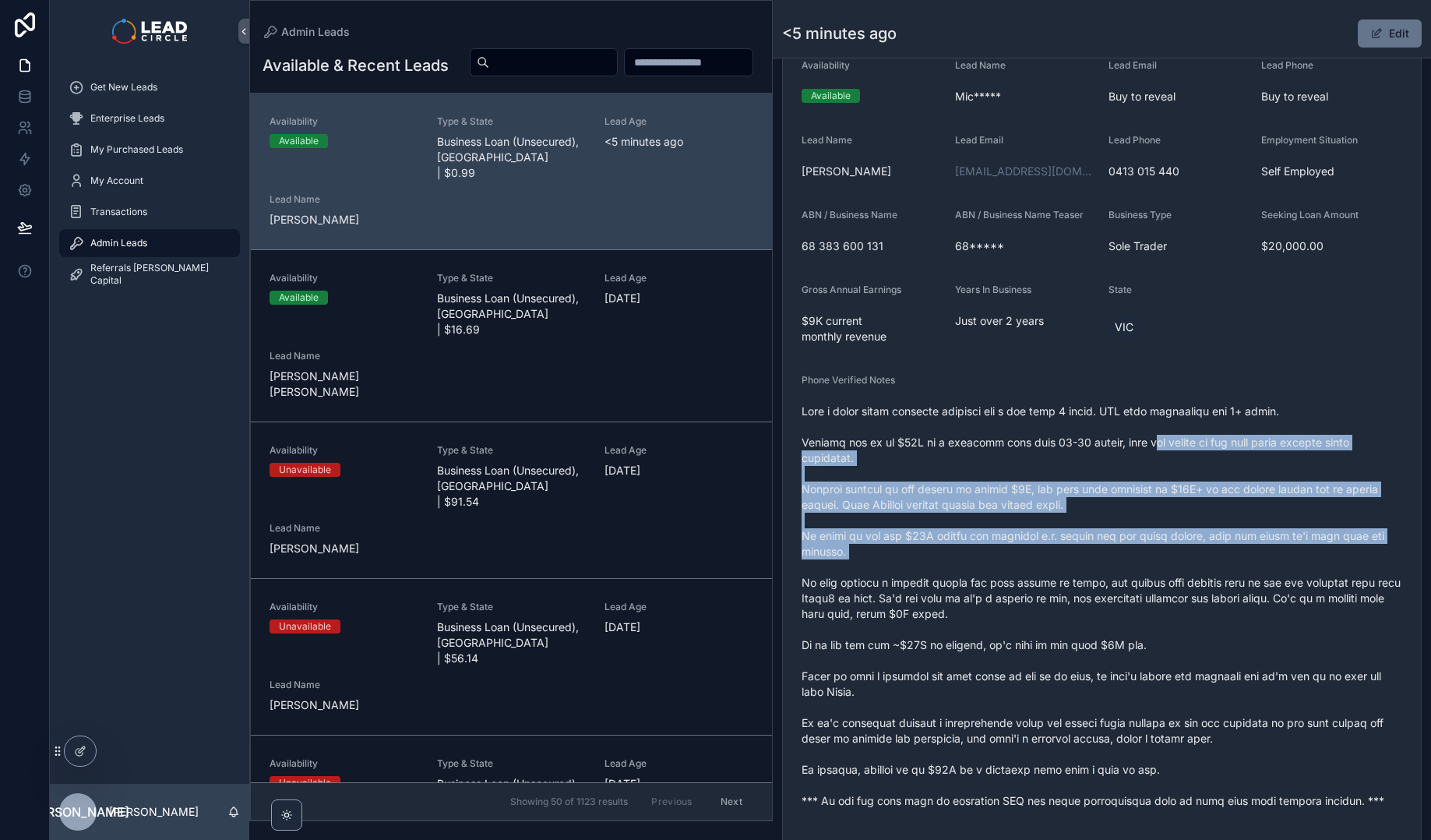
drag, startPoint x: 1172, startPoint y: 521, endPoint x: 1192, endPoint y: 582, distance: 64.2
click at [1192, 582] on span "scrollable content" at bounding box center [1102, 606] width 600 height 405
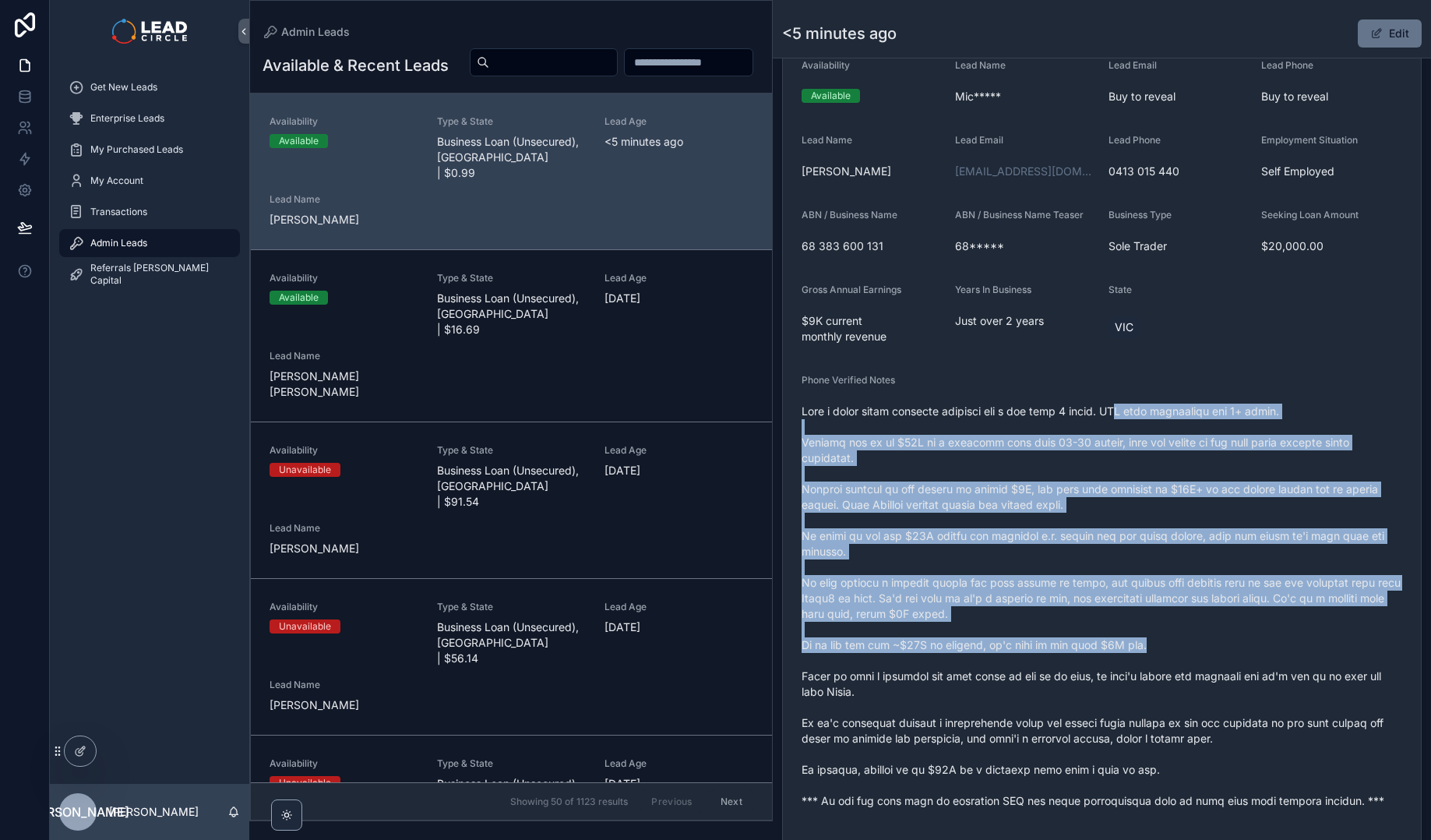
drag, startPoint x: 1172, startPoint y: 484, endPoint x: 1126, endPoint y: 412, distance: 85.4
click at [1127, 412] on span "scrollable content" at bounding box center [1102, 606] width 600 height 405
click at [1126, 412] on span "scrollable content" at bounding box center [1102, 606] width 600 height 405
drag, startPoint x: 1127, startPoint y: 398, endPoint x: 1256, endPoint y: 644, distance: 277.8
click at [1256, 644] on div "Phone Verified Notes" at bounding box center [1102, 593] width 600 height 439
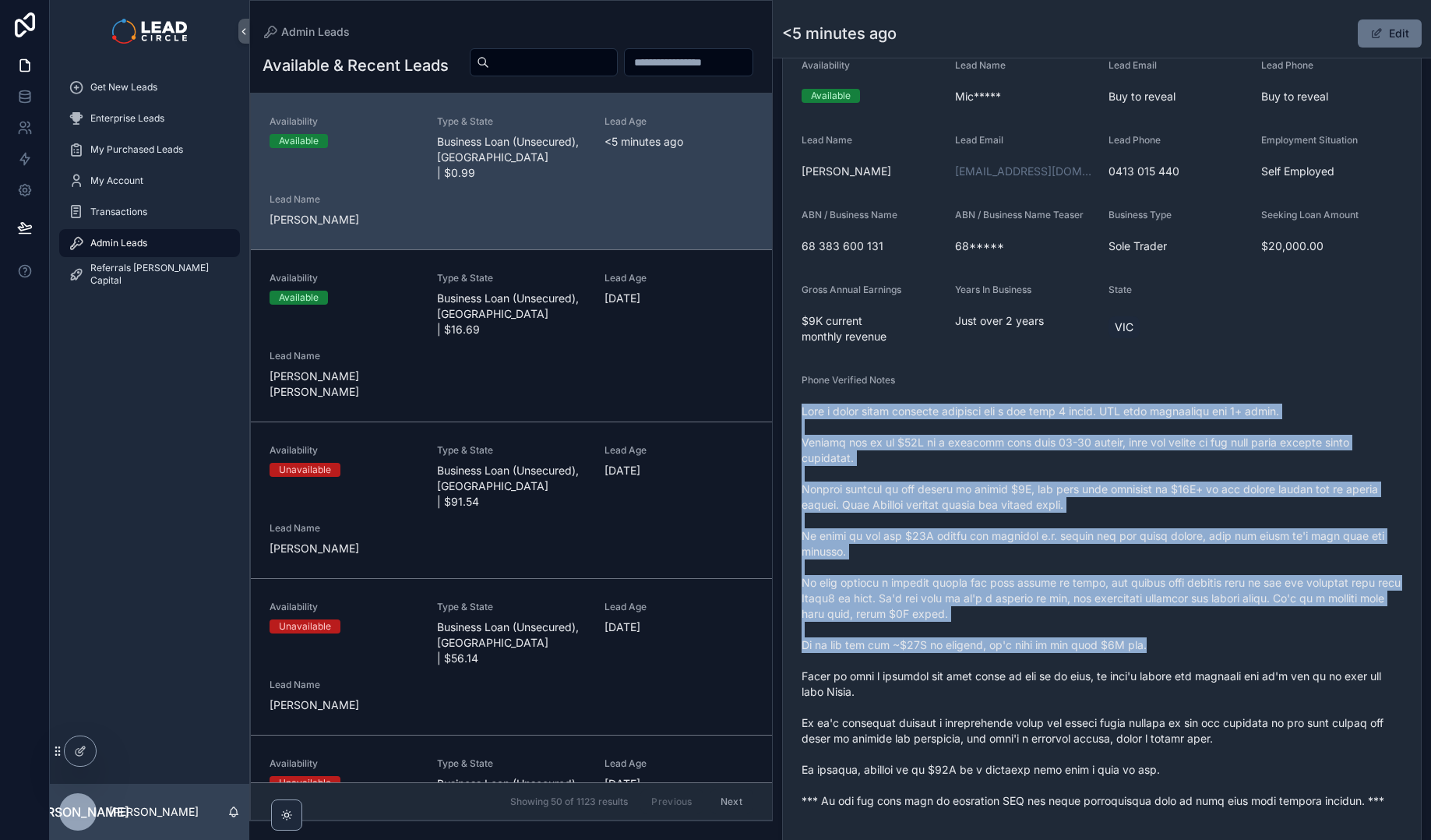
click at [1257, 641] on span "scrollable content" at bounding box center [1102, 606] width 600 height 405
drag, startPoint x: 1317, startPoint y: 656, endPoint x: 1184, endPoint y: 410, distance: 279.7
click at [1184, 410] on span "scrollable content" at bounding box center [1102, 606] width 600 height 405
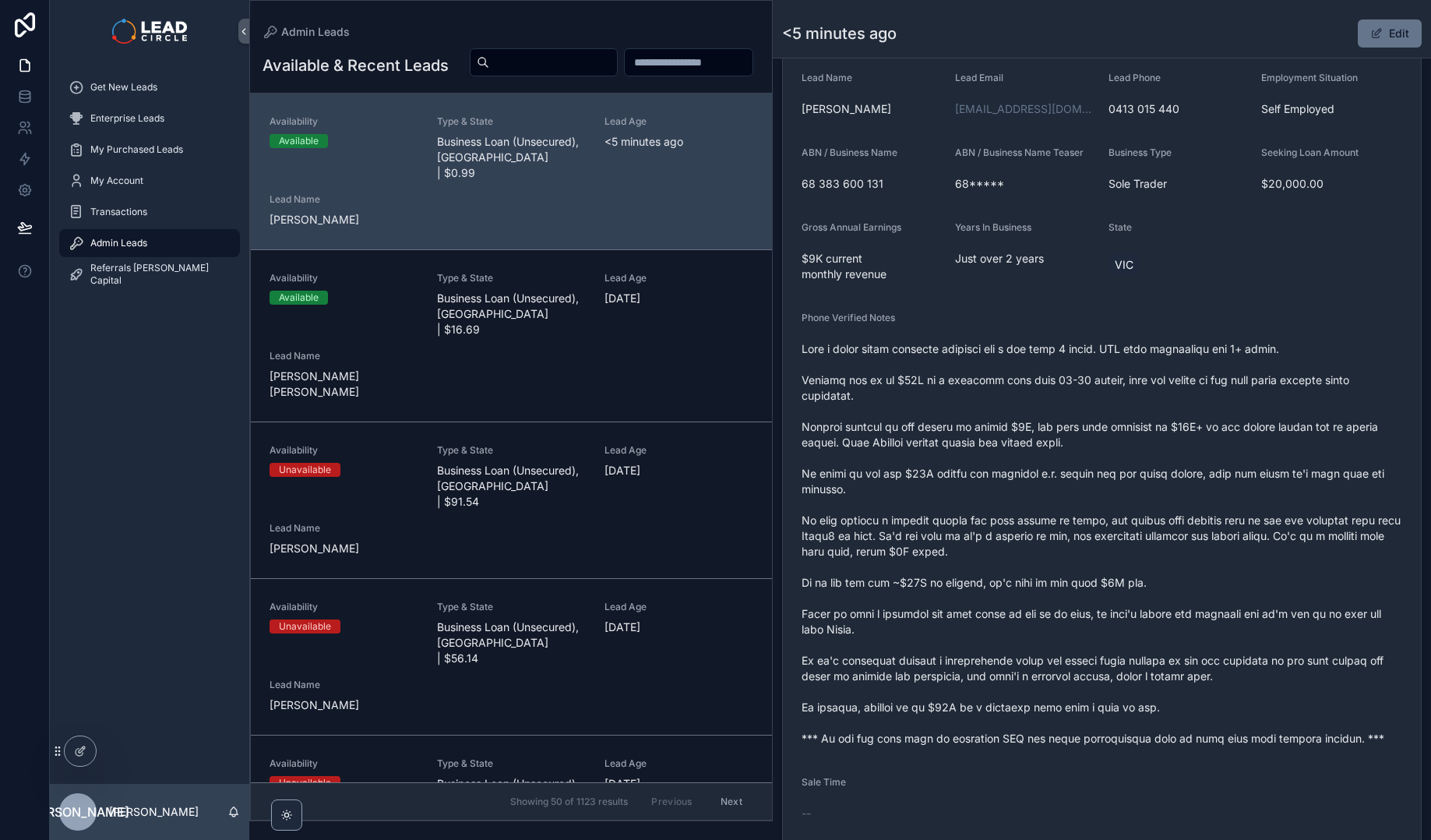
scroll to position [604, 0]
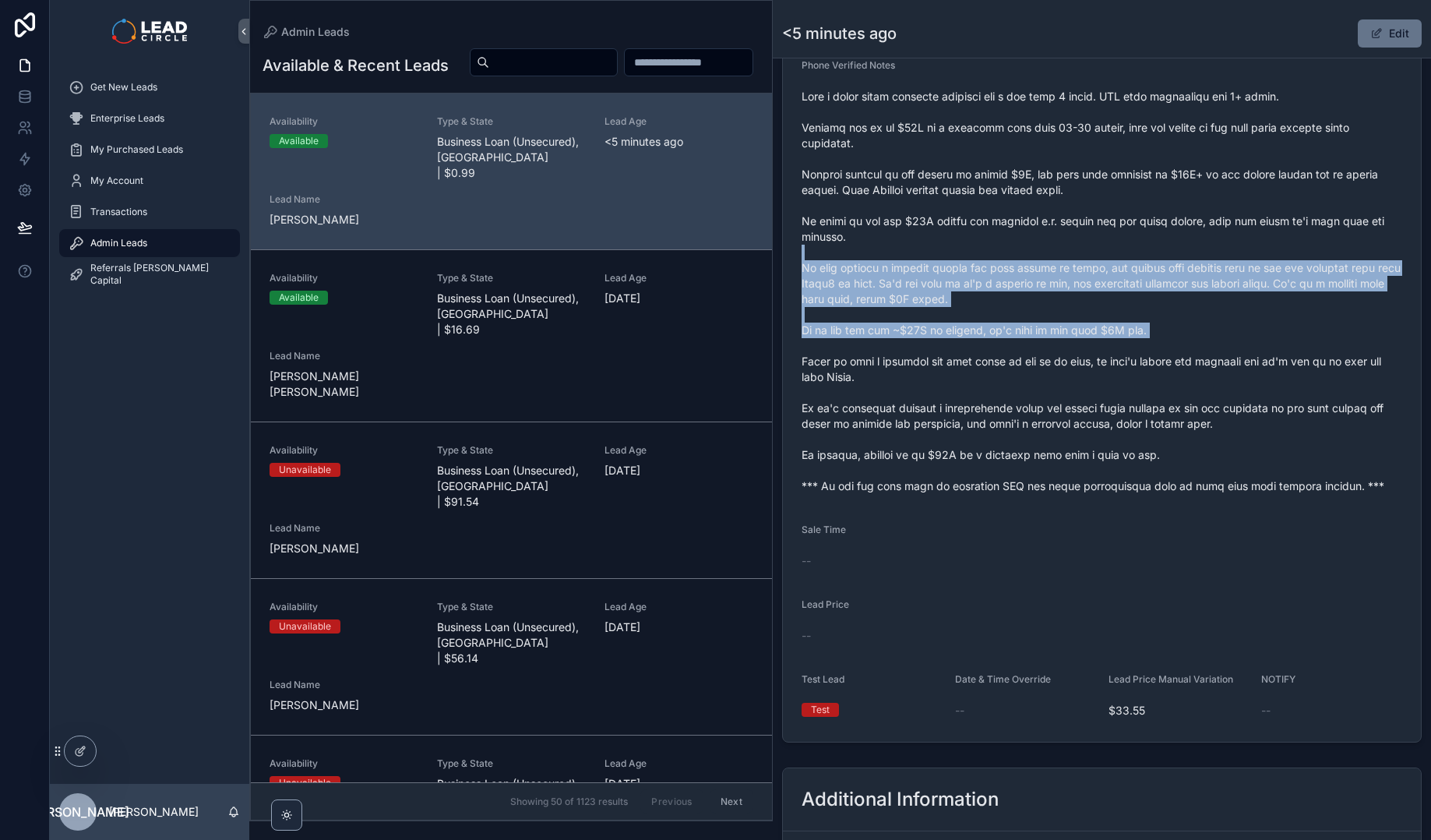
drag, startPoint x: 1182, startPoint y: 248, endPoint x: 1218, endPoint y: 391, distance: 147.5
click at [1218, 391] on span "scrollable content" at bounding box center [1102, 291] width 600 height 405
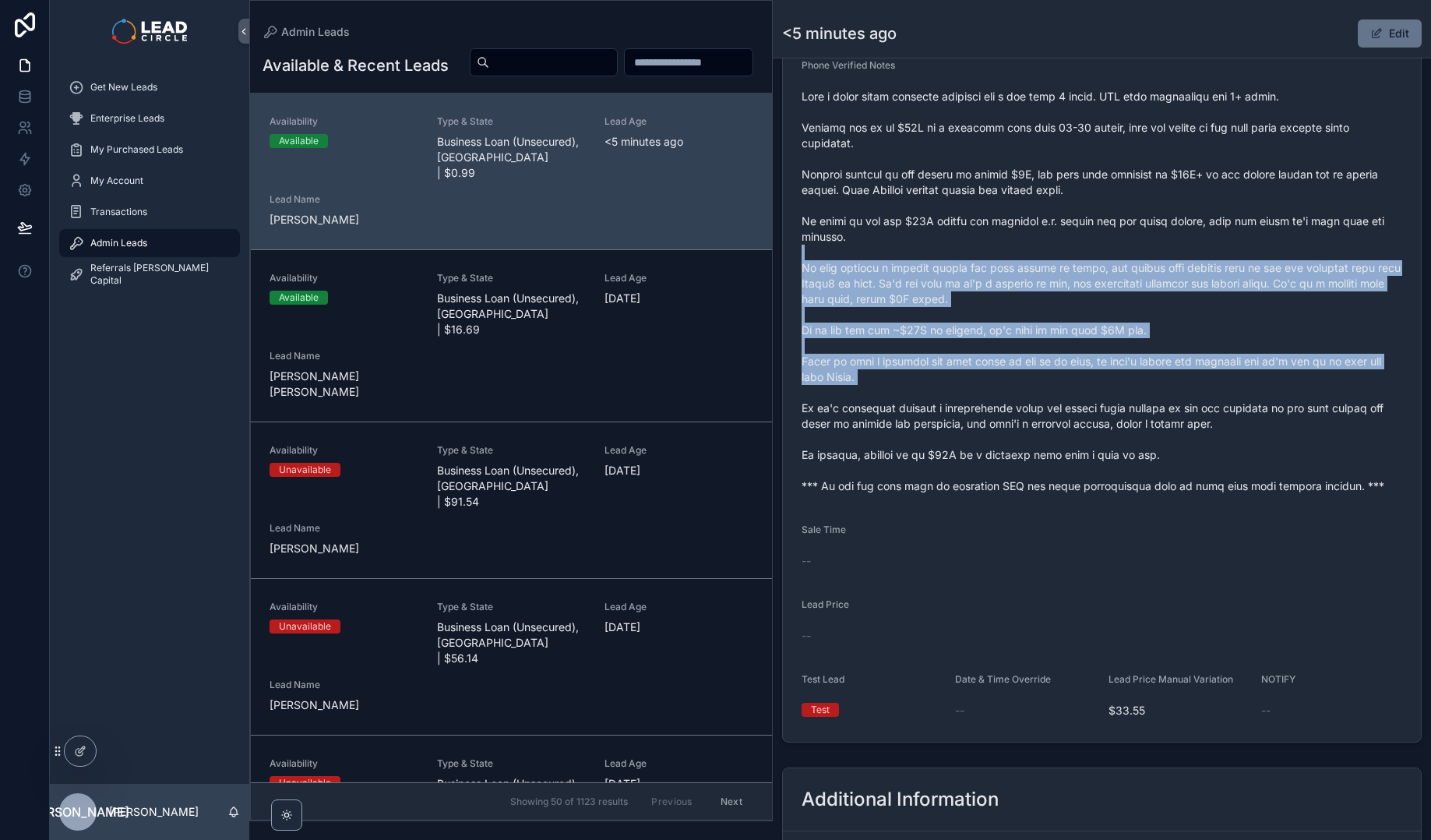
click at [1218, 391] on span "scrollable content" at bounding box center [1102, 291] width 600 height 405
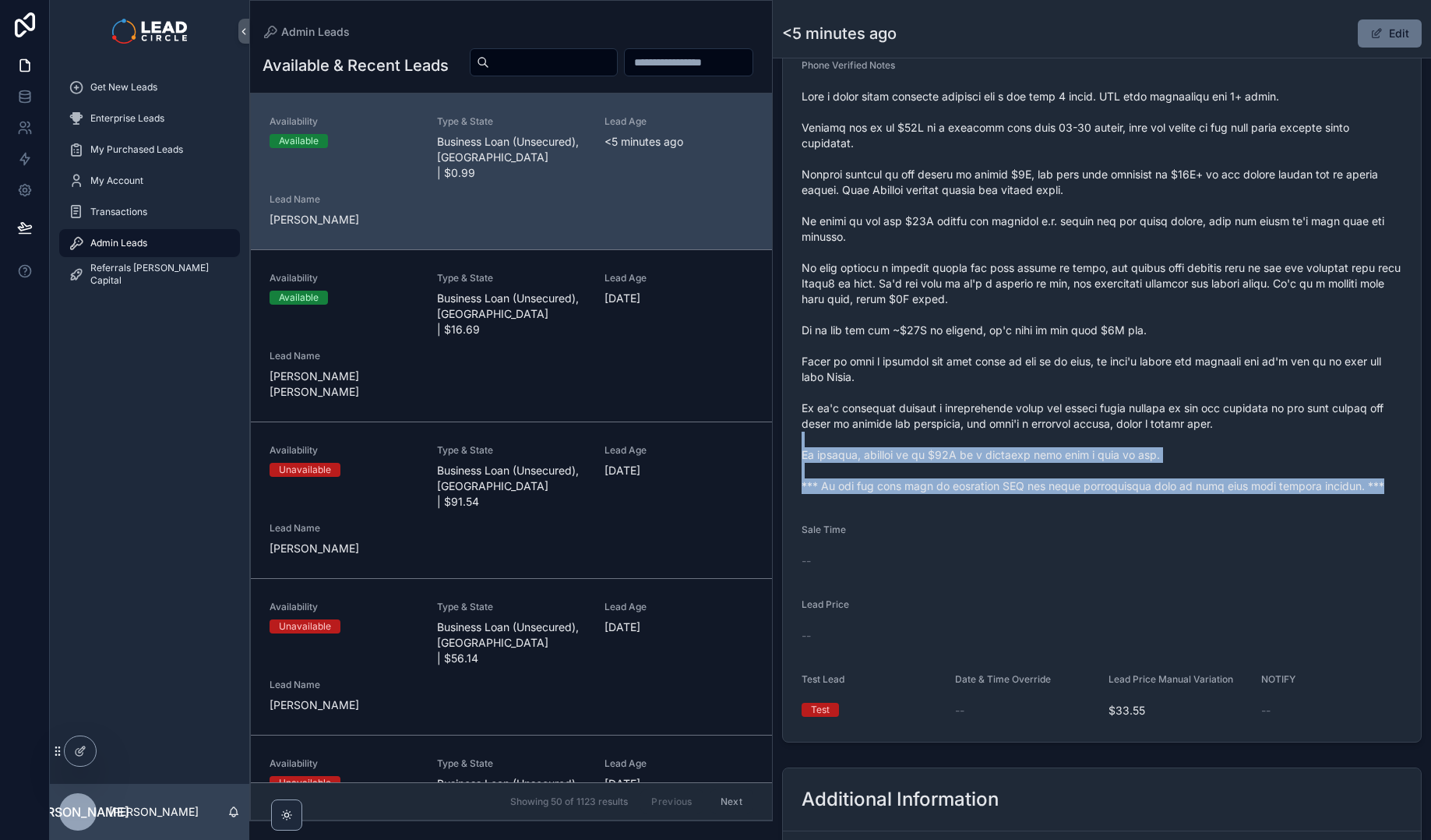
drag, startPoint x: 984, startPoint y: 474, endPoint x: 1032, endPoint y: 539, distance: 80.8
click at [1031, 538] on form "Availability Available Lead Name Mic***** Lead Email Buy to reveal Lead Phone B…" at bounding box center [1102, 233] width 638 height 1015
click at [1032, 539] on form "Availability Available Lead Name Mic***** Lead Email Buy to reveal Lead Phone B…" at bounding box center [1102, 233] width 638 height 1015
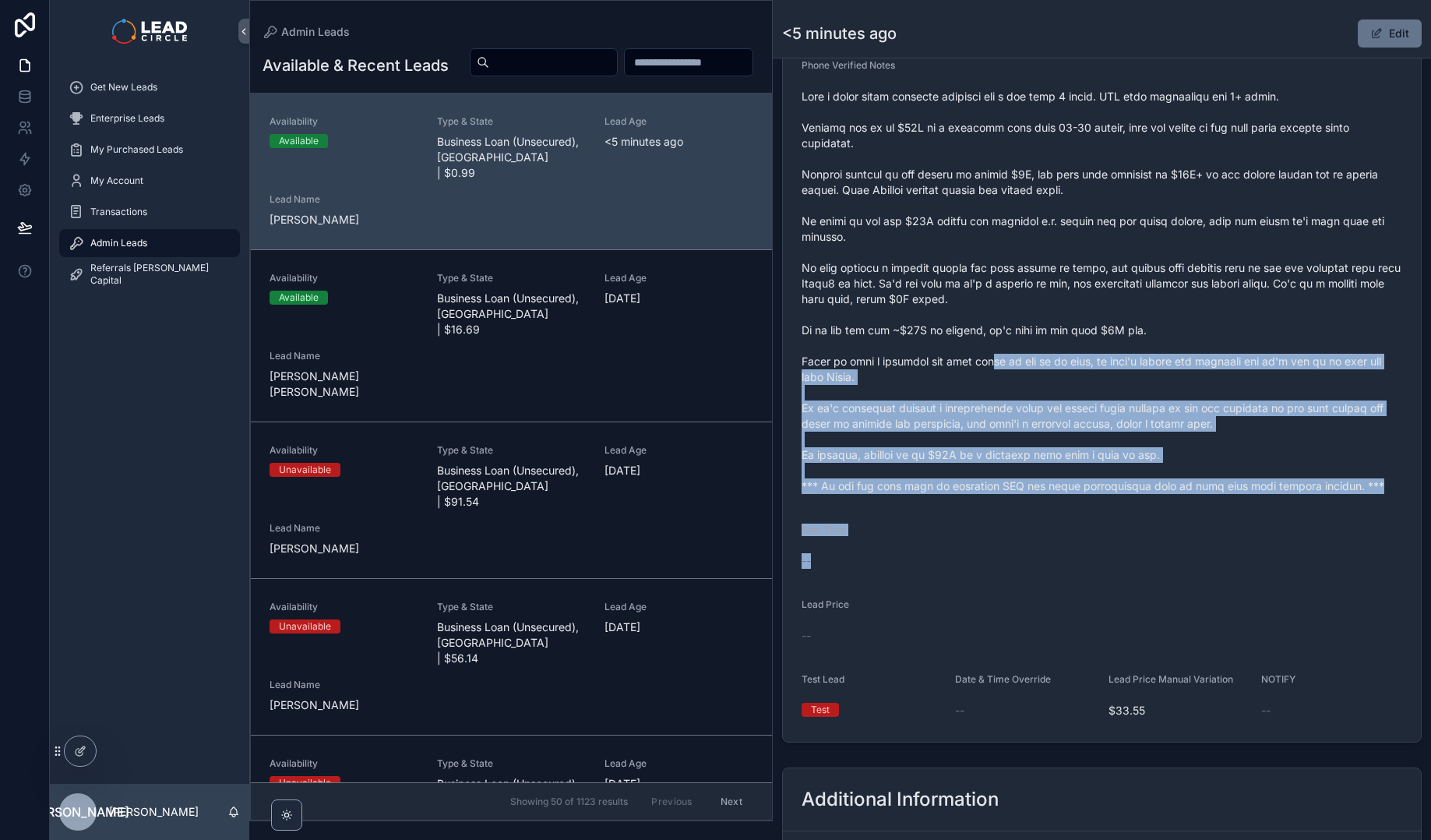
drag, startPoint x: 1023, startPoint y: 546, endPoint x: 989, endPoint y: 358, distance: 191.0
click at [989, 359] on form "Availability Available Lead Name Mic***** Lead Email Buy to reveal Lead Phone B…" at bounding box center [1102, 233] width 638 height 1015
click at [989, 358] on span "scrollable content" at bounding box center [1102, 291] width 600 height 405
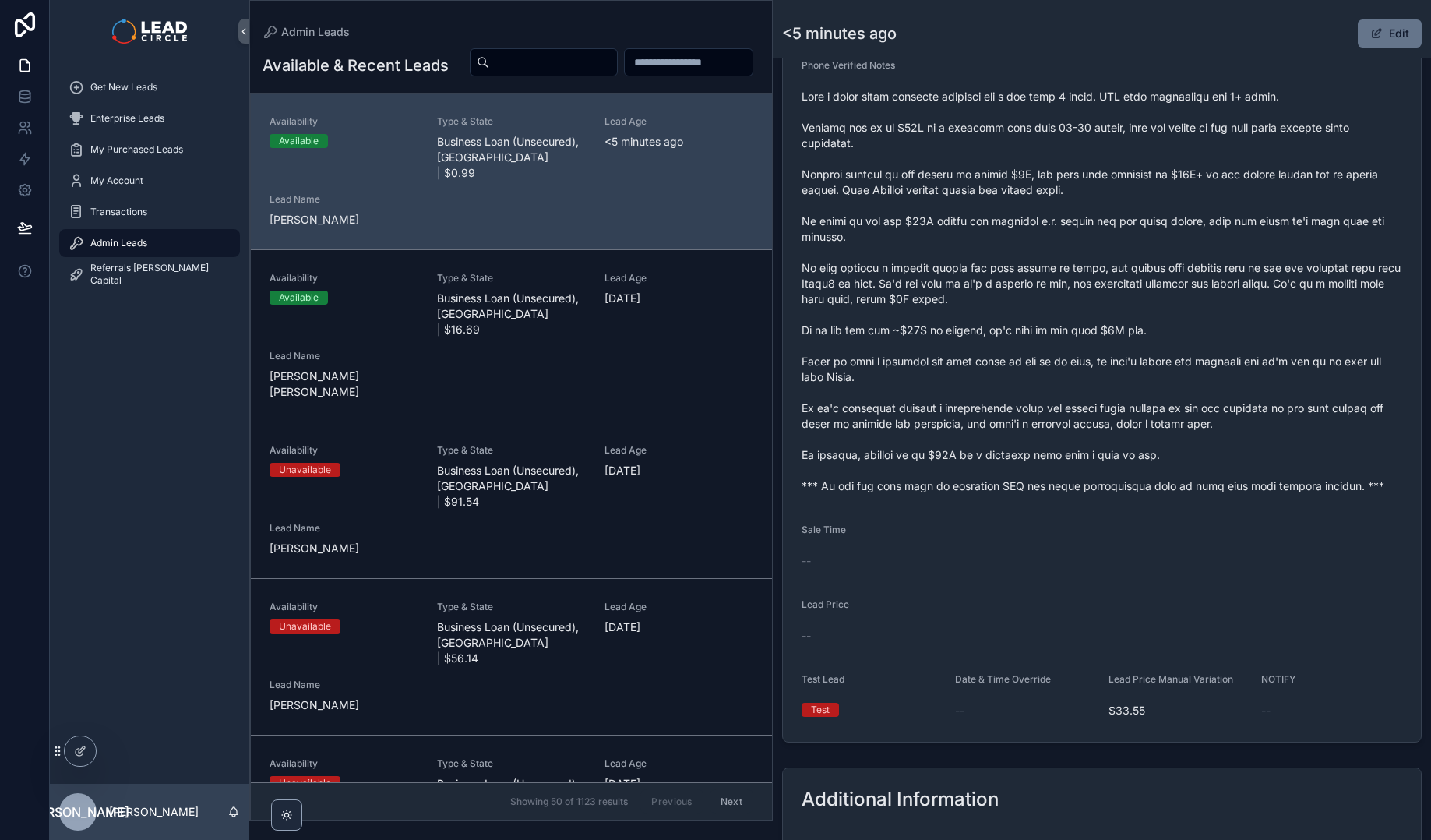
click at [1064, 482] on span "scrollable content" at bounding box center [1102, 291] width 600 height 405
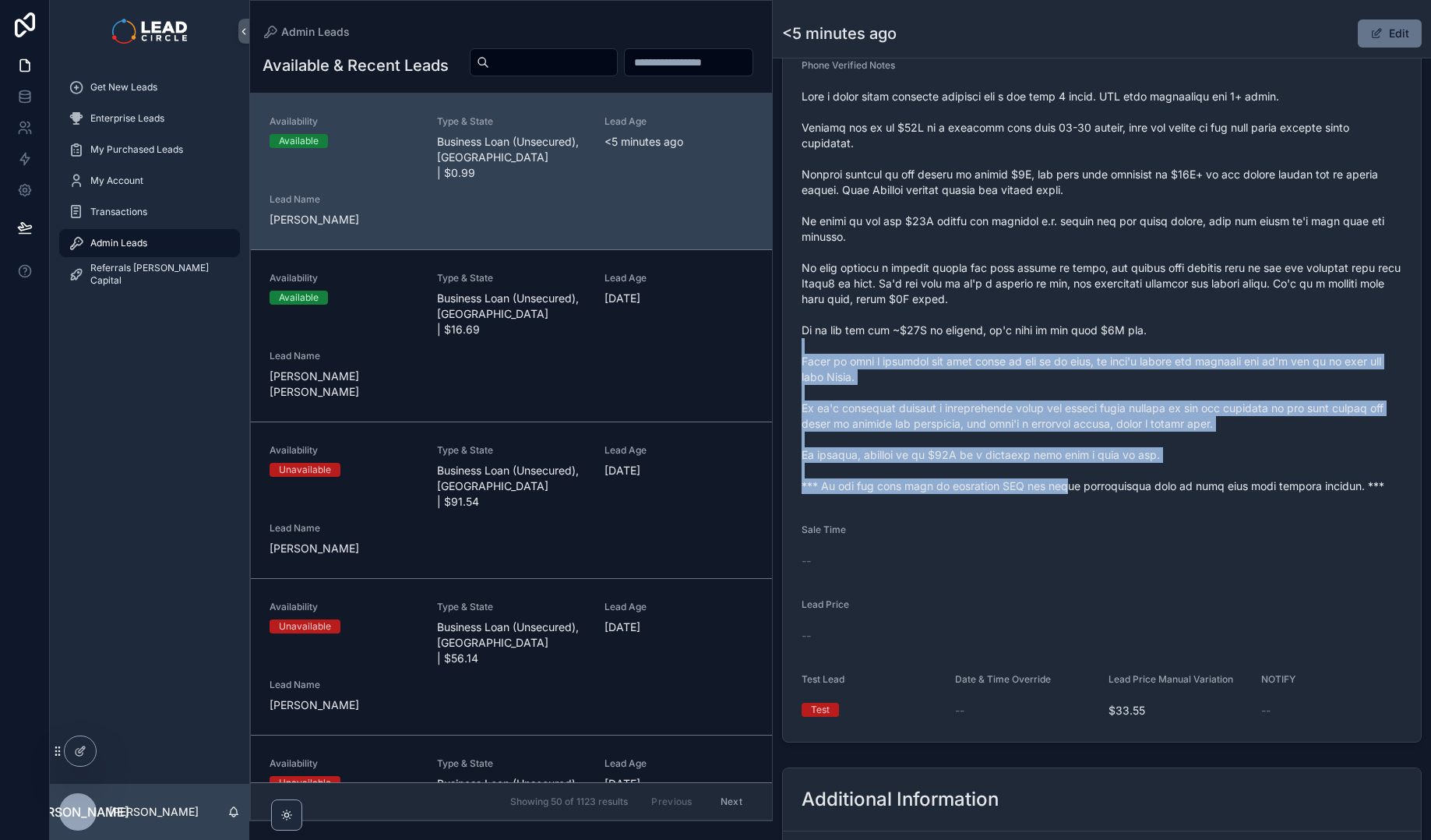
click at [1064, 482] on span "scrollable content" at bounding box center [1102, 291] width 600 height 405
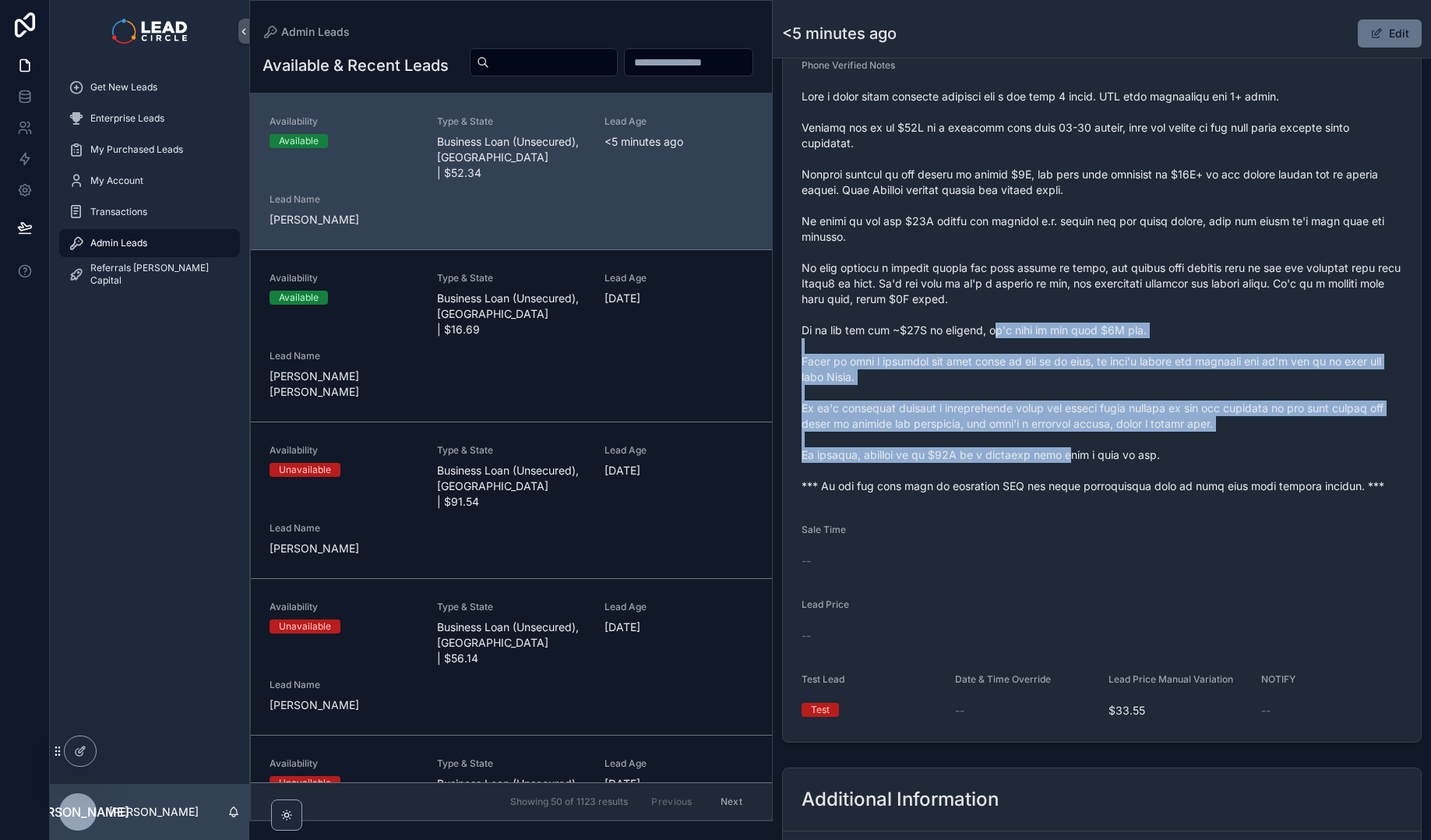
click at [1080, 464] on span "scrollable content" at bounding box center [1102, 291] width 600 height 405
click at [1082, 466] on span "scrollable content" at bounding box center [1102, 291] width 600 height 405
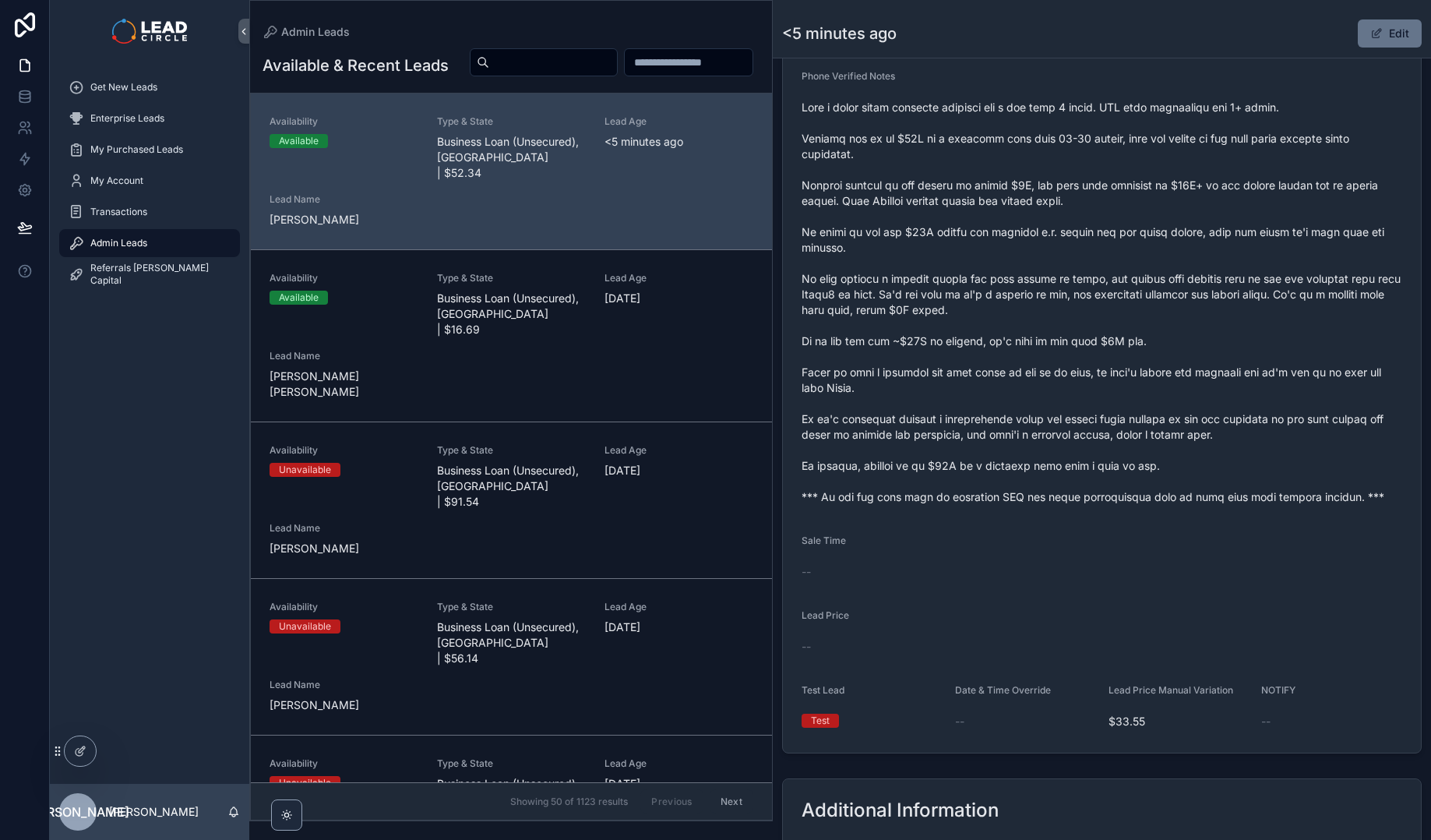
scroll to position [576, 0]
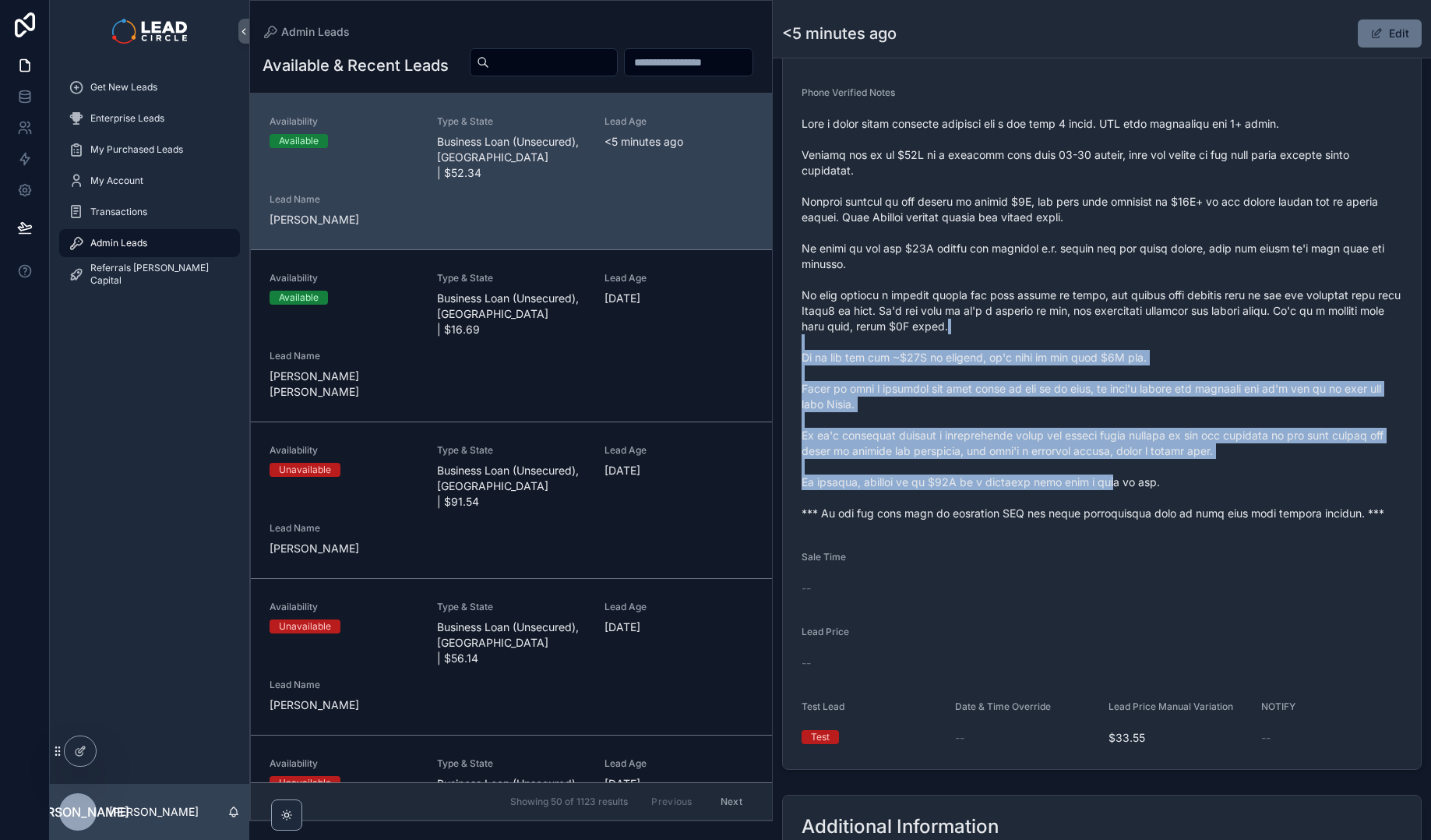
click at [1127, 485] on span "scrollable content" at bounding box center [1102, 319] width 600 height 405
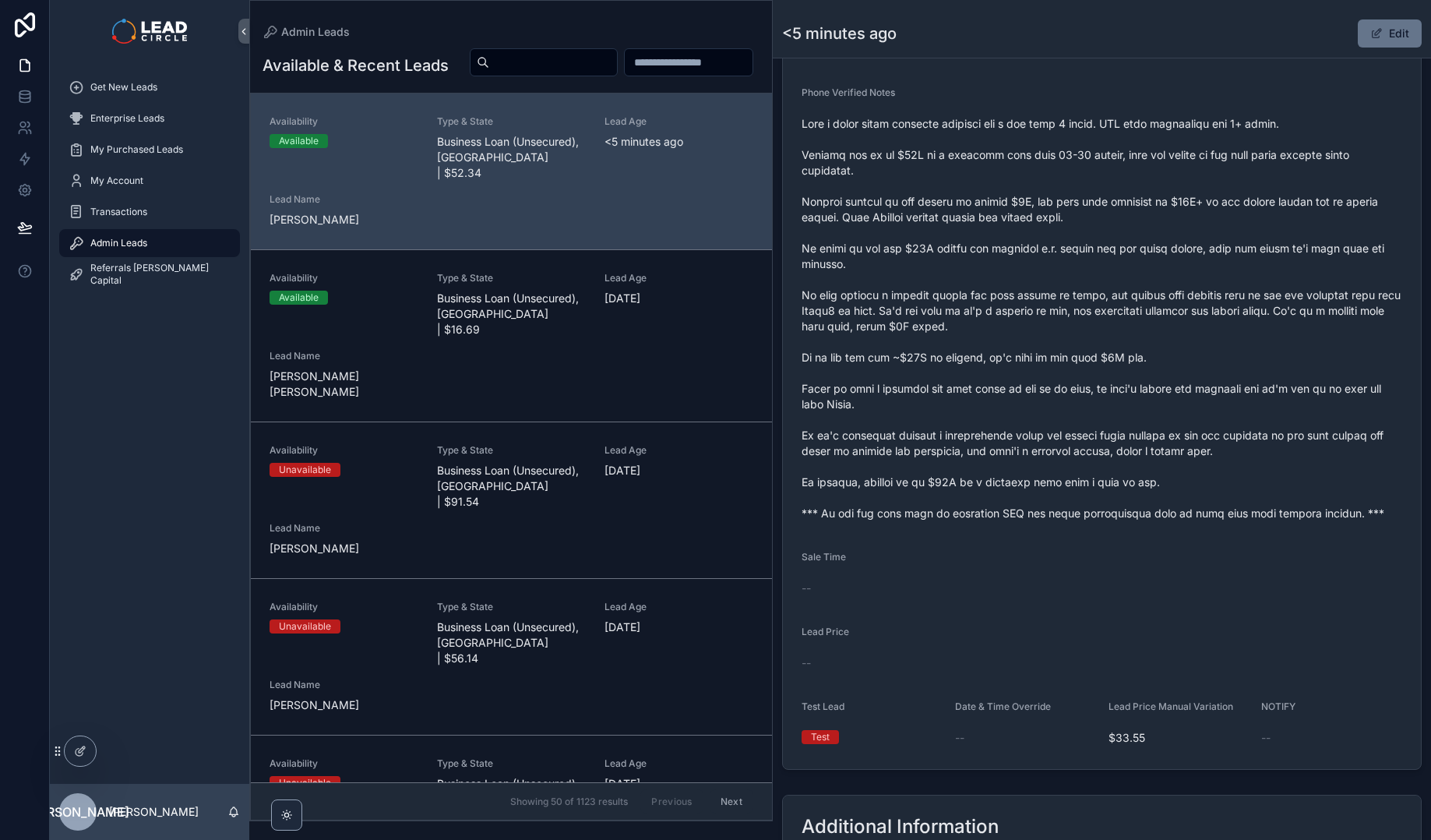
click at [1130, 487] on span "scrollable content" at bounding box center [1102, 319] width 600 height 405
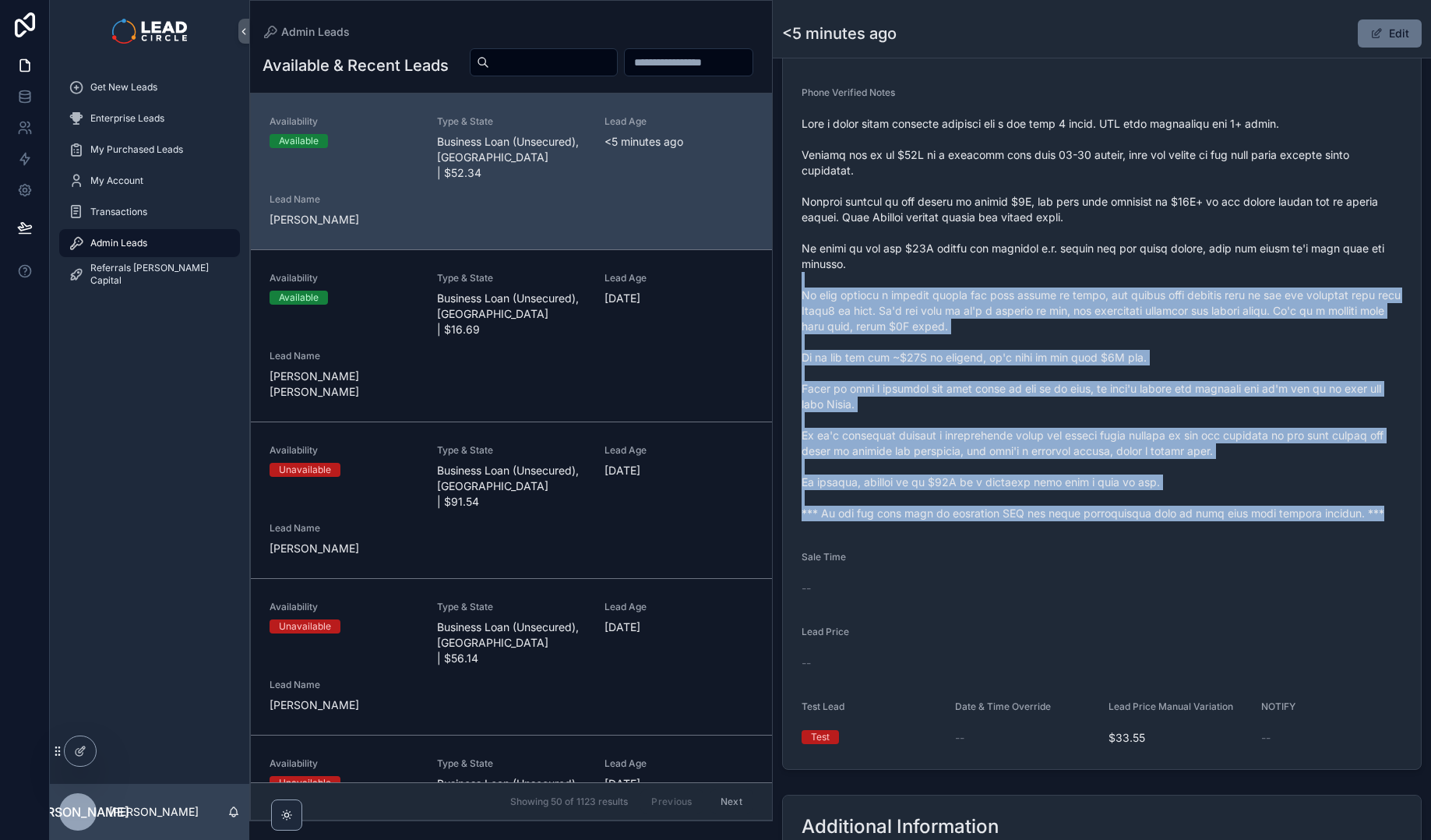
drag, startPoint x: 1184, startPoint y: 527, endPoint x: 1033, endPoint y: 282, distance: 287.8
click at [1033, 282] on form "Availability Available Lead Name Mic***** Lead Email Buy to reveal Lead Phone B…" at bounding box center [1102, 260] width 638 height 1015
click at [1033, 282] on span "scrollable content" at bounding box center [1102, 319] width 600 height 405
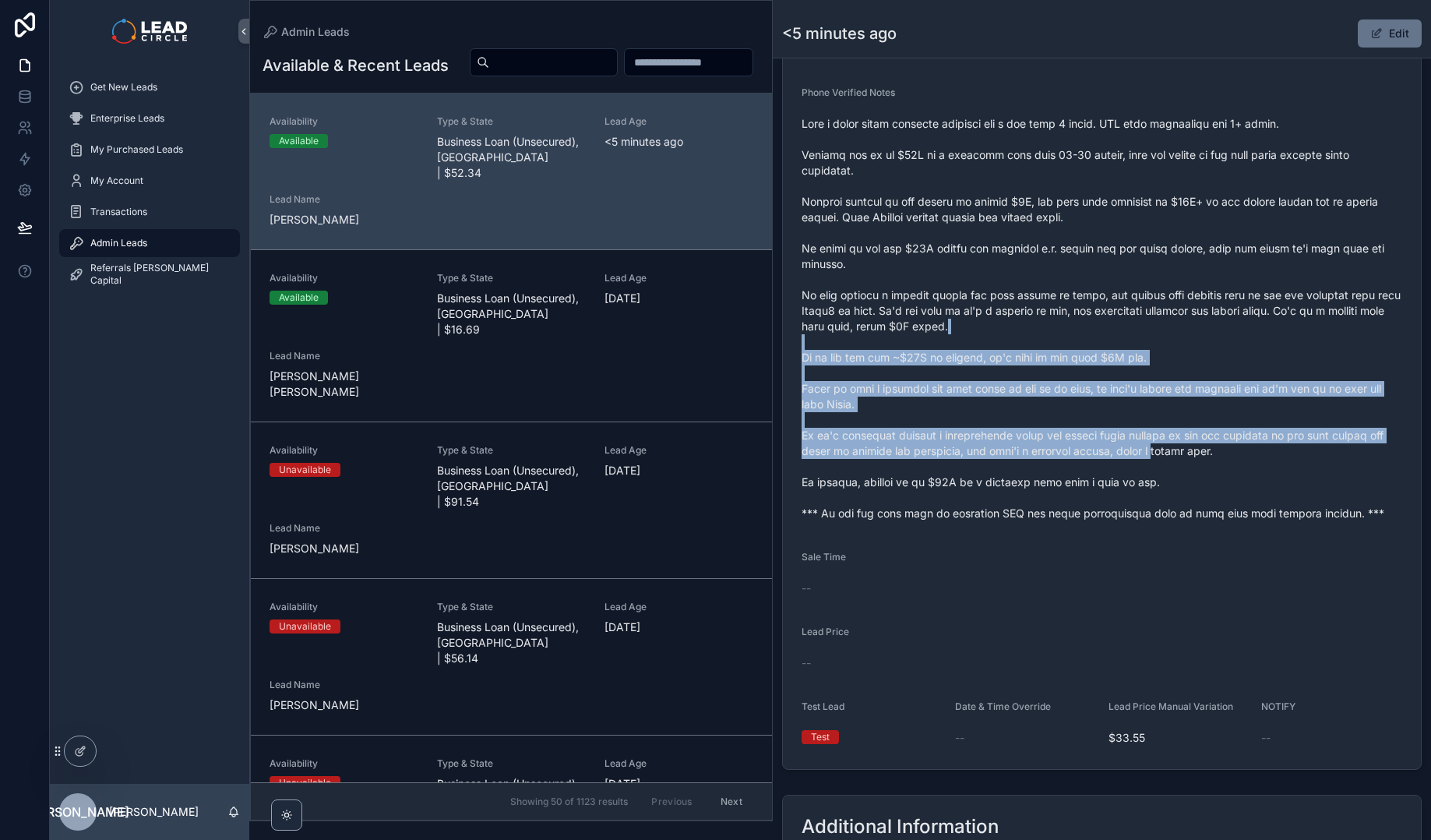
drag, startPoint x: 1074, startPoint y: 356, endPoint x: 1182, endPoint y: 467, distance: 154.9
click at [1182, 467] on span "scrollable content" at bounding box center [1102, 319] width 600 height 405
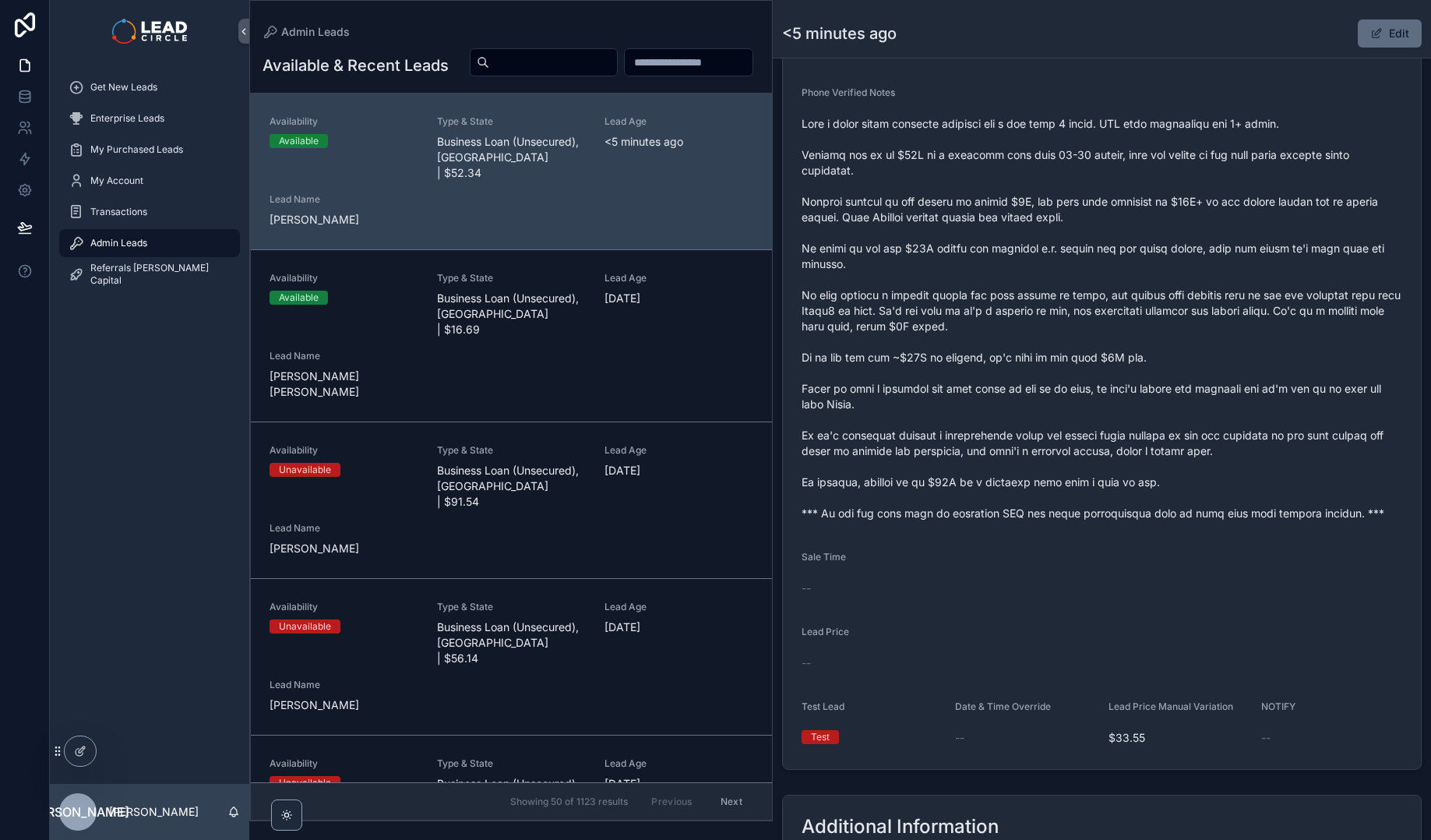
click at [1387, 26] on button "Edit" at bounding box center [1390, 34] width 64 height 28
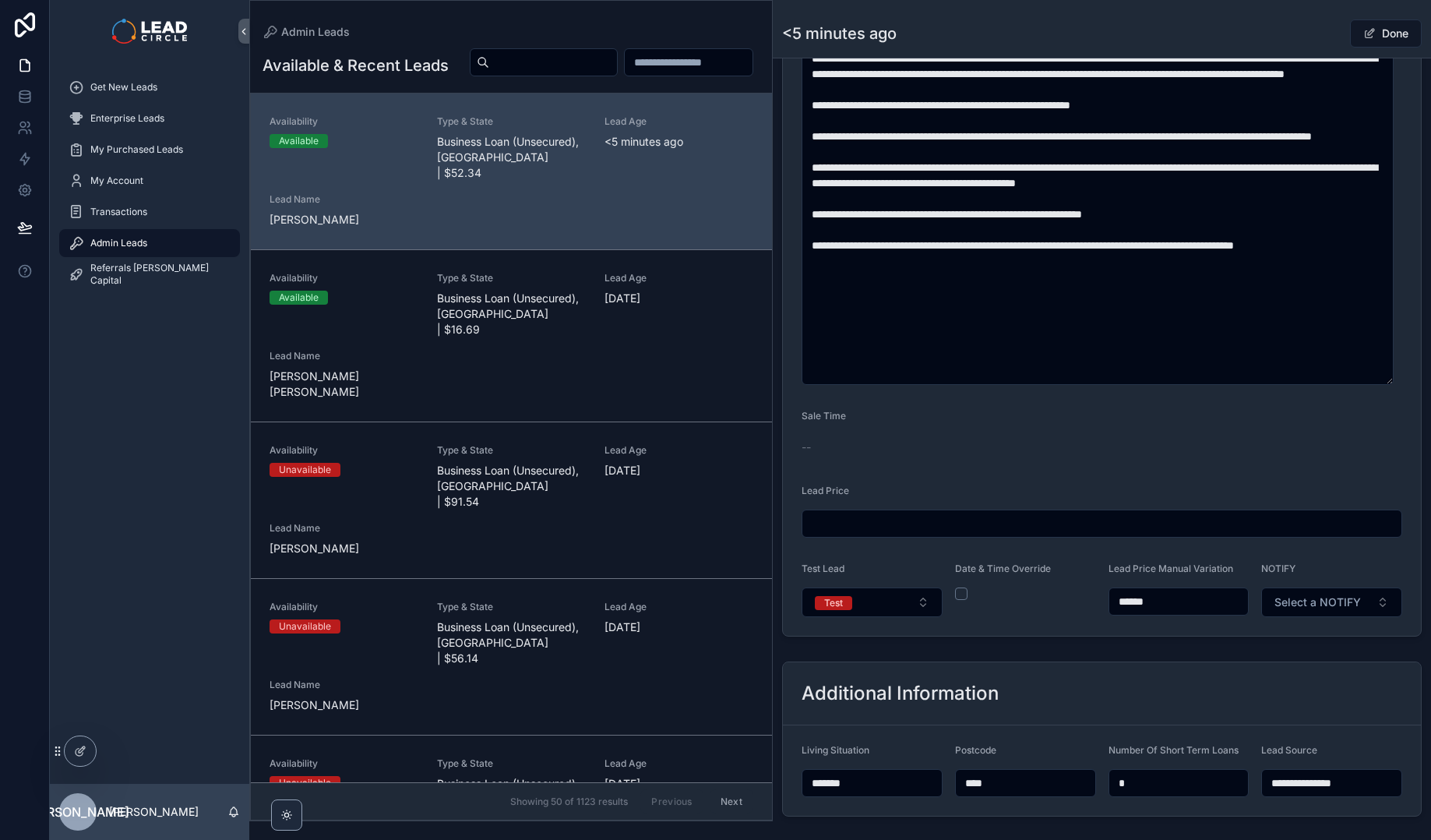
scroll to position [901, 0]
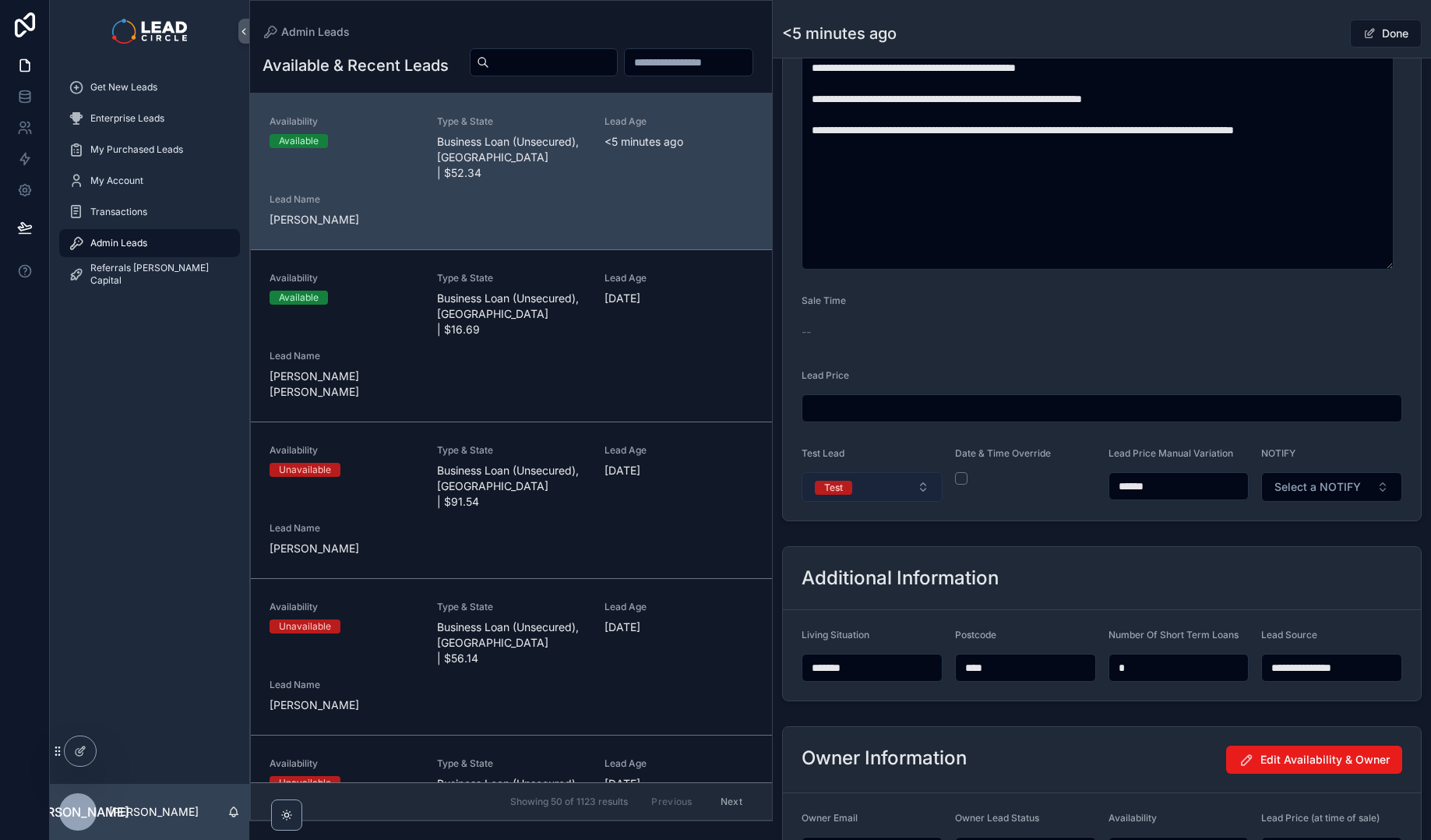
click at [901, 482] on button "Test" at bounding box center [871, 486] width 141 height 29
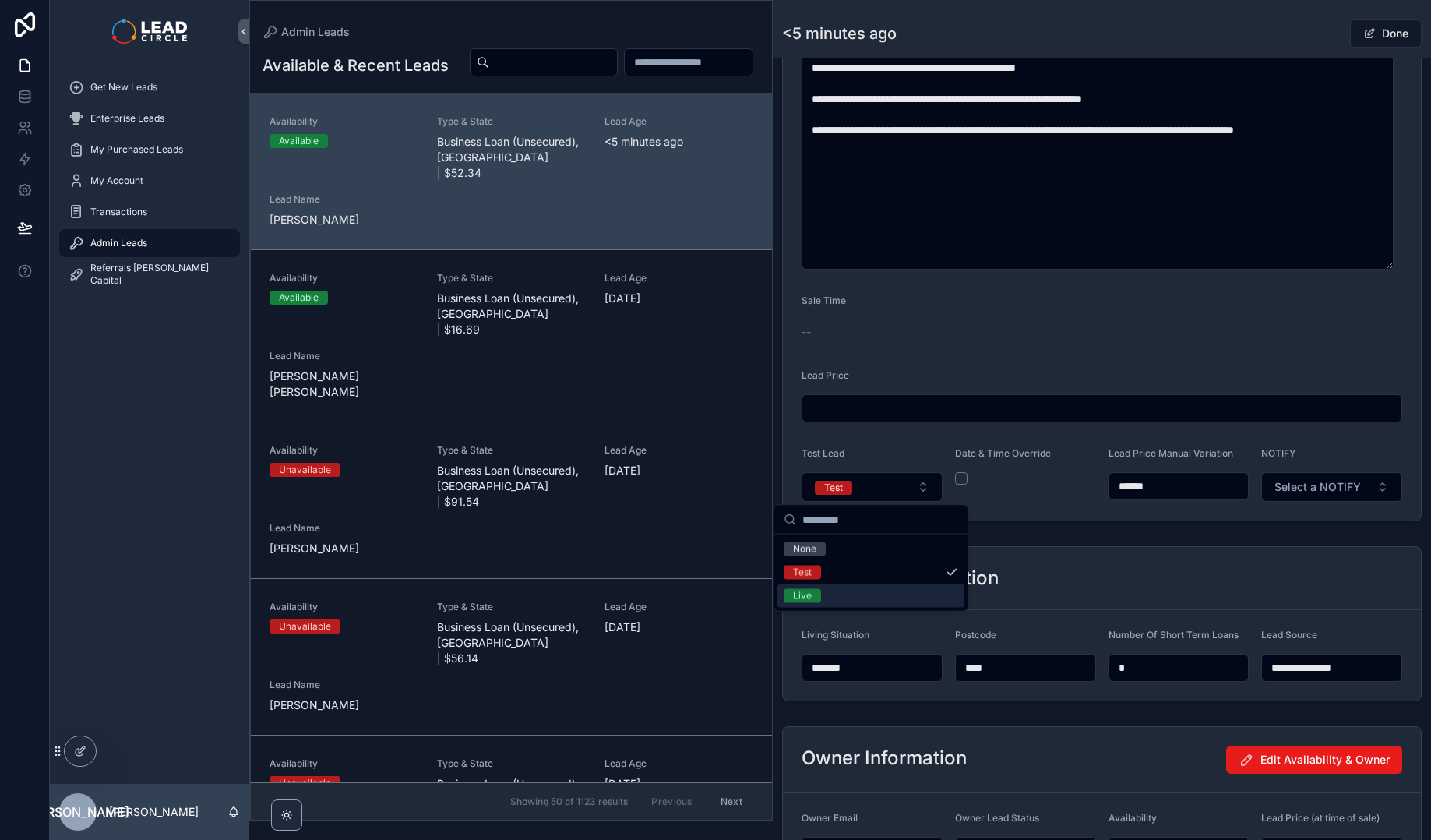
click at [865, 590] on div "Live" at bounding box center [870, 596] width 187 height 23
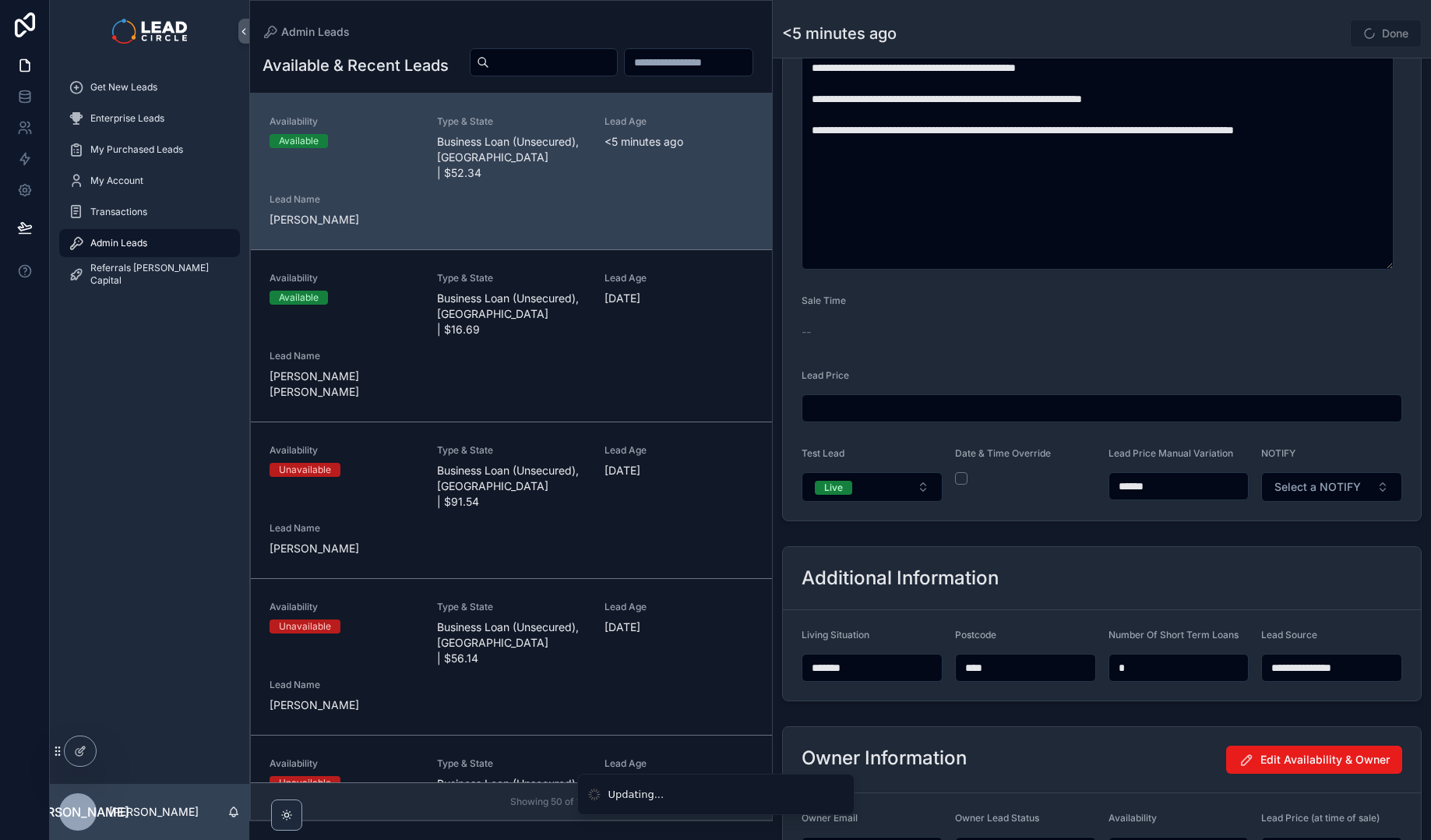
click at [1049, 538] on div "**********" at bounding box center [1102, 67] width 659 height 1783
type input "******"
click at [1303, 496] on button "Select a NOTIFY" at bounding box center [1332, 486] width 141 height 29
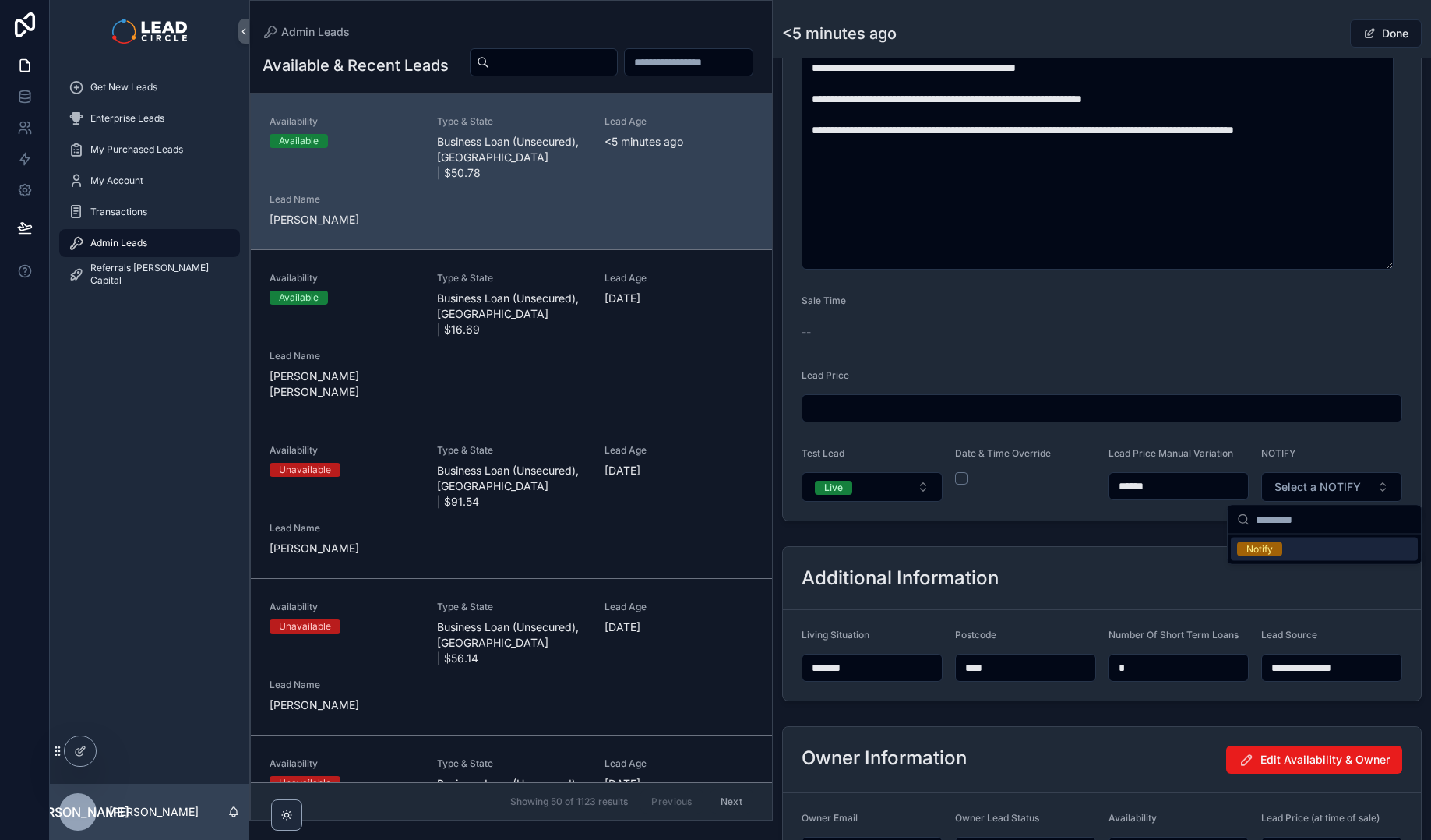
click at [1288, 551] on div "Notify" at bounding box center [1324, 549] width 187 height 23
click at [1201, 536] on div "**********" at bounding box center [1102, 67] width 659 height 1783
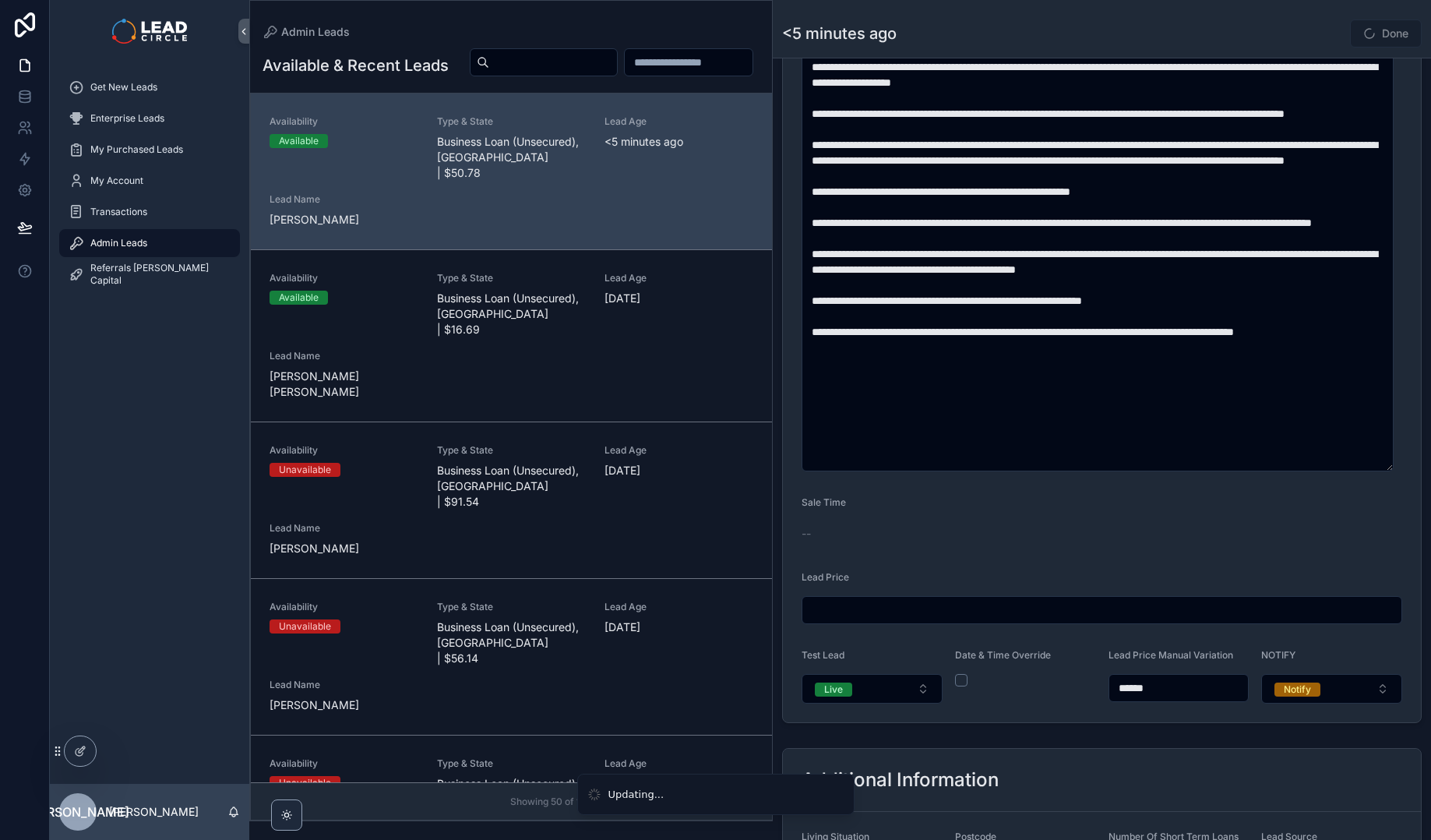
scroll to position [613, 0]
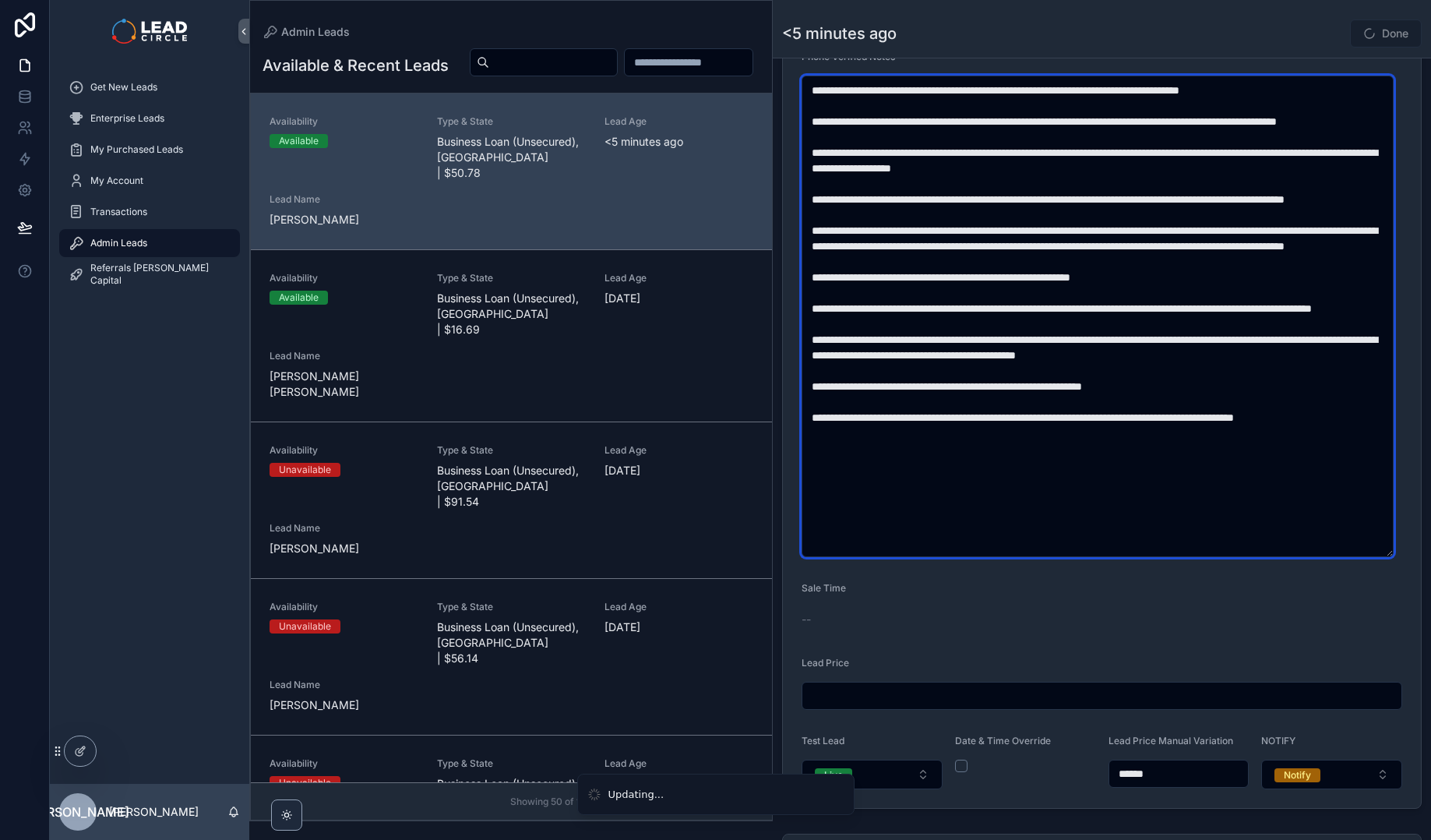
drag, startPoint x: 1261, startPoint y: 375, endPoint x: 1291, endPoint y: 439, distance: 70.7
click at [1291, 439] on textarea "scrollable content" at bounding box center [1097, 316] width 592 height 482
drag, startPoint x: 1319, startPoint y: 477, endPoint x: 1272, endPoint y: 361, distance: 125.2
click at [1272, 361] on textarea "scrollable content" at bounding box center [1097, 316] width 592 height 482
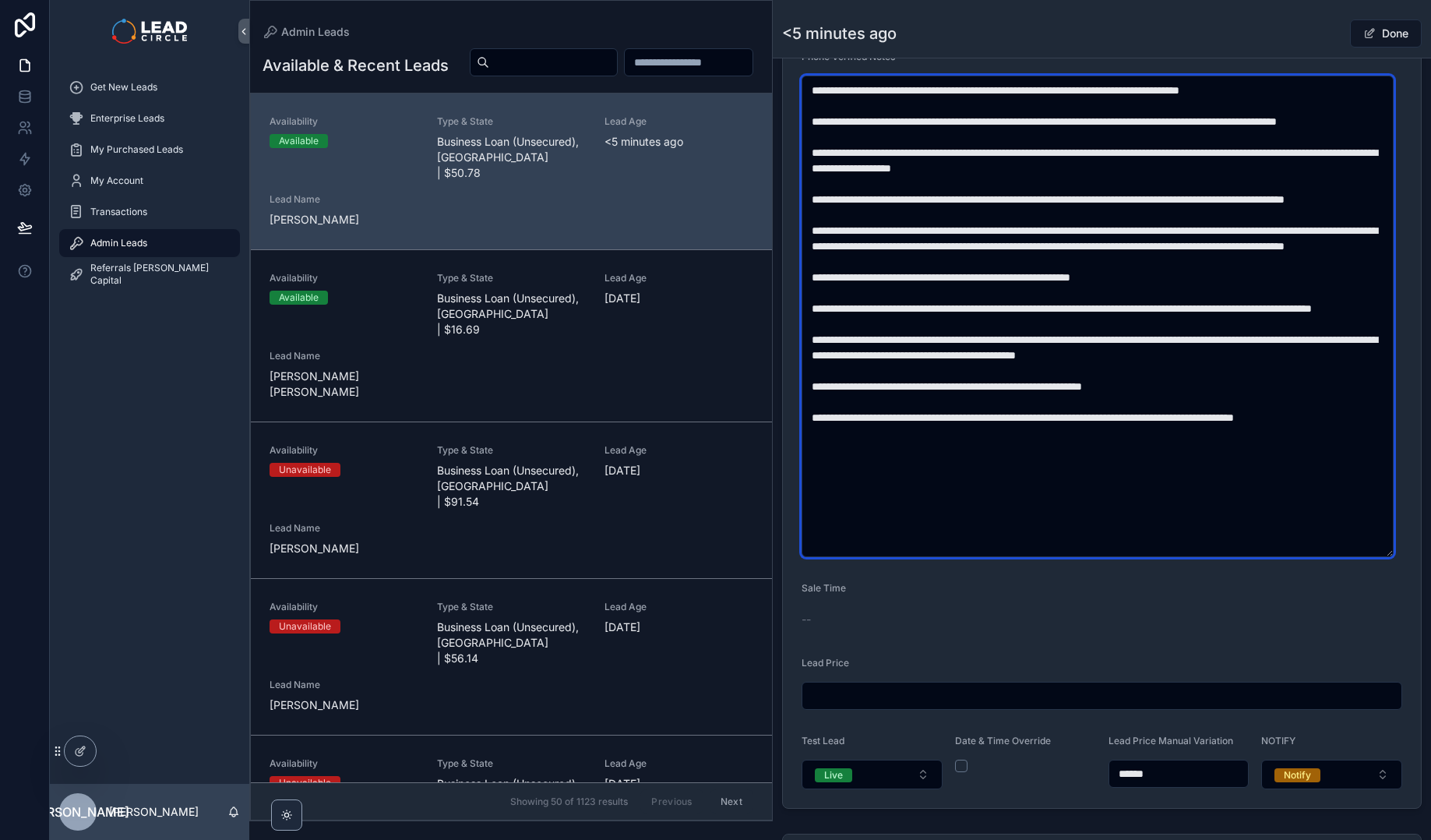
click at [1272, 361] on textarea "scrollable content" at bounding box center [1097, 316] width 592 height 482
drag, startPoint x: 1275, startPoint y: 321, endPoint x: 1327, endPoint y: 443, distance: 132.6
click at [1327, 443] on textarea "scrollable content" at bounding box center [1097, 316] width 592 height 482
drag, startPoint x: 1352, startPoint y: 505, endPoint x: 1249, endPoint y: 356, distance: 181.1
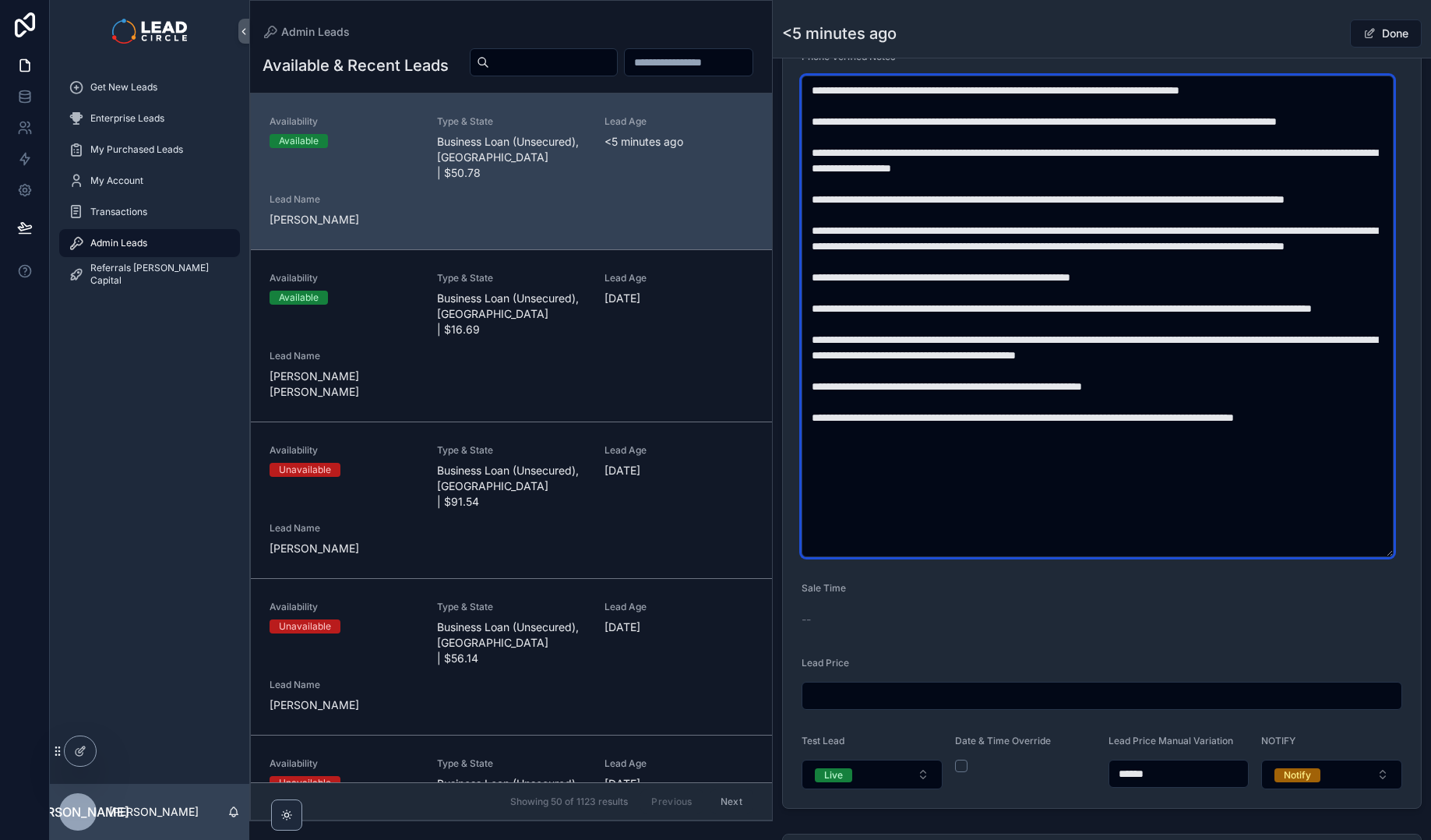
click at [1252, 360] on textarea "scrollable content" at bounding box center [1097, 316] width 592 height 482
click at [1249, 356] on textarea "scrollable content" at bounding box center [1097, 316] width 592 height 482
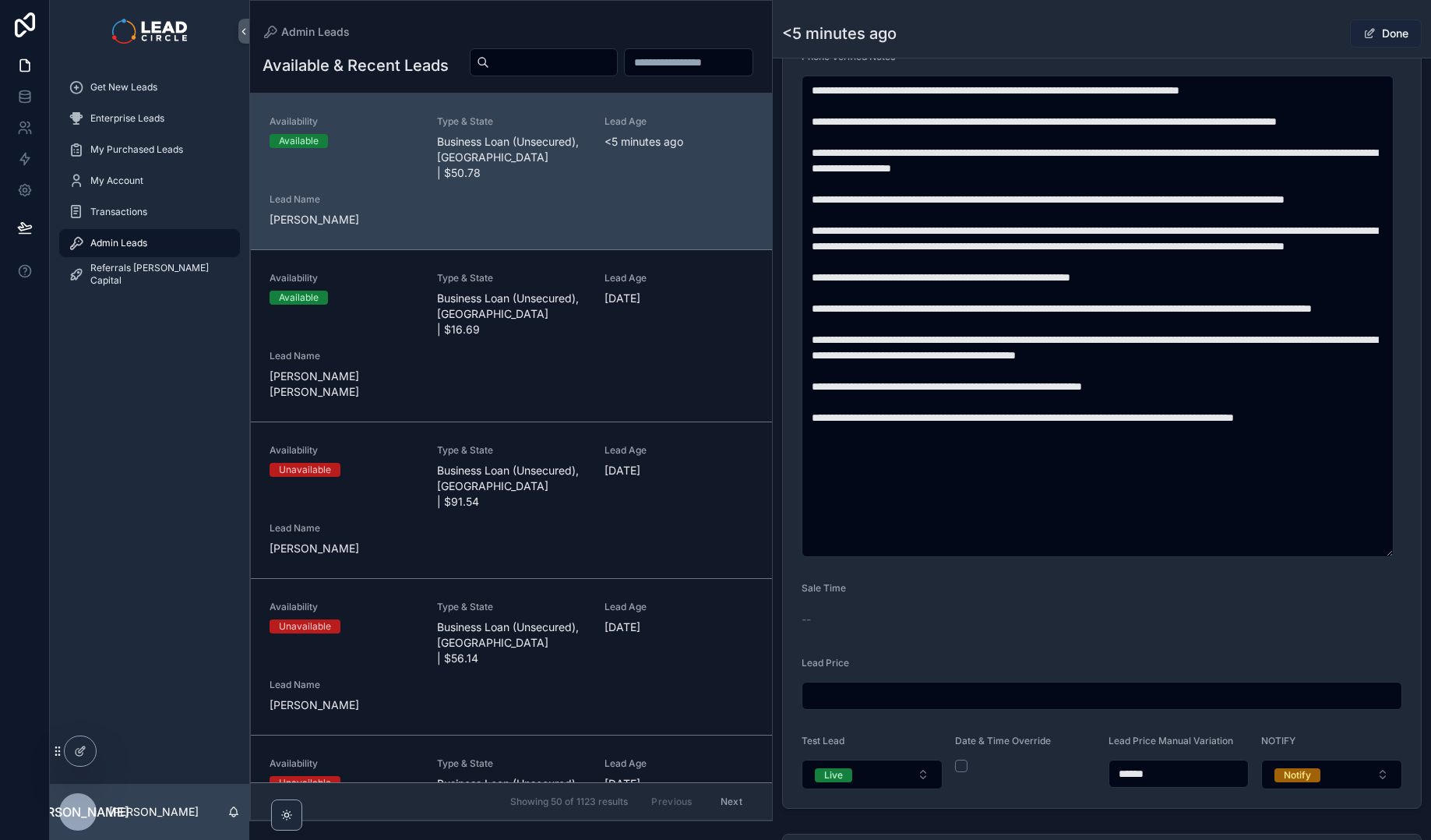
click at [1379, 32] on button "Done" at bounding box center [1386, 34] width 72 height 28
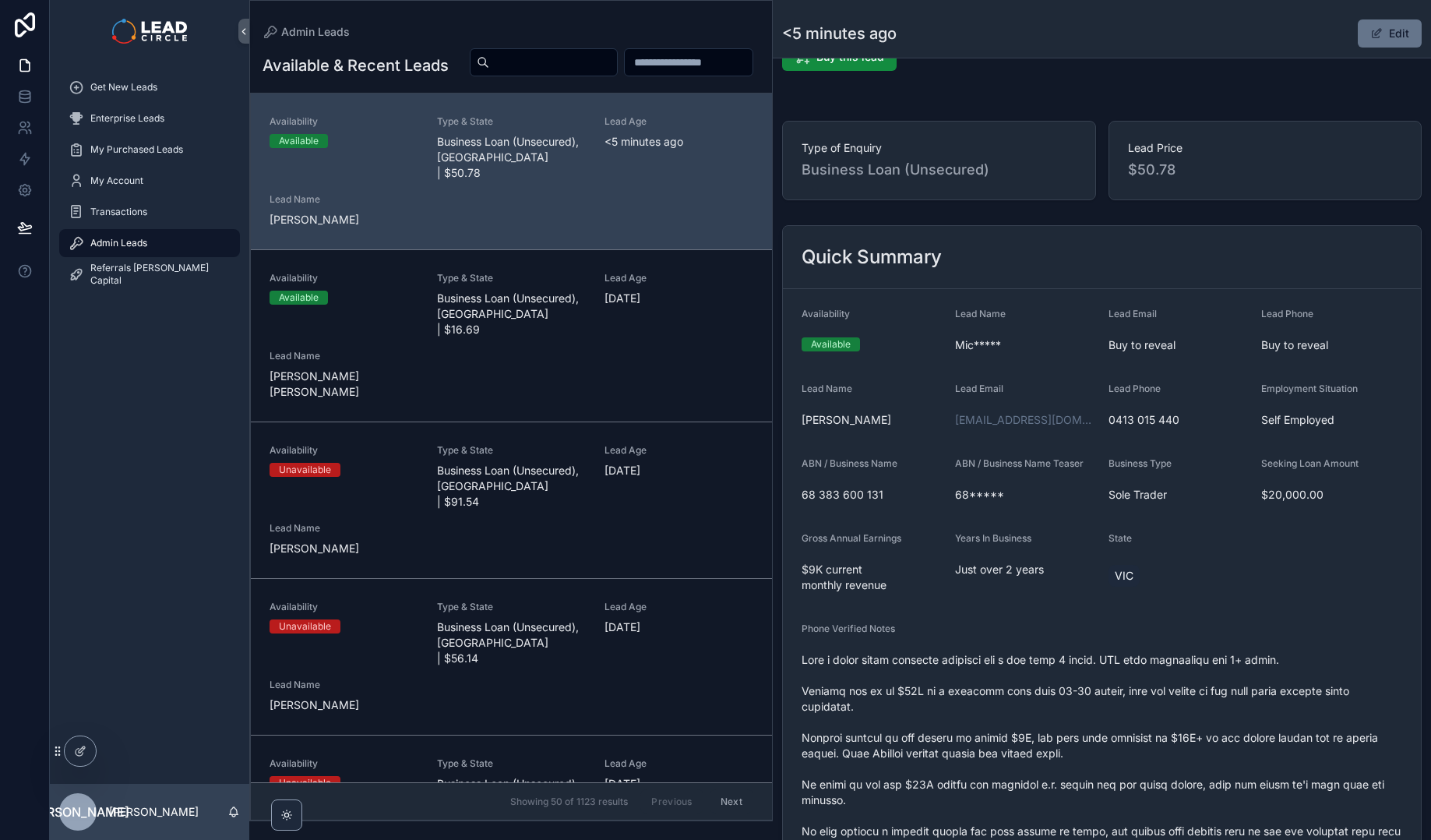
scroll to position [0, 0]
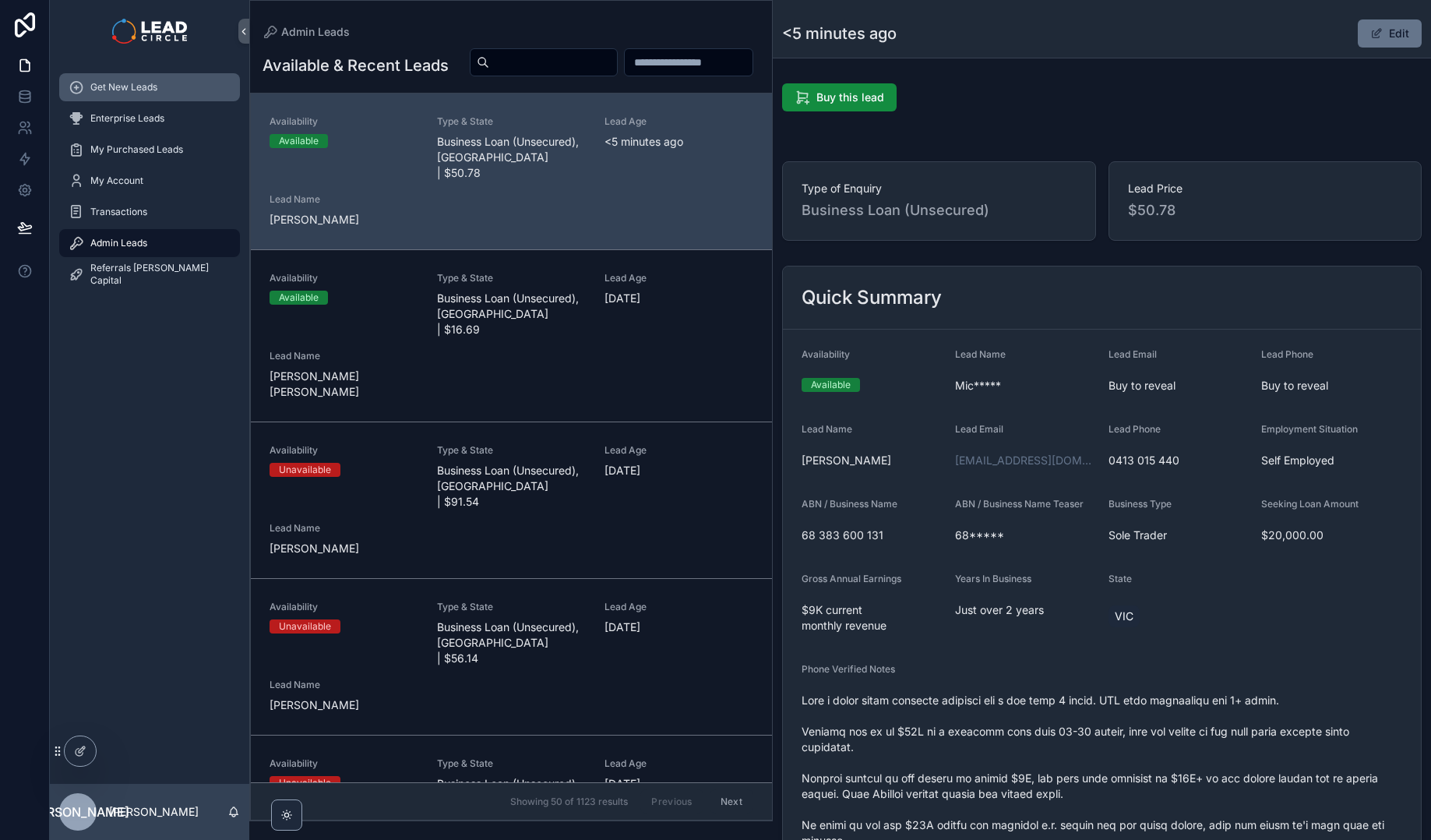
click at [191, 89] on div "Get New Leads" at bounding box center [149, 87] width 162 height 25
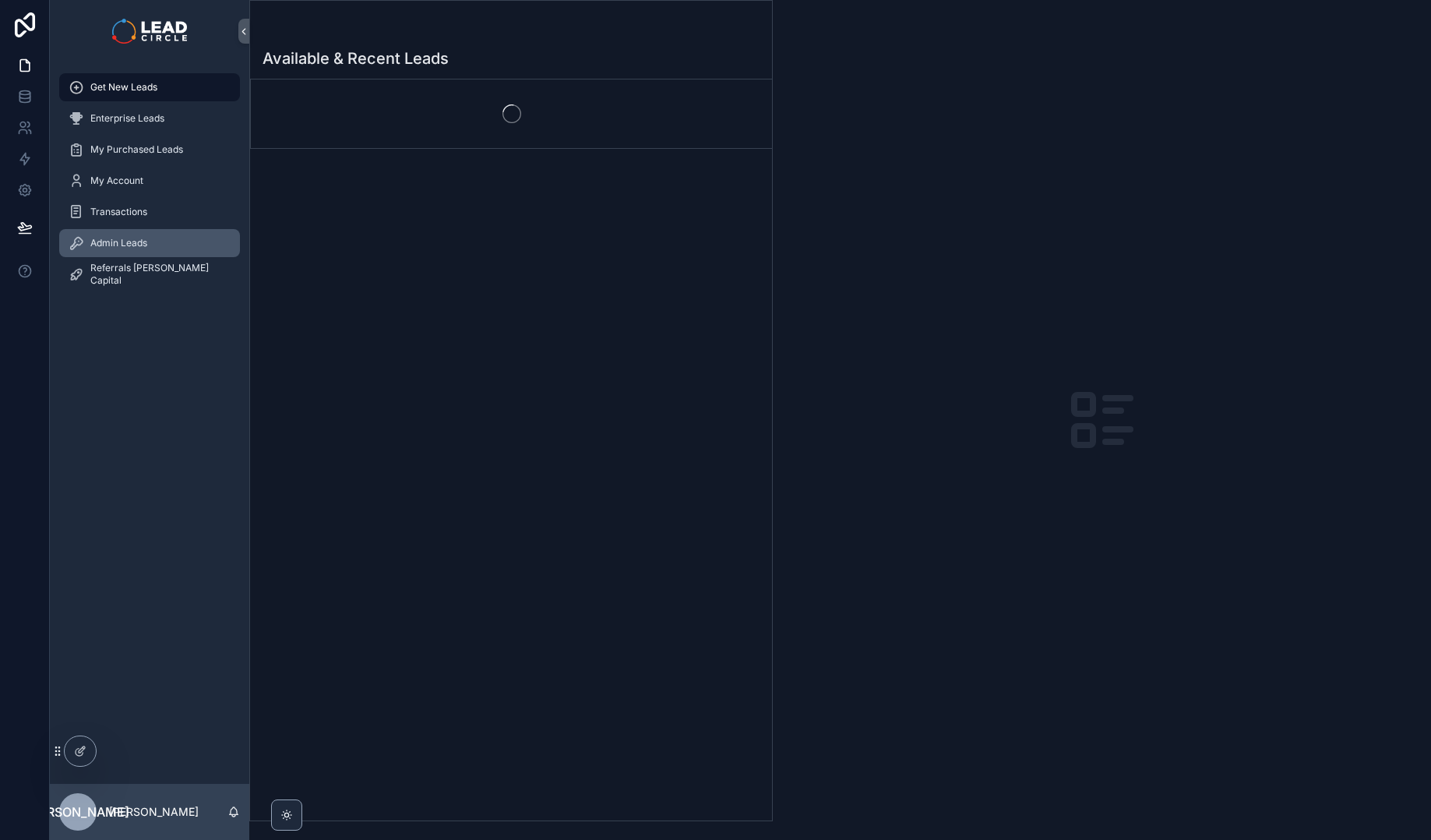
click at [172, 252] on div "Admin Leads" at bounding box center [149, 243] width 162 height 25
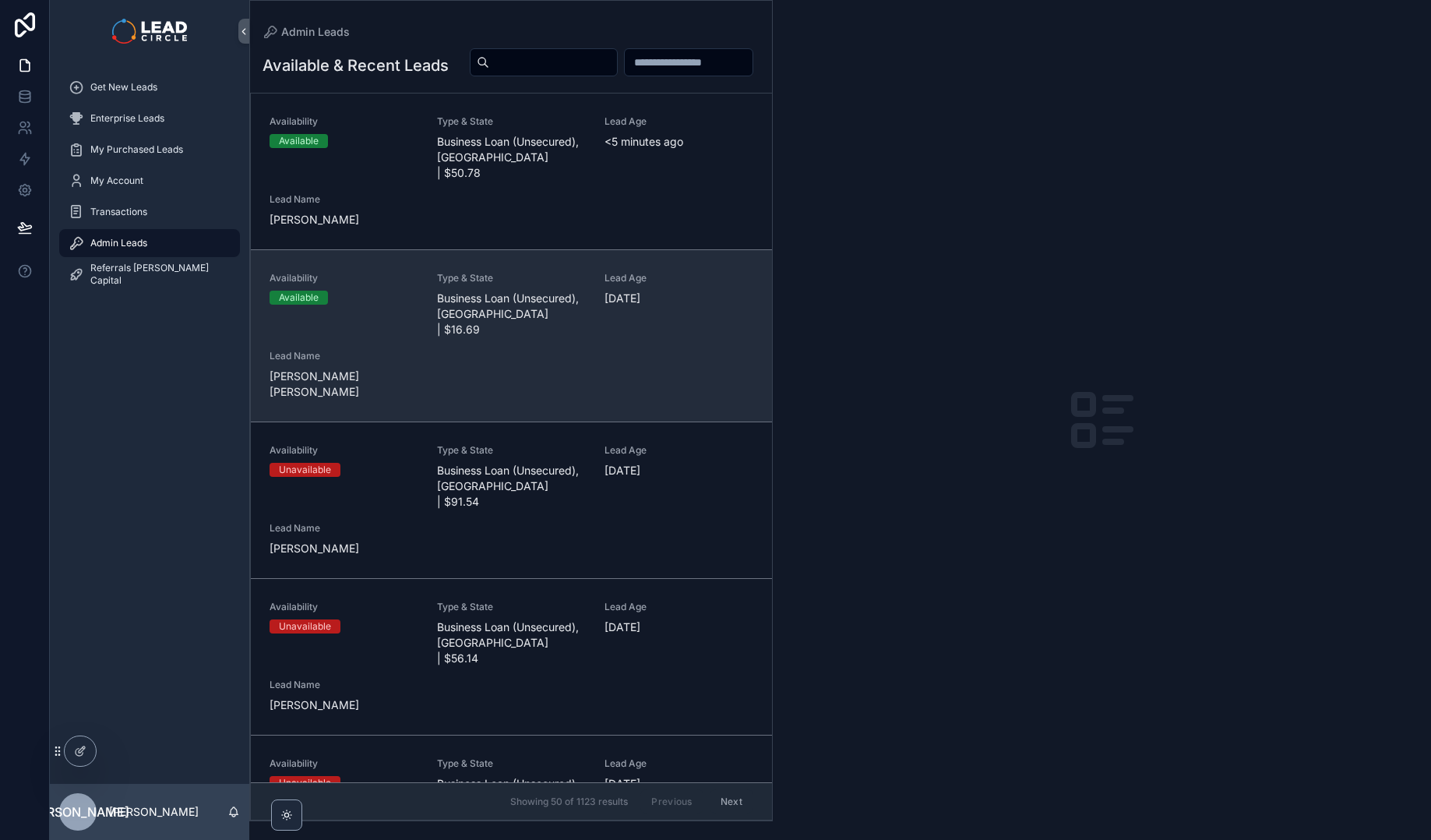
click at [525, 329] on span "Business Loan (Unsecured), [GEOGRAPHIC_DATA] | $16.69" at bounding box center [512, 313] width 149 height 47
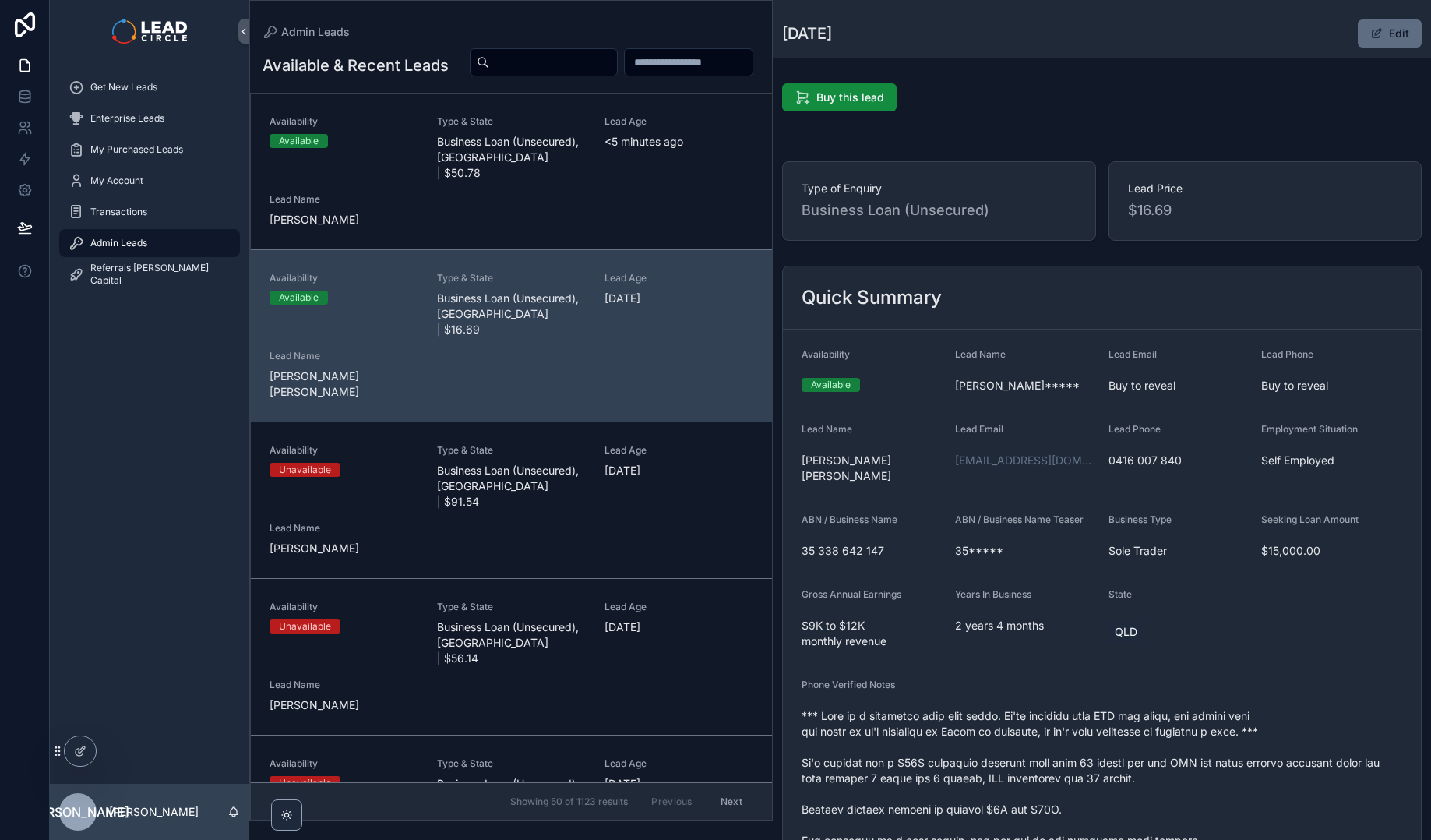
click at [1378, 38] on button "Edit" at bounding box center [1390, 34] width 64 height 28
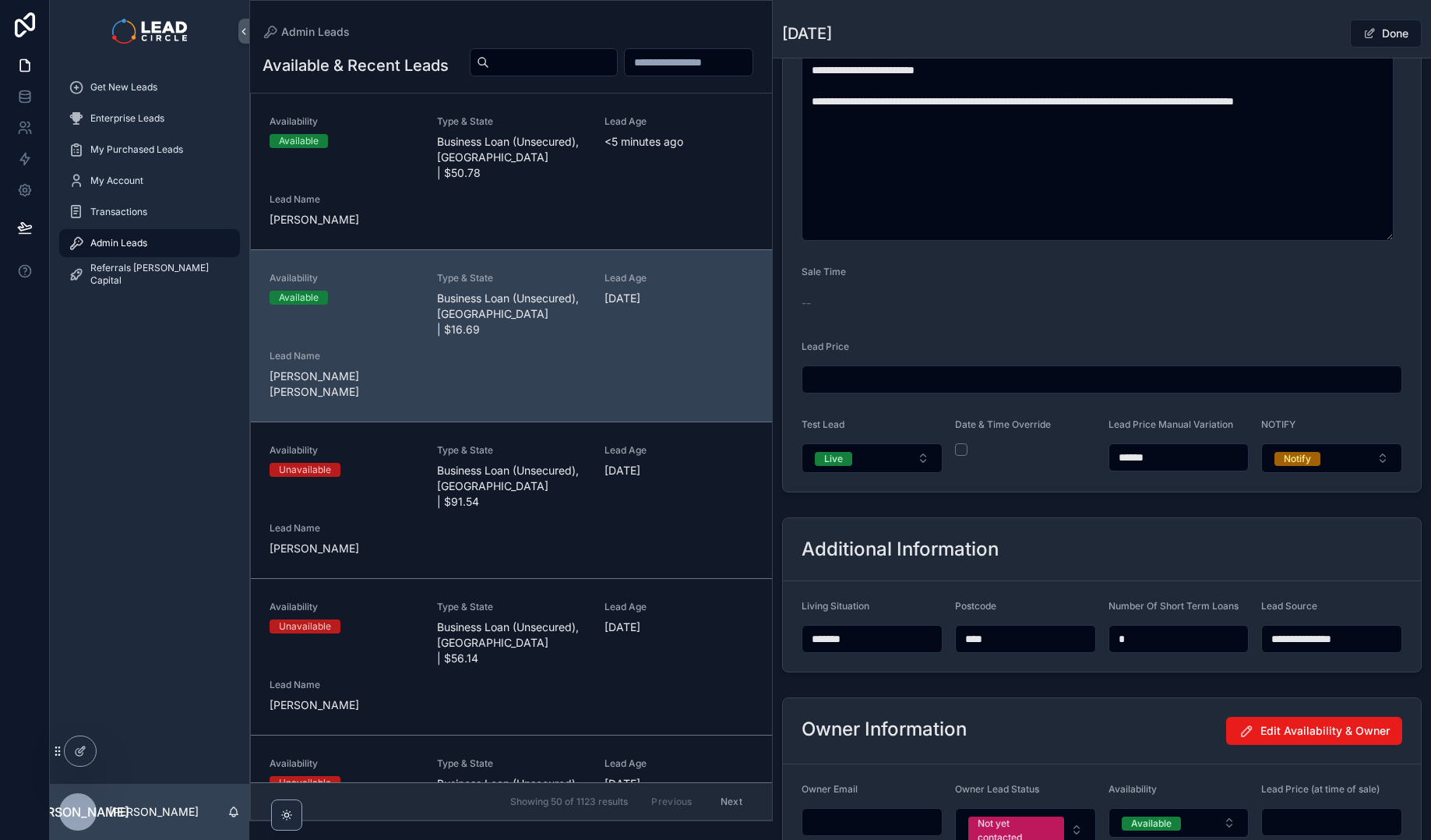
scroll to position [1043, 0]
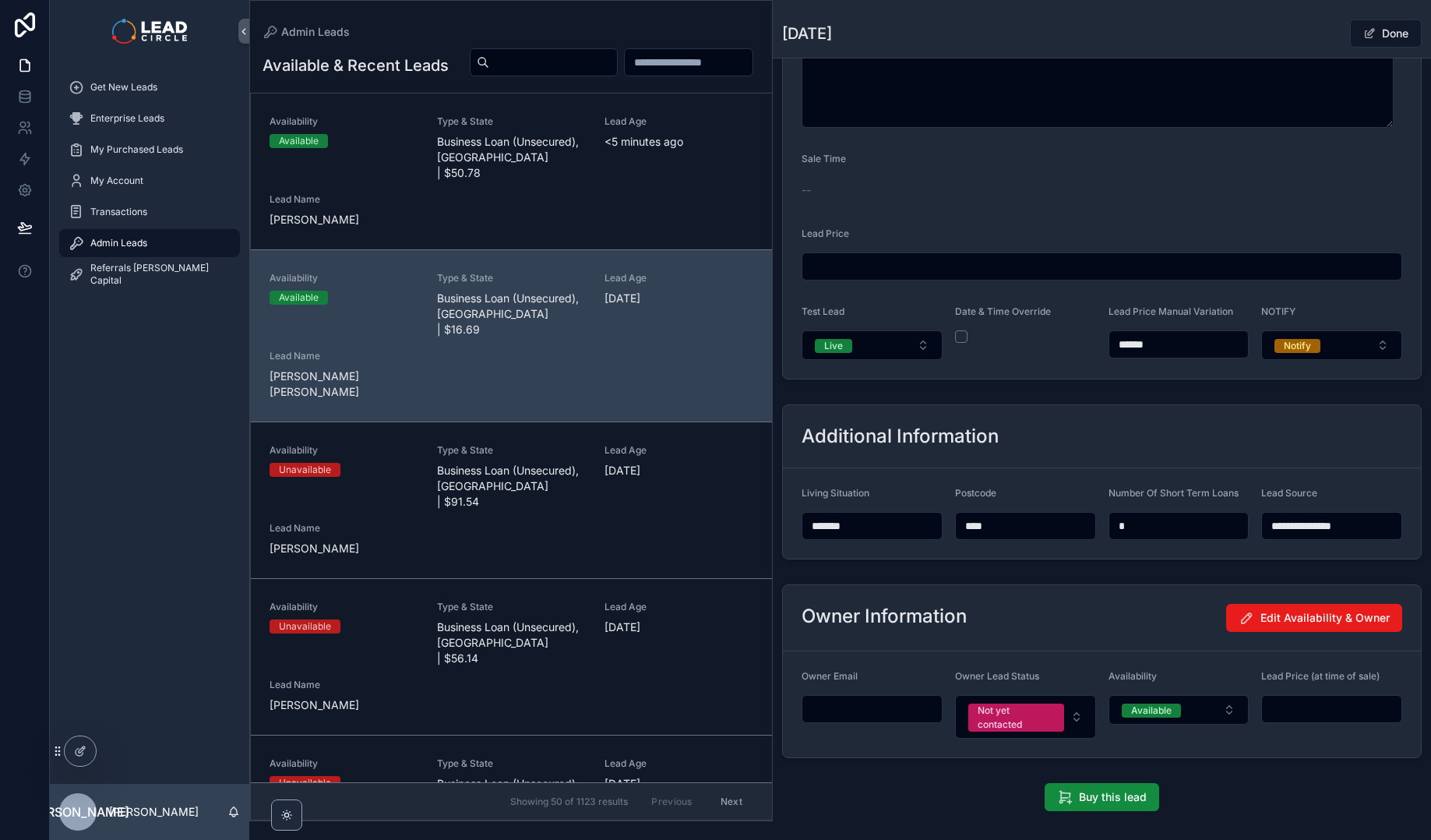
click at [1175, 347] on input "******" at bounding box center [1180, 344] width 140 height 22
type input "******"
click at [1309, 32] on div "Done" at bounding box center [1364, 33] width 117 height 29
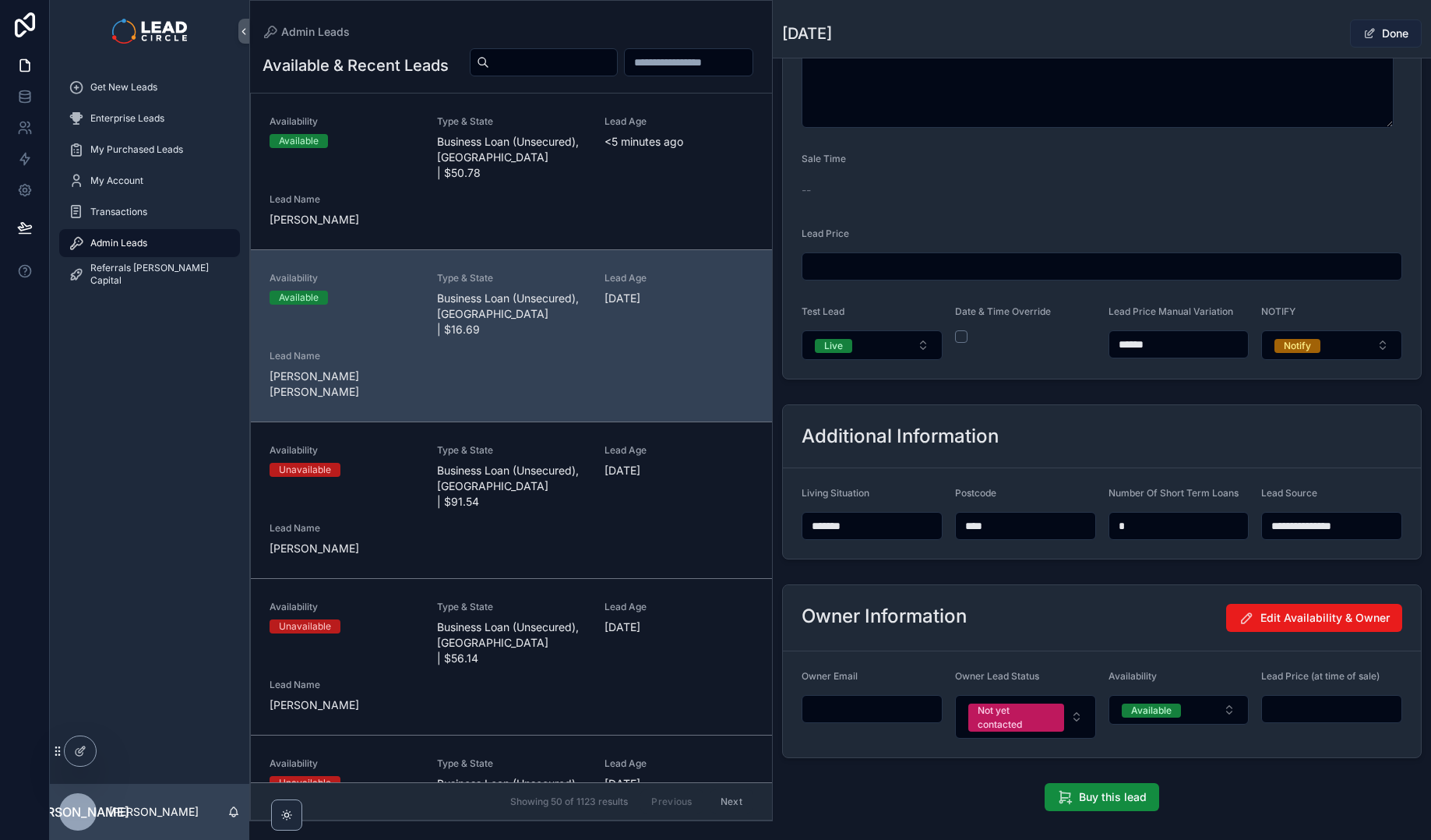
click at [1388, 35] on button "Done" at bounding box center [1386, 34] width 72 height 28
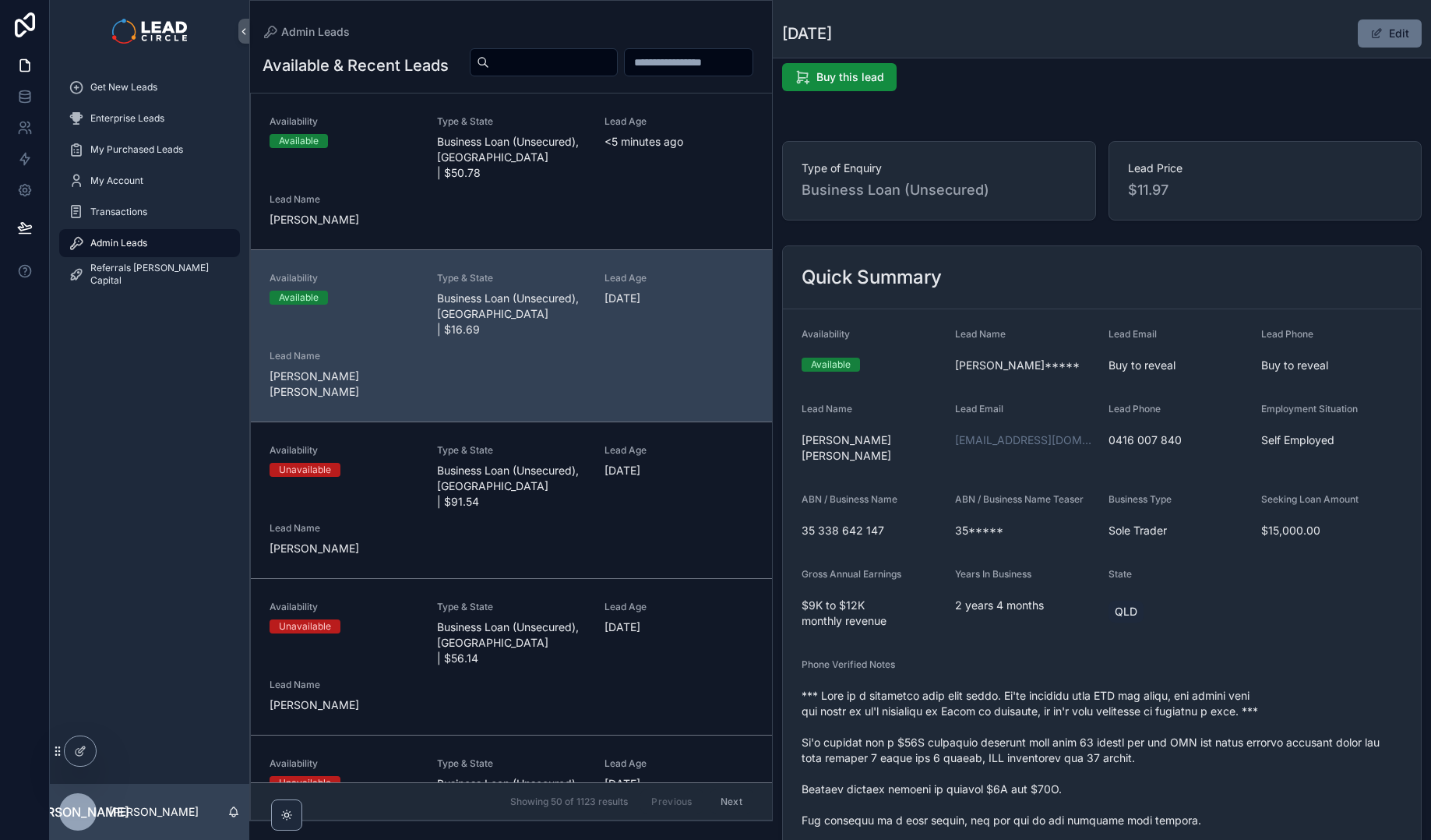
scroll to position [0, 0]
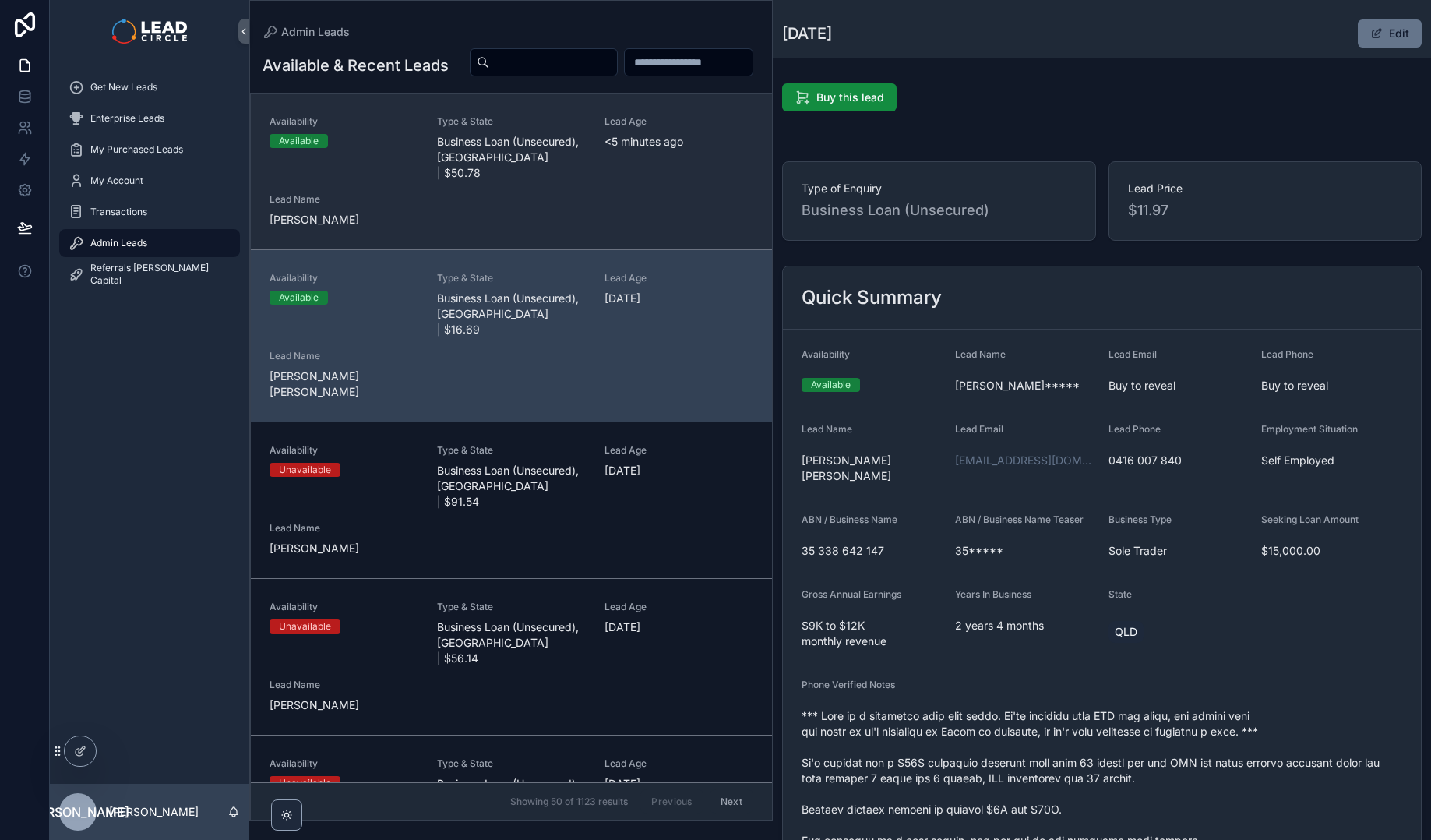
click at [619, 227] on div "Availability Available Type & State Business Loan (Unsecured), [GEOGRAPHIC_DATA…" at bounding box center [511, 171] width 483 height 112
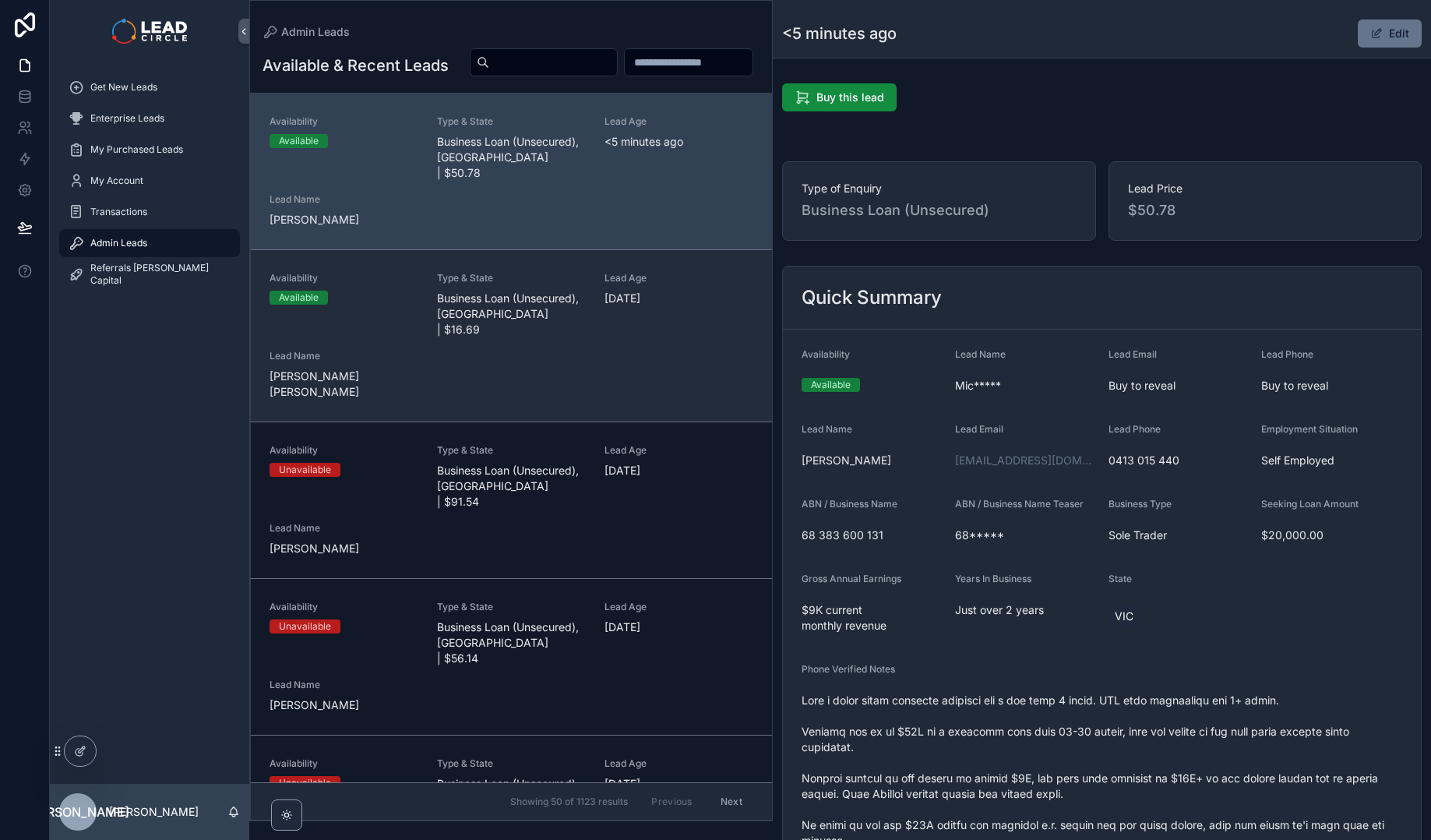
click at [633, 354] on div "Availability Available Type & State Business Loan (Unsecured), [GEOGRAPHIC_DATA…" at bounding box center [511, 335] width 483 height 127
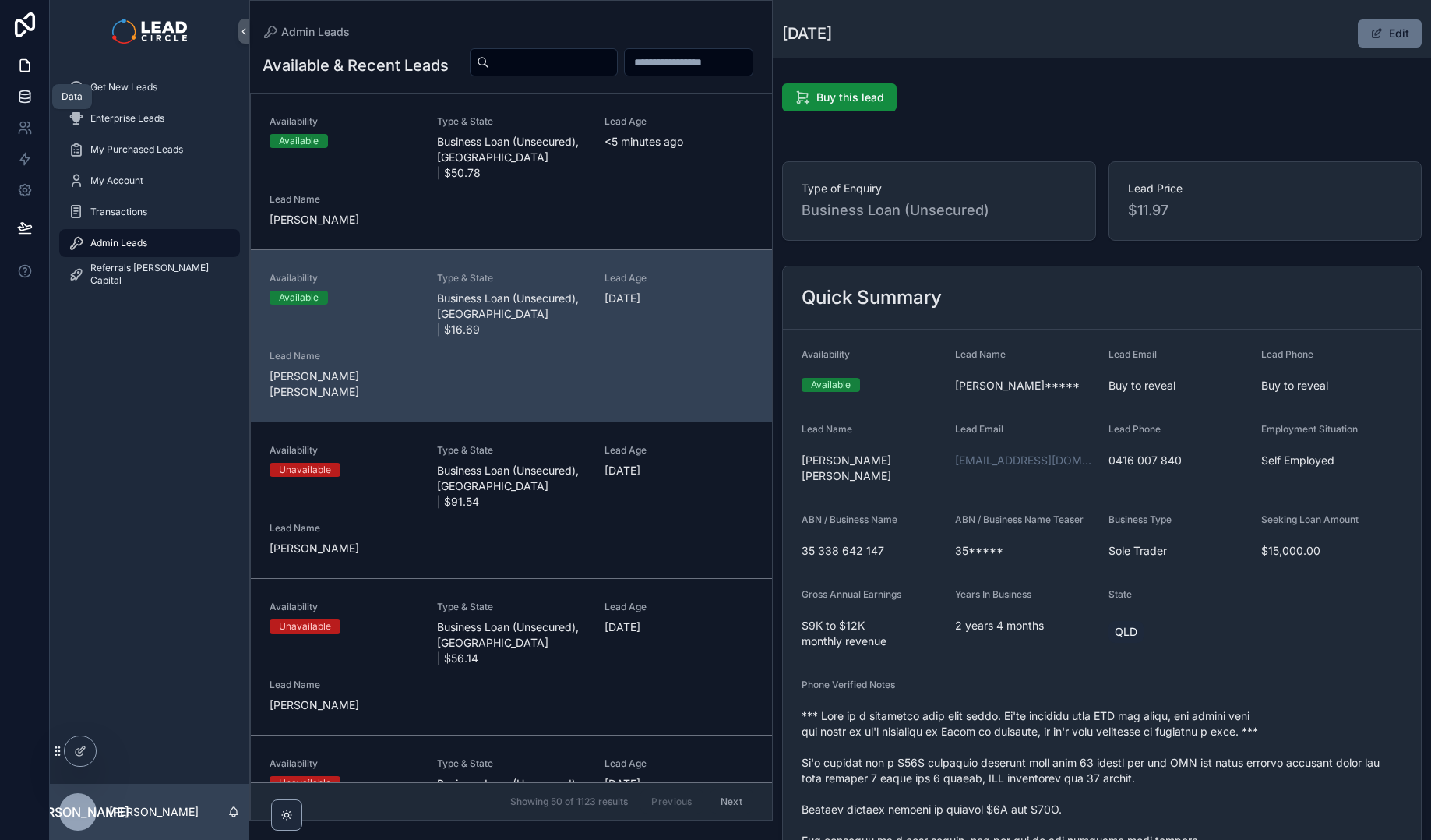
click at [12, 98] on link at bounding box center [24, 96] width 49 height 31
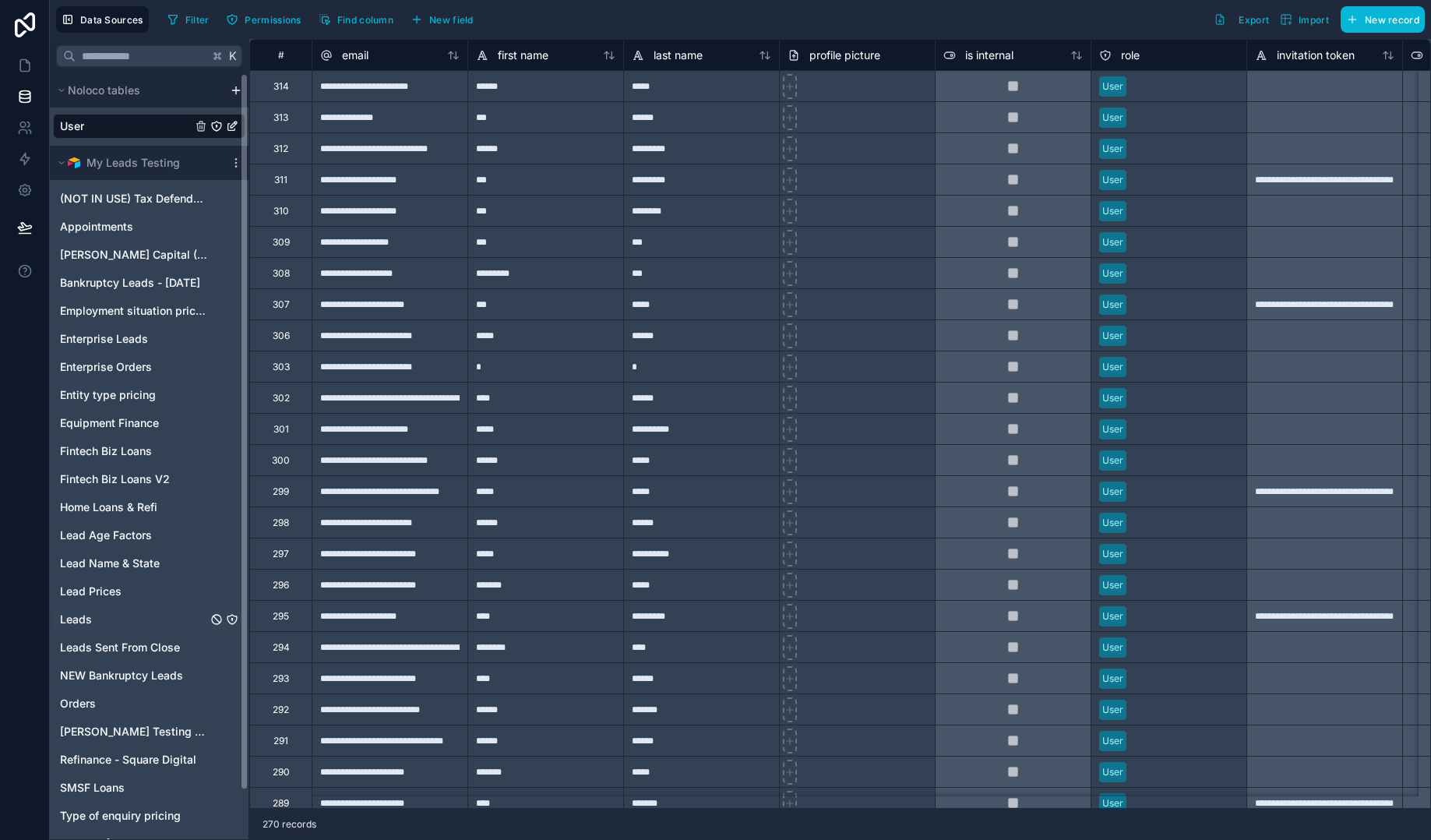
click at [101, 613] on link "Leads" at bounding box center [134, 620] width 147 height 16
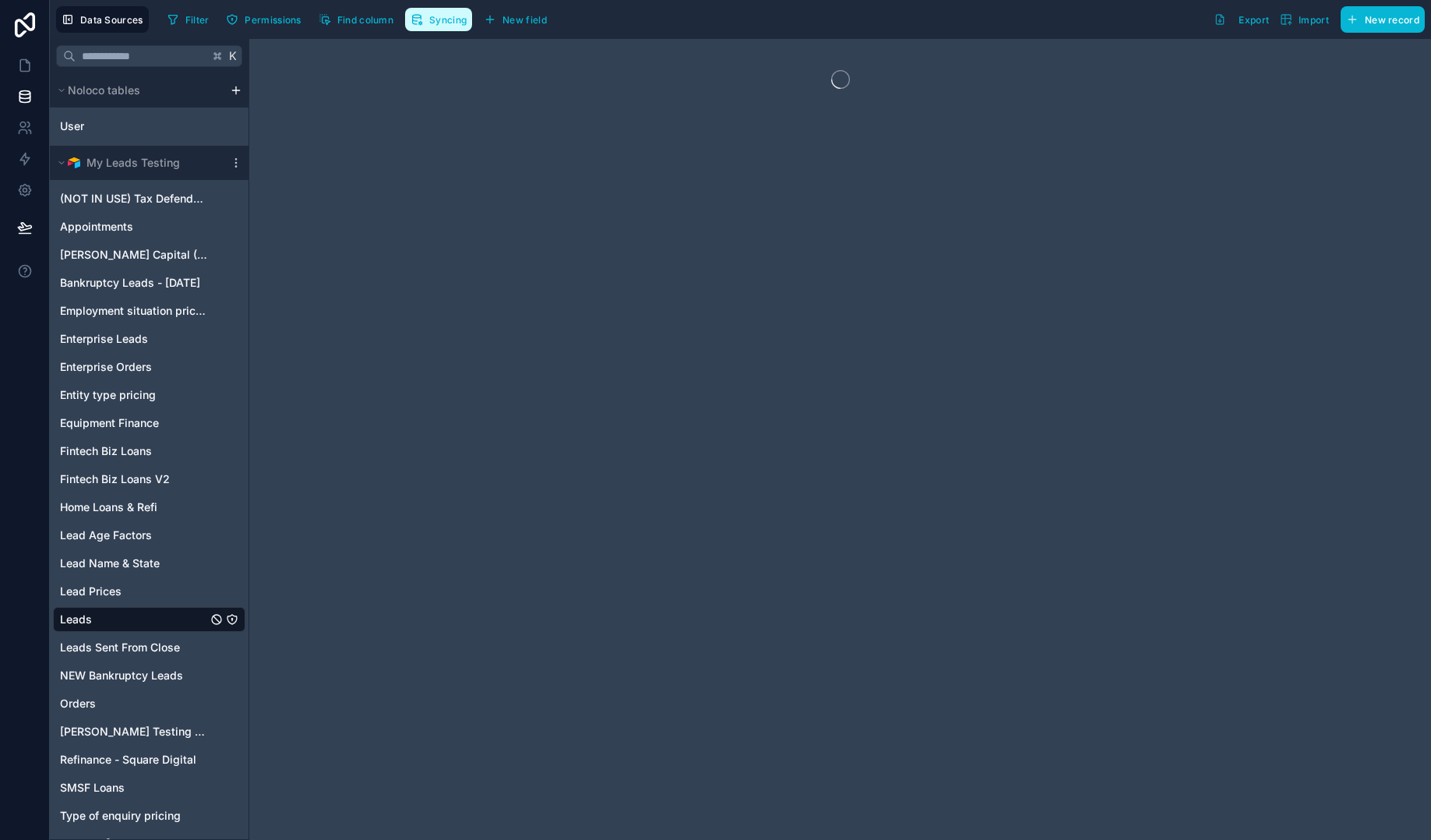
click at [447, 11] on button "Syncing" at bounding box center [439, 19] width 67 height 23
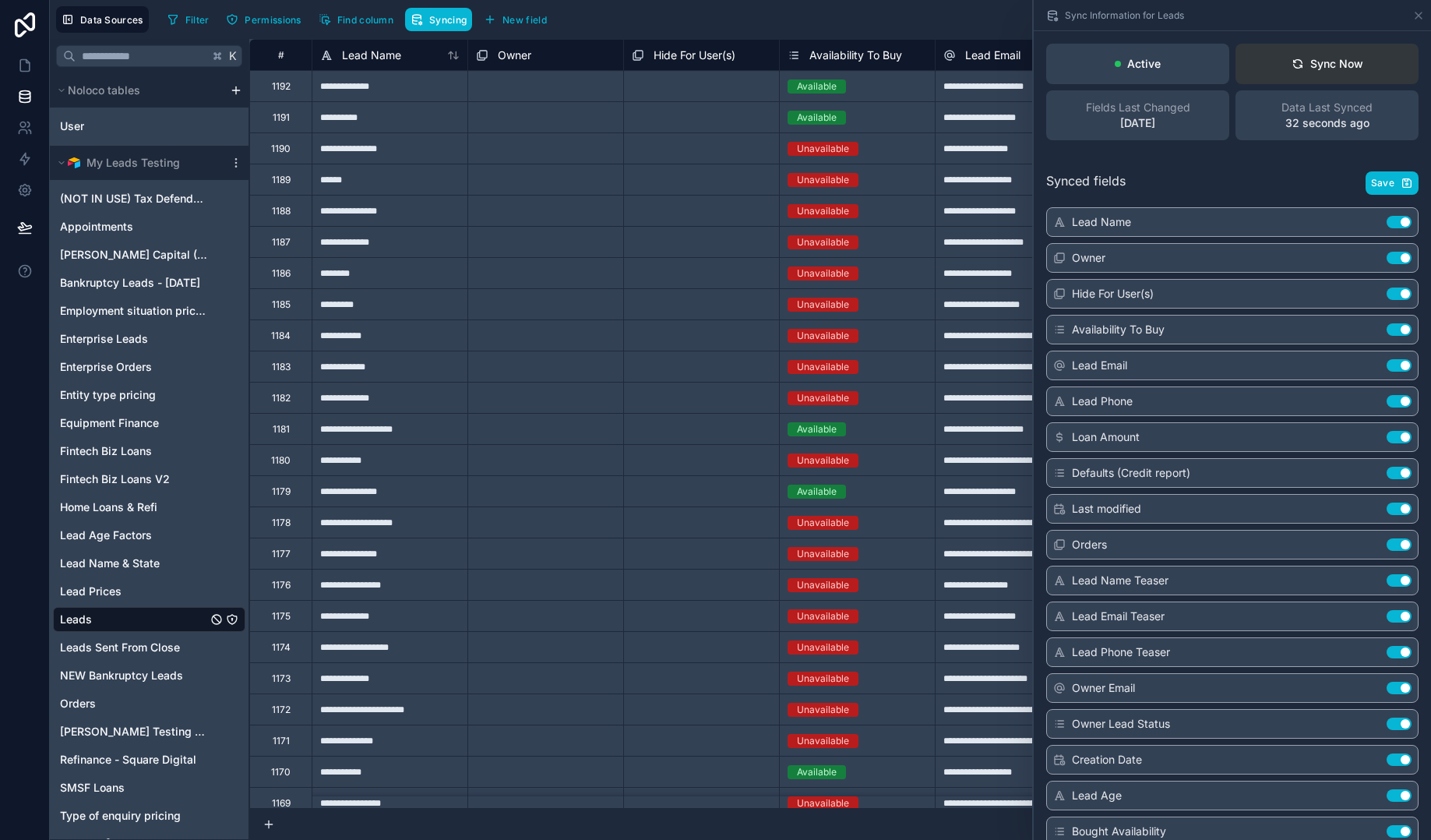
click at [1342, 71] on div "Sync Now" at bounding box center [1327, 64] width 72 height 16
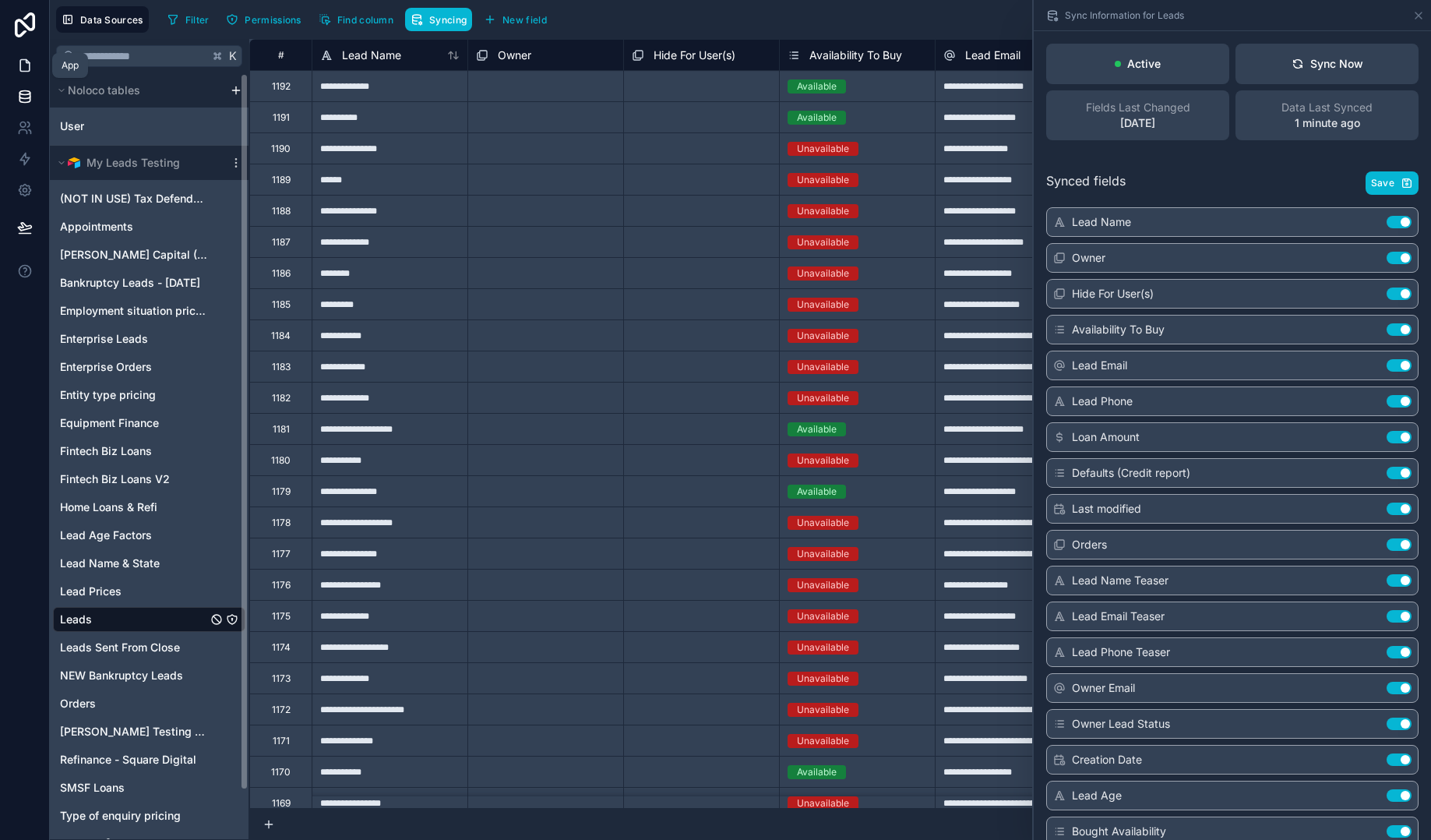
click at [29, 65] on icon at bounding box center [25, 66] width 10 height 12
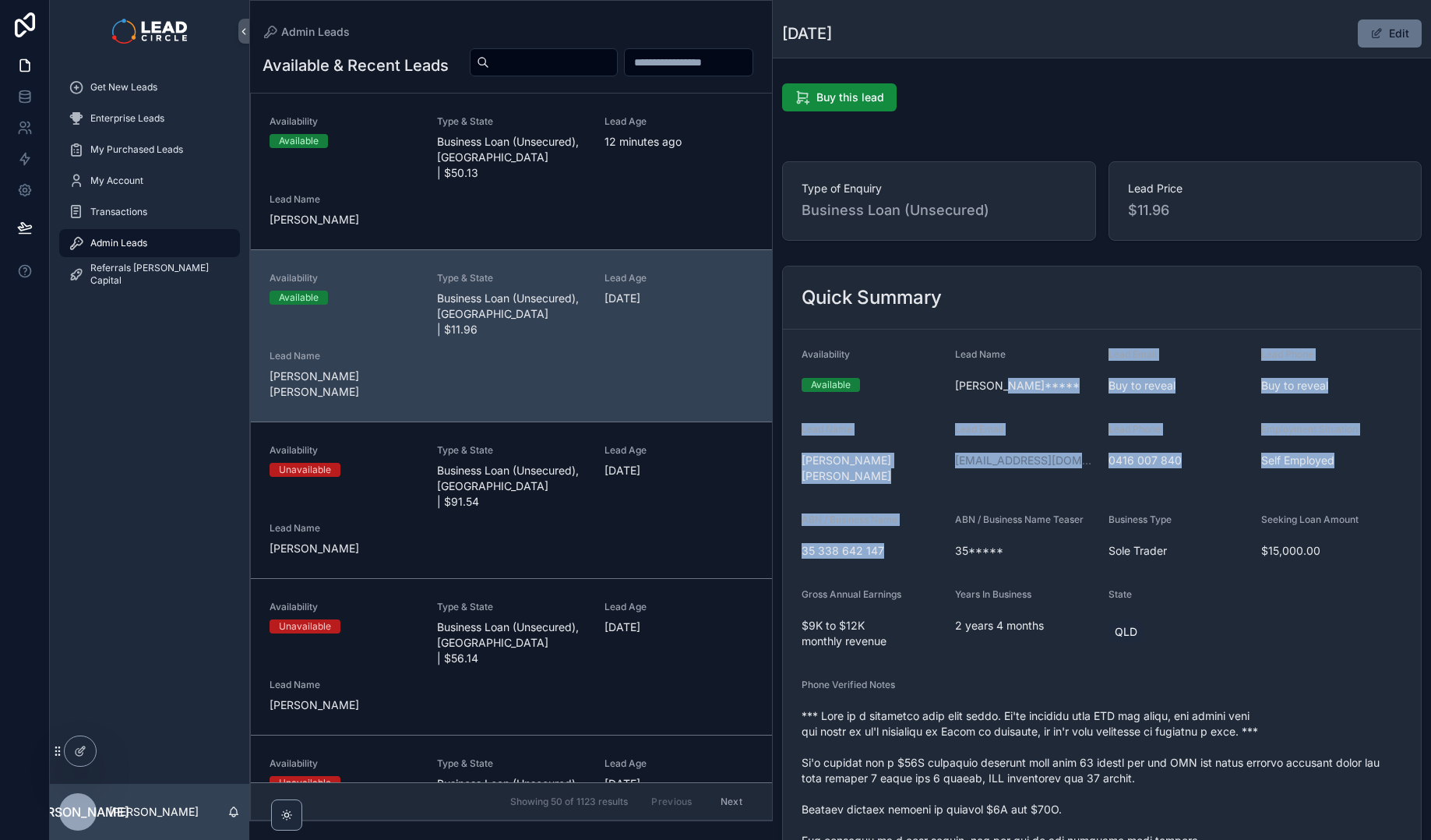
drag, startPoint x: 995, startPoint y: 406, endPoint x: 1019, endPoint y: 495, distance: 92.2
click at [1019, 495] on form "Availability Available Lead Name [PERSON_NAME]***** Lead Email Buy to reveal Le…" at bounding box center [1102, 821] width 638 height 984
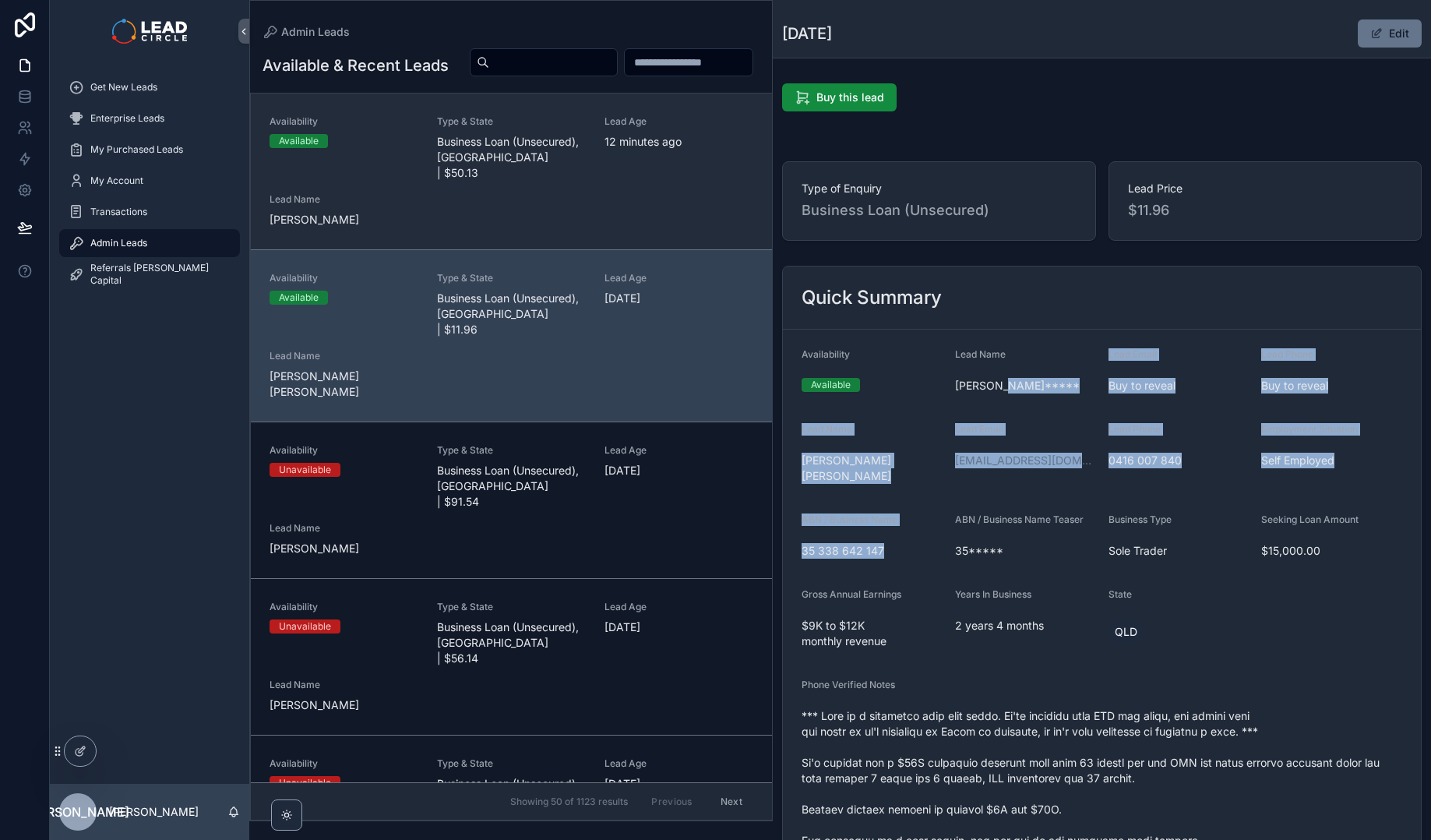
click at [665, 227] on div "Availability Available Type & State Business Loan (Unsecured), [GEOGRAPHIC_DATA…" at bounding box center [511, 171] width 483 height 112
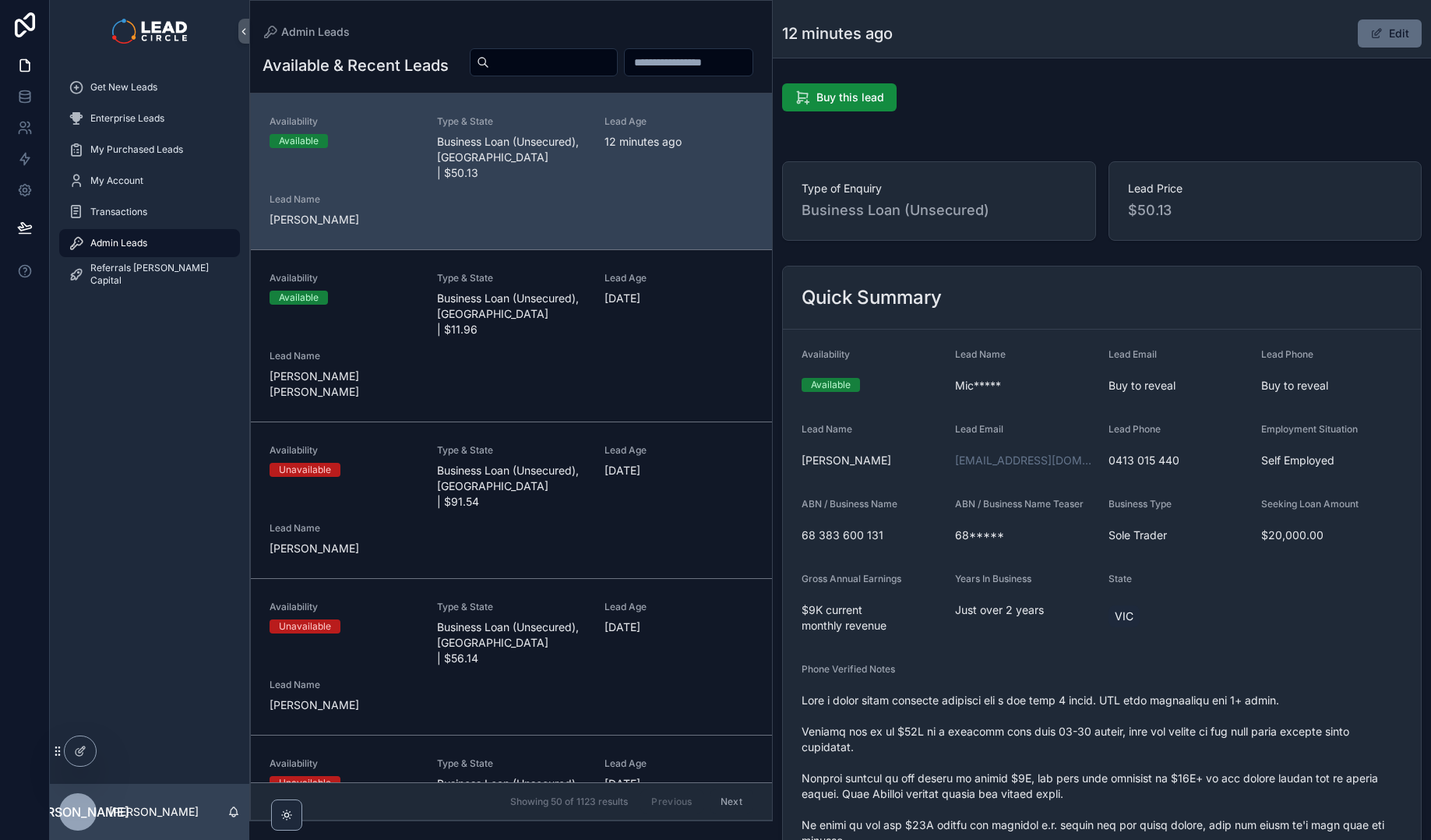
click at [1405, 19] on button "Edit" at bounding box center [1390, 34] width 64 height 28
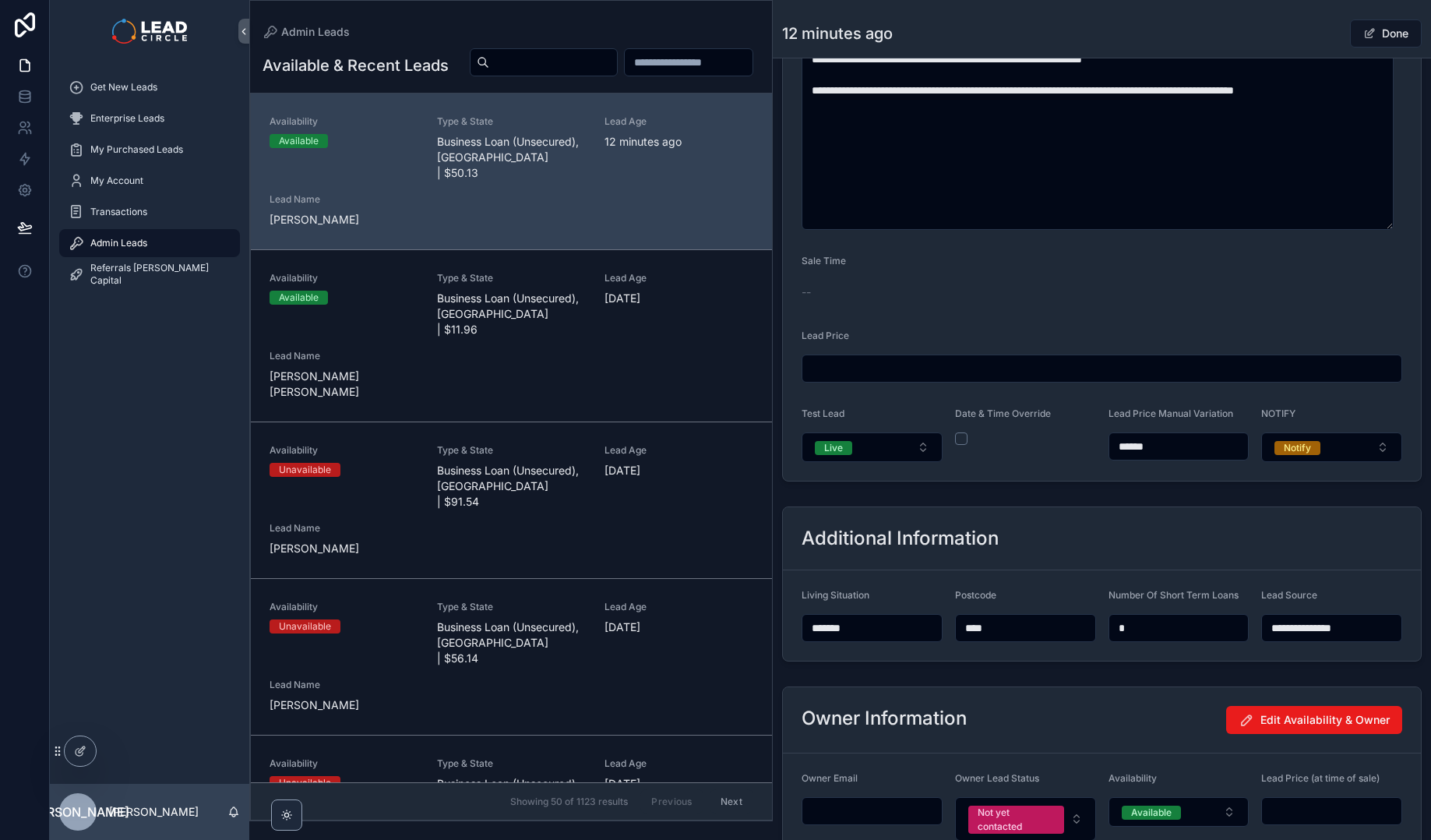
scroll to position [1031, 0]
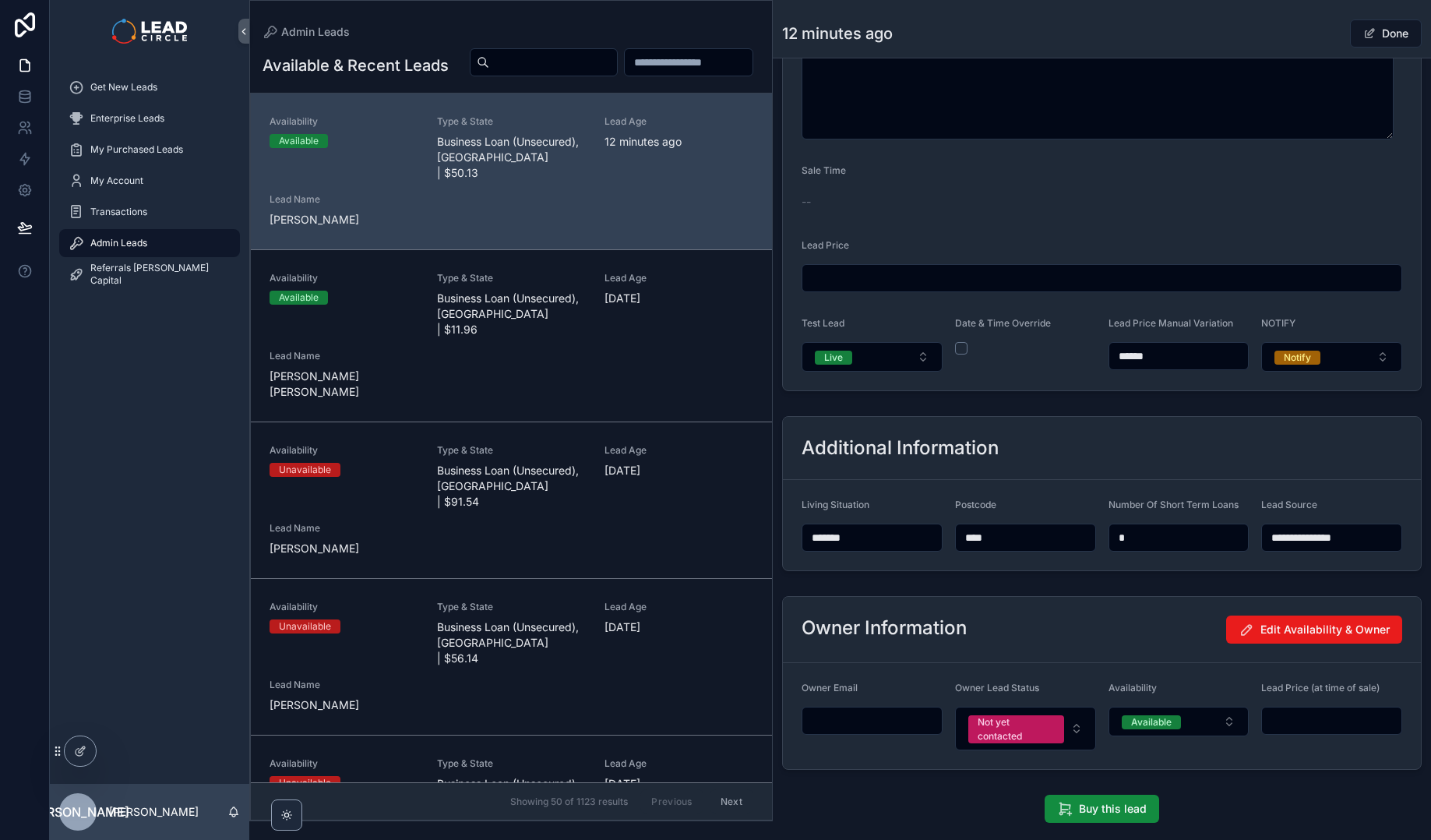
click at [1127, 354] on input "******" at bounding box center [1180, 356] width 140 height 22
drag, startPoint x: 1133, startPoint y: 354, endPoint x: 1123, endPoint y: 351, distance: 10.4
click at [1123, 351] on input "******" at bounding box center [1180, 356] width 140 height 22
type input "******"
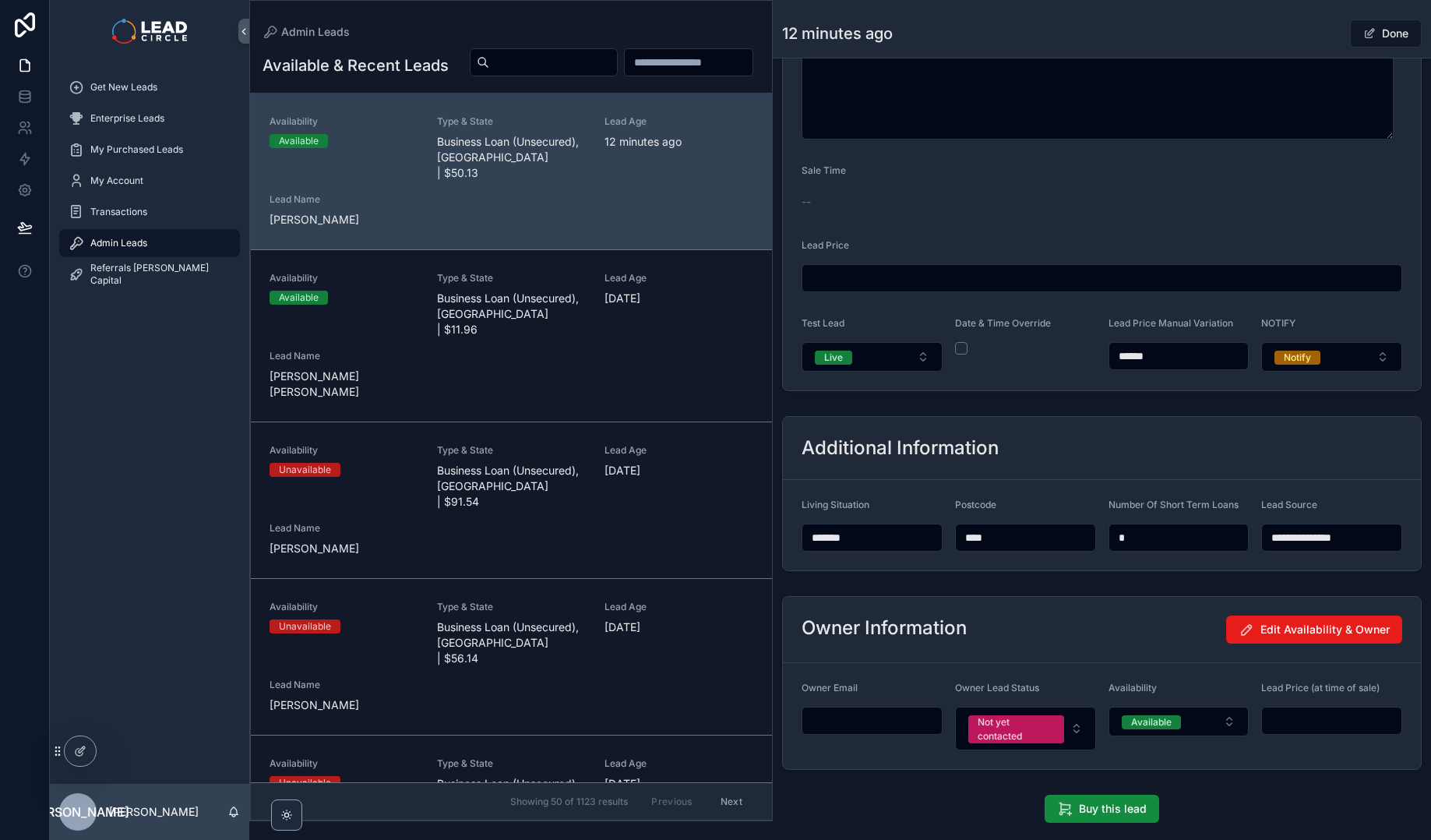
click at [1307, 8] on div "Back to Admin Leads Admin Leads 12 minutes ago Done" at bounding box center [1102, 28] width 639 height 58
click at [1369, 28] on button "Done" at bounding box center [1386, 34] width 72 height 28
